Goal: Information Seeking & Learning: Find contact information

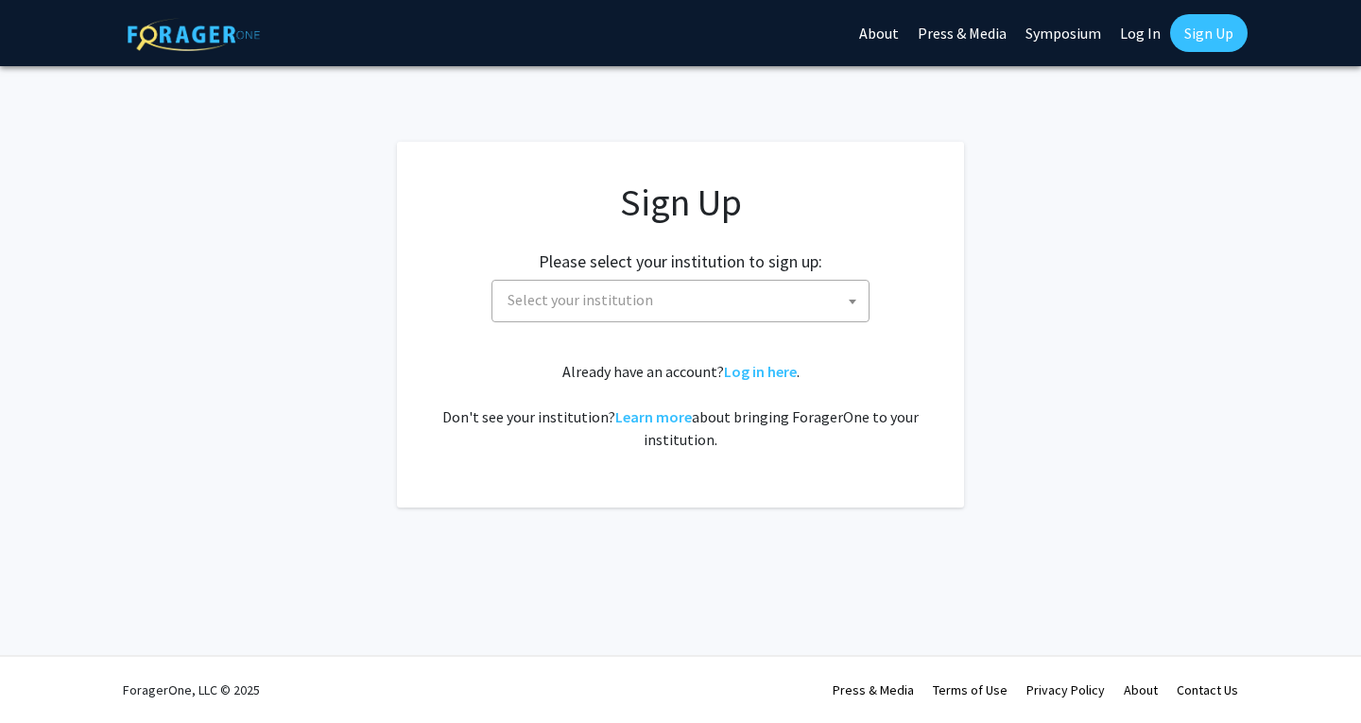
click at [586, 294] on span "Select your institution" at bounding box center [581, 299] width 146 height 19
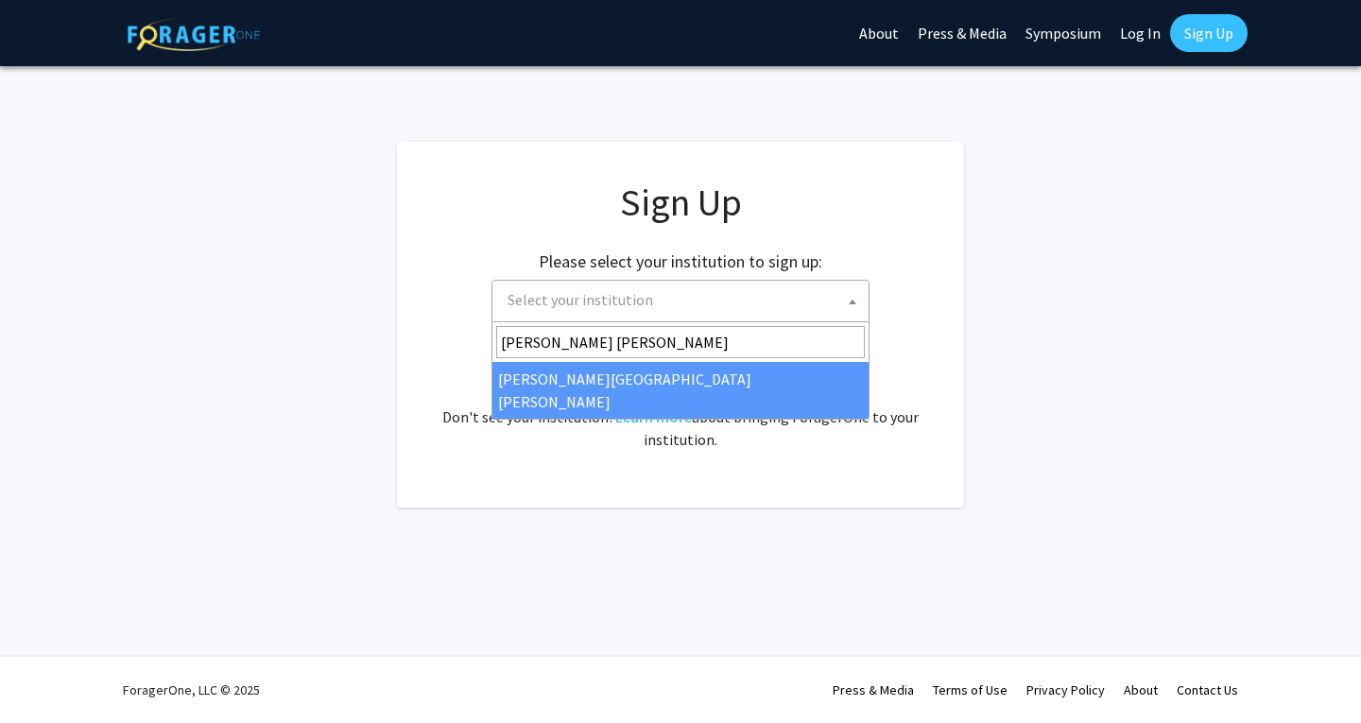
type input "Johns Hopkins"
select select "1"
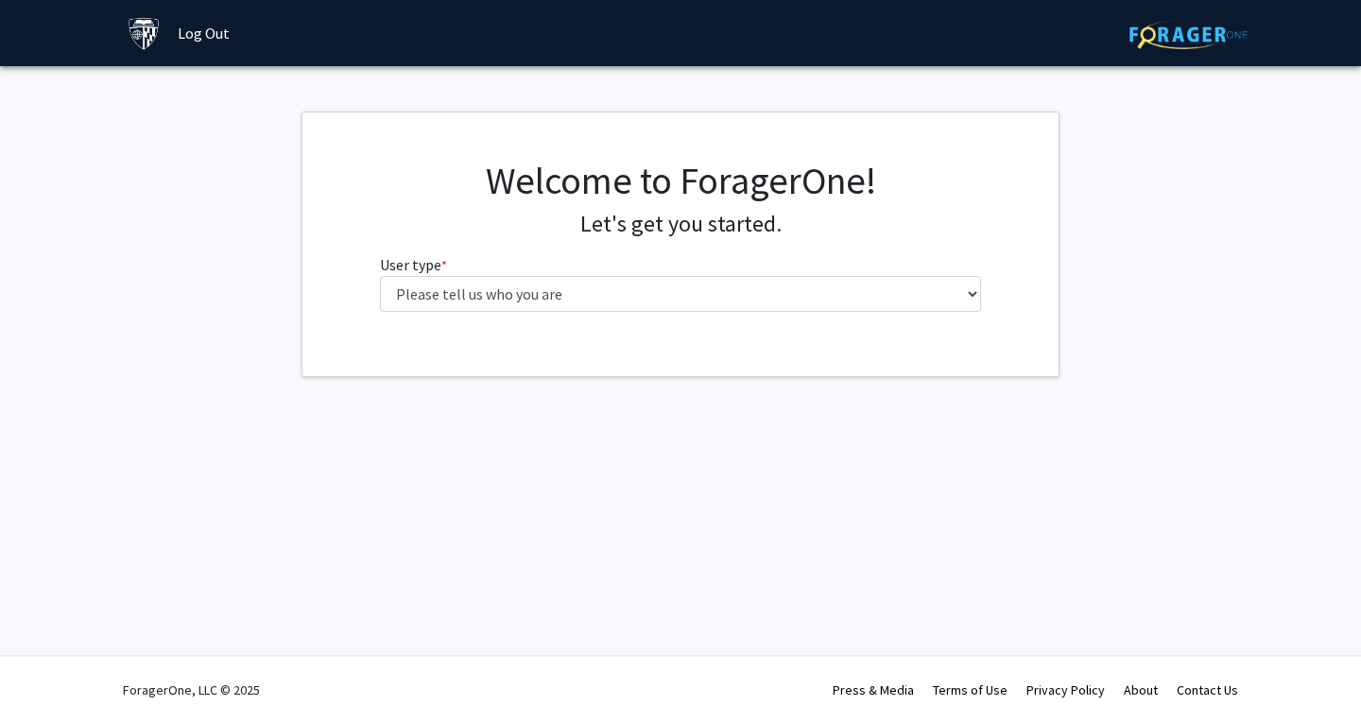
click at [421, 274] on label "User type * required" at bounding box center [413, 264] width 67 height 23
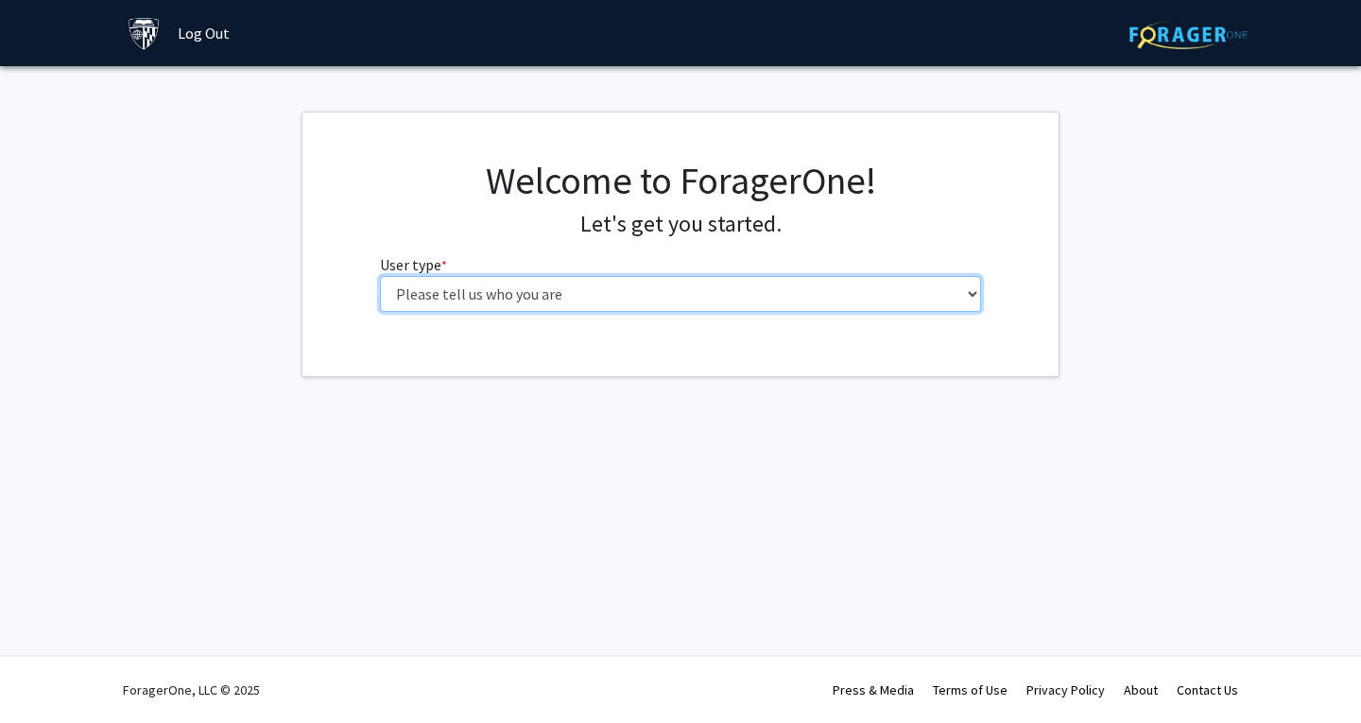
click at [421, 276] on select "Please tell us who you are Undergraduate Student Master's Student Doctoral Cand…" at bounding box center [681, 294] width 602 height 36
click at [422, 286] on select "Please tell us who you are Undergraduate Student Master's Student Doctoral Cand…" at bounding box center [681, 294] width 602 height 36
select select "1: undergrad"
click at [380, 276] on select "Please tell us who you are Undergraduate Student Master's Student Doctoral Cand…" at bounding box center [681, 294] width 602 height 36
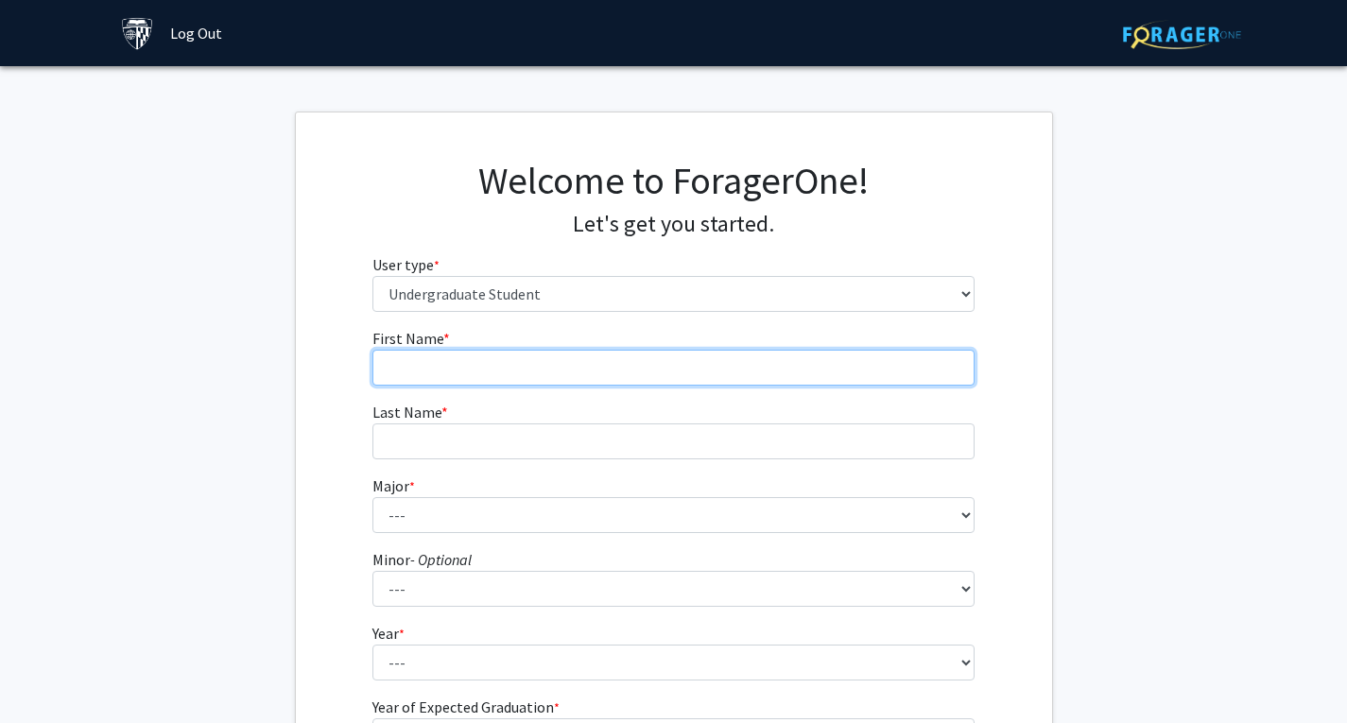
click at [477, 368] on input "First Name * required" at bounding box center [673, 368] width 602 height 36
type input "Matei"
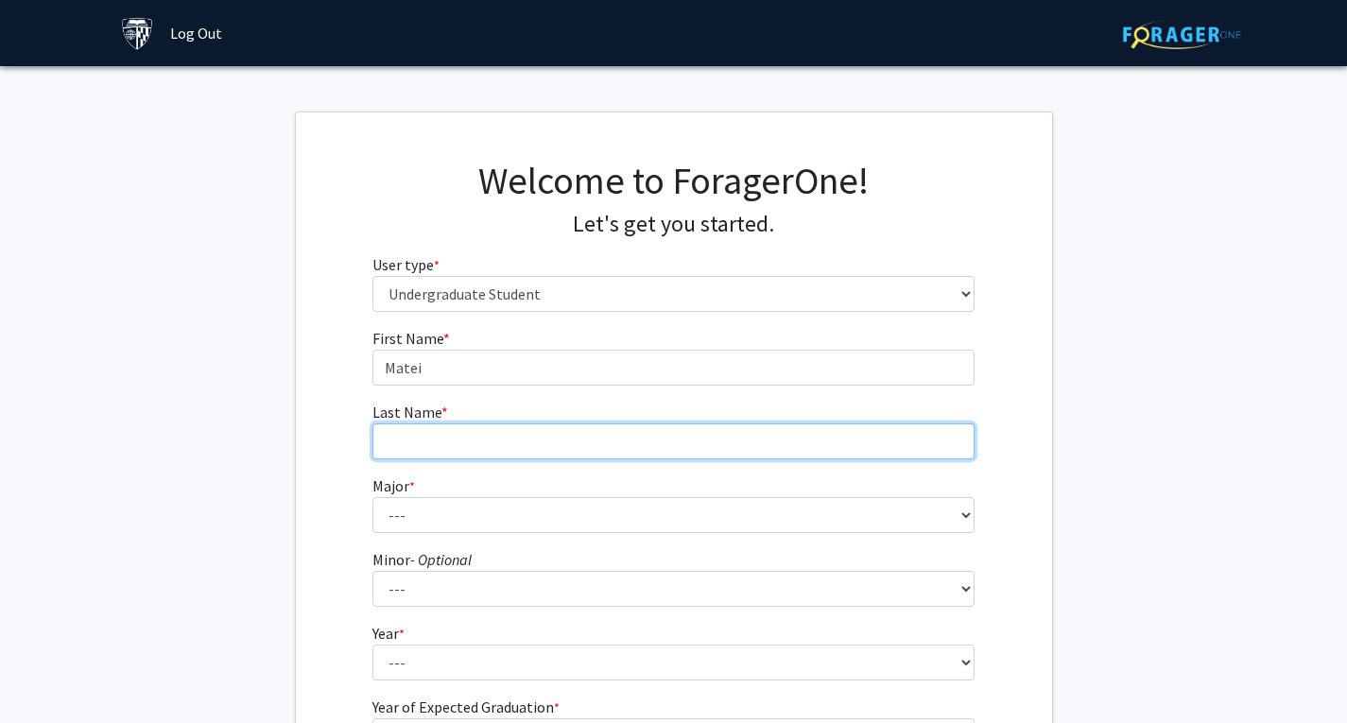
click at [444, 434] on input "Last Name * required" at bounding box center [673, 441] width 602 height 36
type input "[PERSON_NAME]"
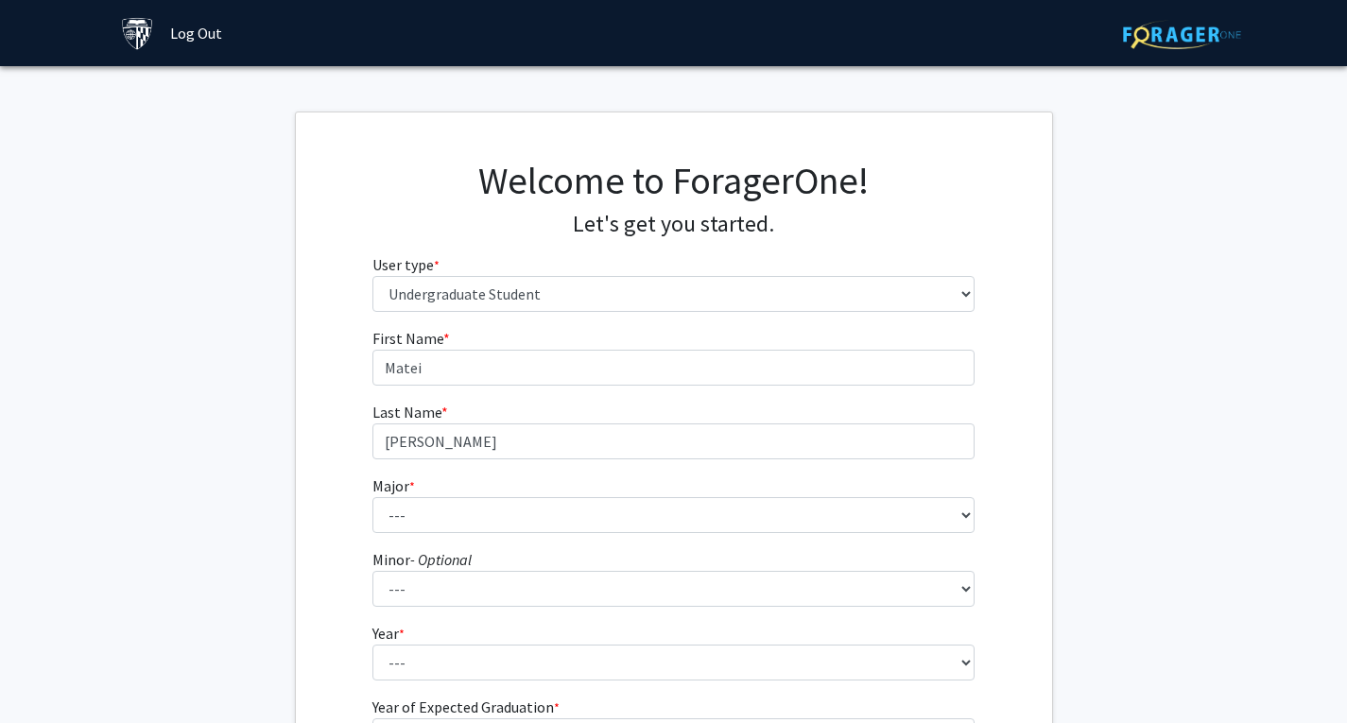
click at [291, 497] on fg-get-started "Welcome to ForagerOne! Let's get you started. User type * required Please tell …" at bounding box center [673, 485] width 1347 height 746
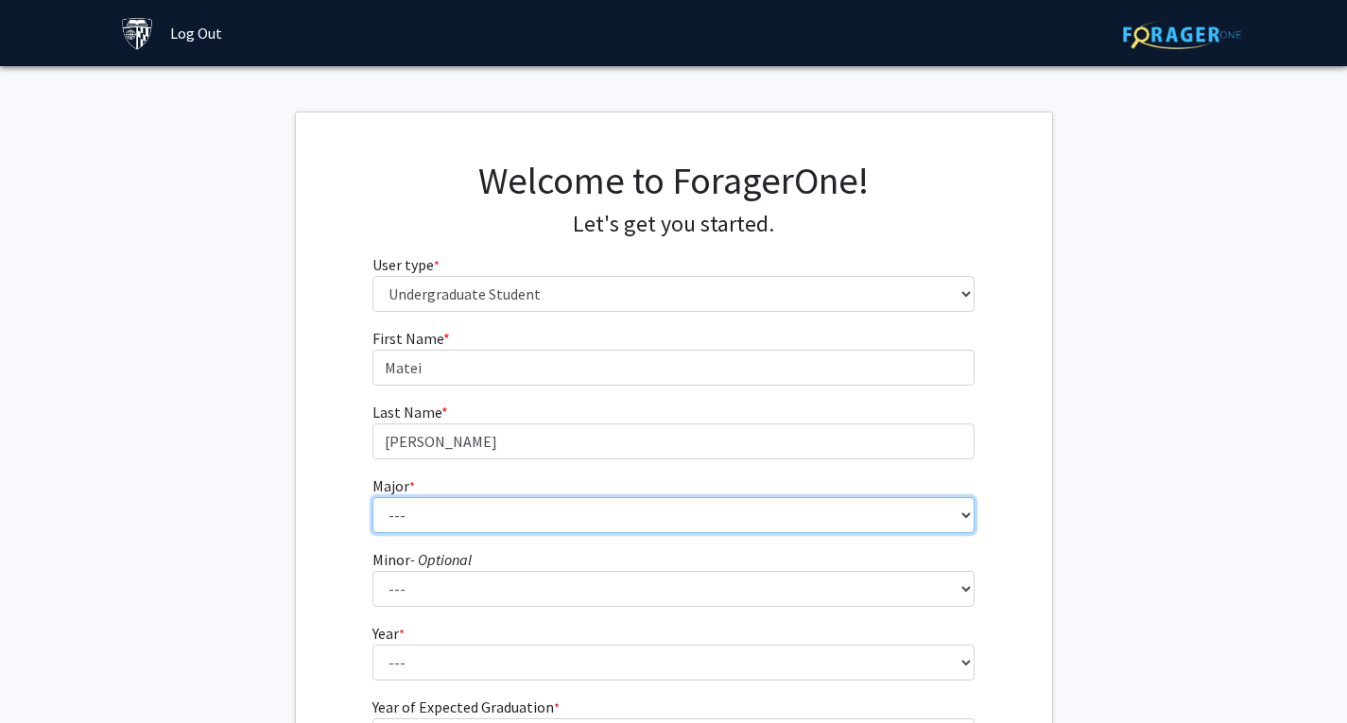
click at [450, 515] on select "--- Africana Studies Anthropology Applied Mathematics & Statistics Archaeology …" at bounding box center [673, 515] width 602 height 36
select select "39: 53"
click at [372, 497] on select "--- Africana Studies Anthropology Applied Mathematics & Statistics Archaeology …" at bounding box center [673, 515] width 602 height 36
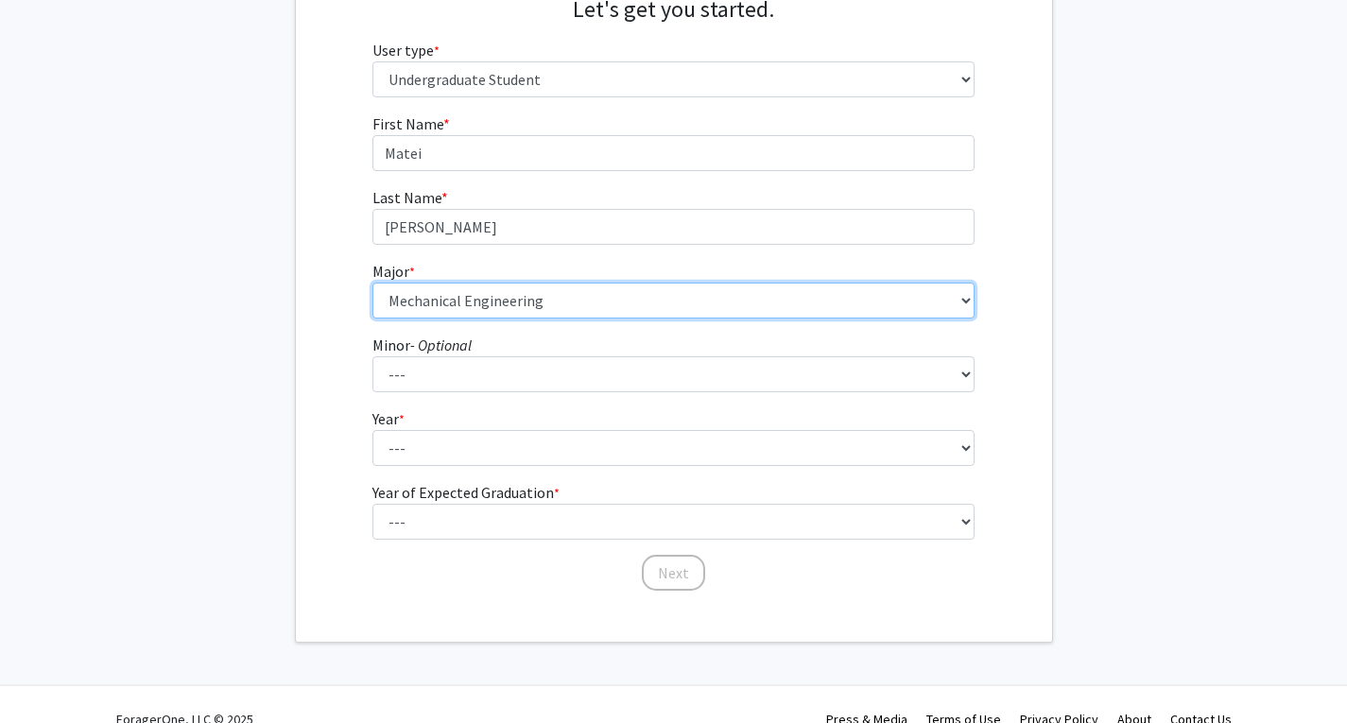
scroll to position [244, 0]
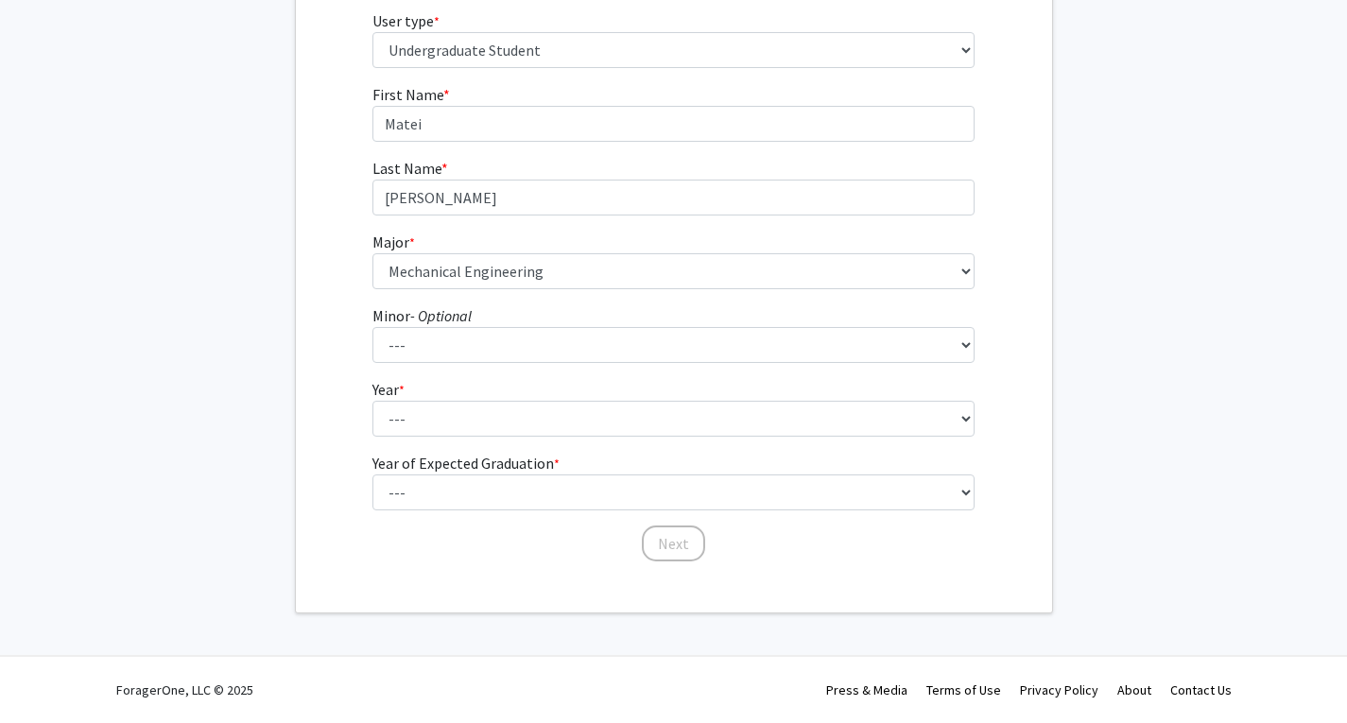
click at [423, 322] on icon "- Optional" at bounding box center [440, 315] width 61 height 19
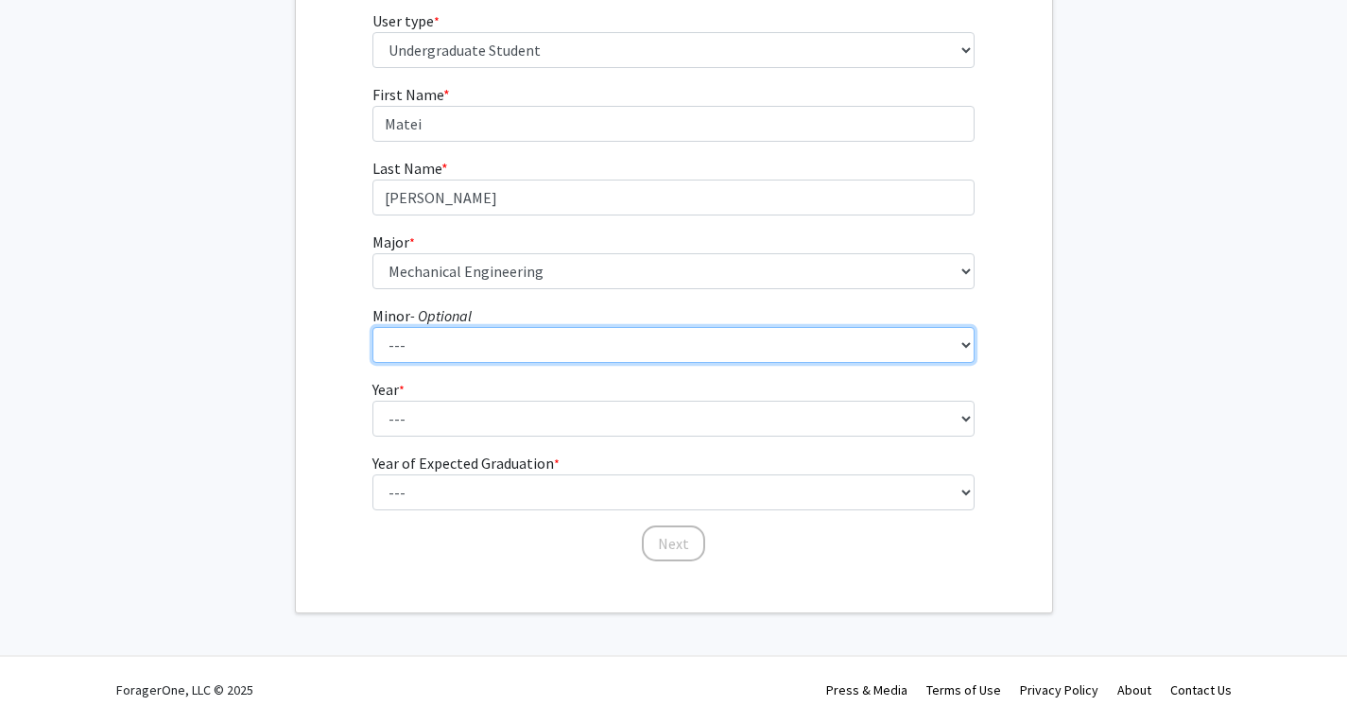
click at [423, 327] on select "--- Accounting and Financial Management Africana Studies Anthropology Applied M…" at bounding box center [673, 345] width 602 height 36
click at [428, 346] on select "--- Accounting and Financial Management Africana Studies Anthropology Applied M…" at bounding box center [673, 345] width 602 height 36
select select "13: 25"
click at [372, 327] on select "--- Accounting and Financial Management Africana Studies Anthropology Applied M…" at bounding box center [673, 345] width 602 height 36
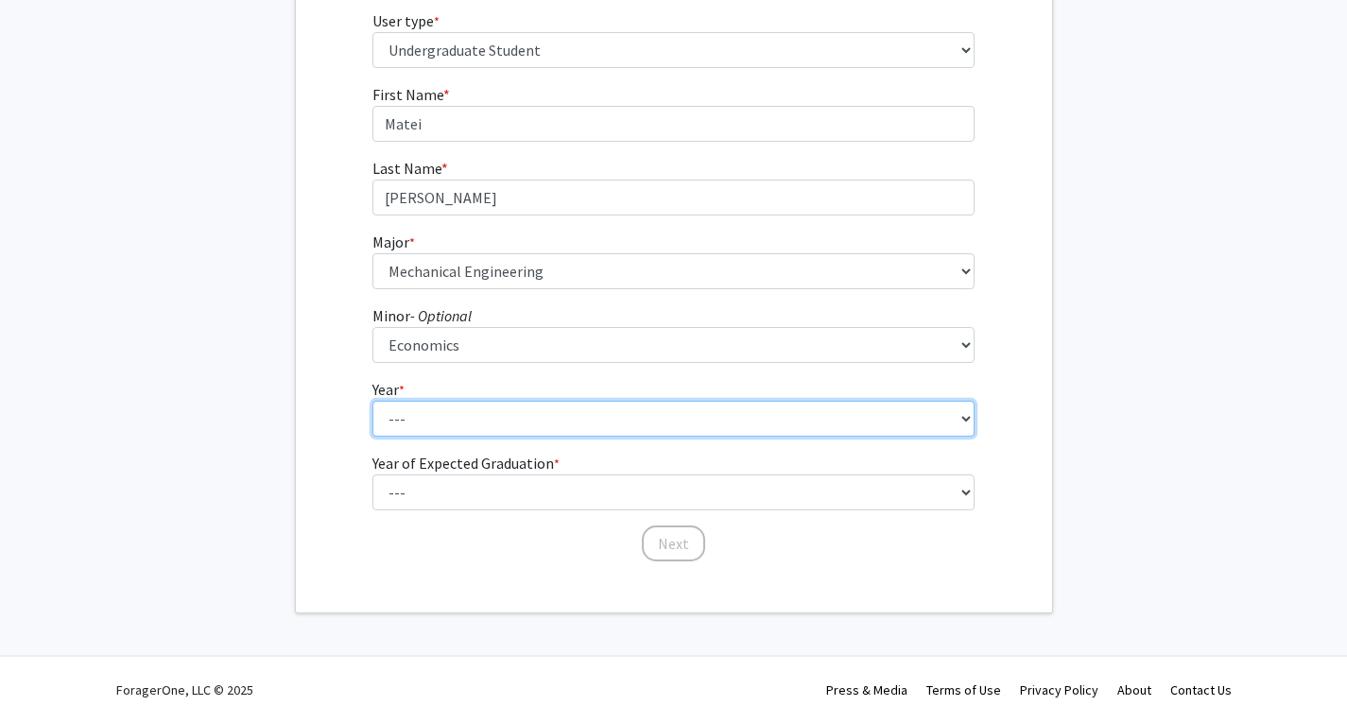
click at [410, 419] on select "--- First-year Sophomore Junior Senior Postbaccalaureate Certificate" at bounding box center [673, 419] width 602 height 36
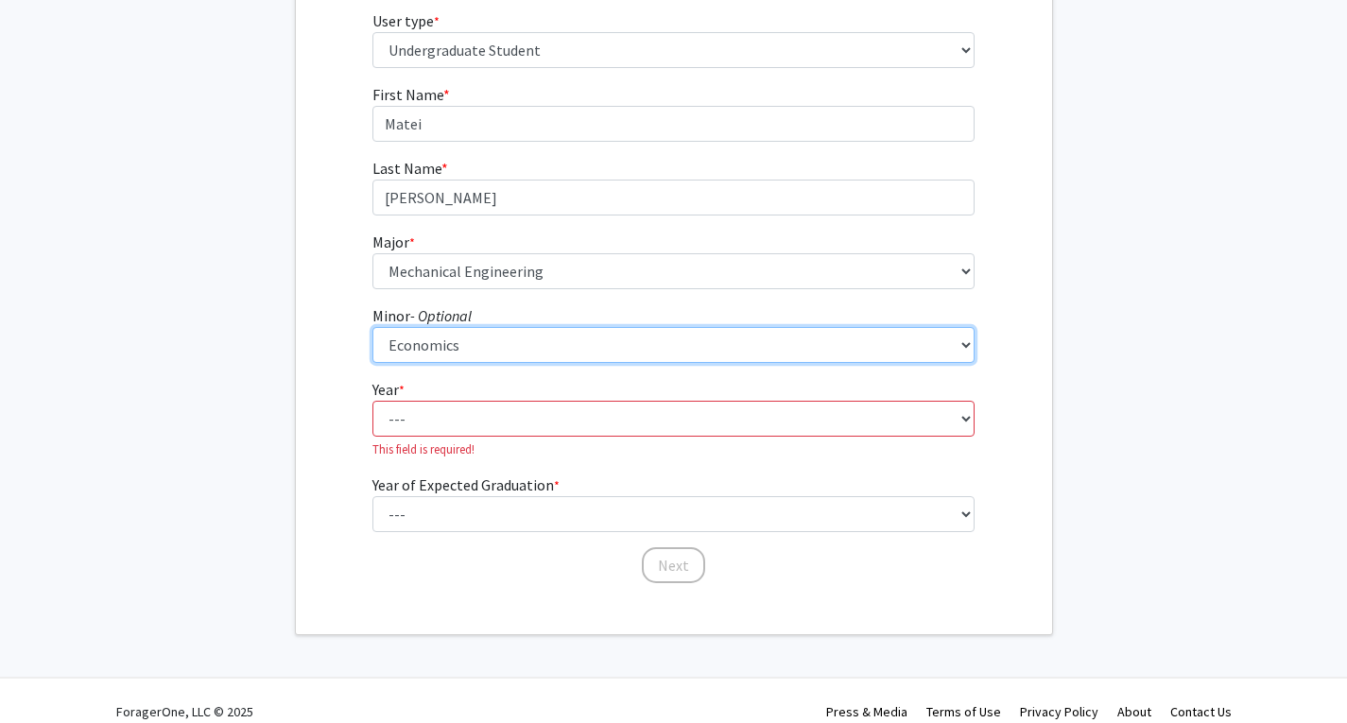
click at [423, 340] on select "--- Accounting and Financial Management Africana Studies Anthropology Applied M…" at bounding box center [673, 345] width 602 height 36
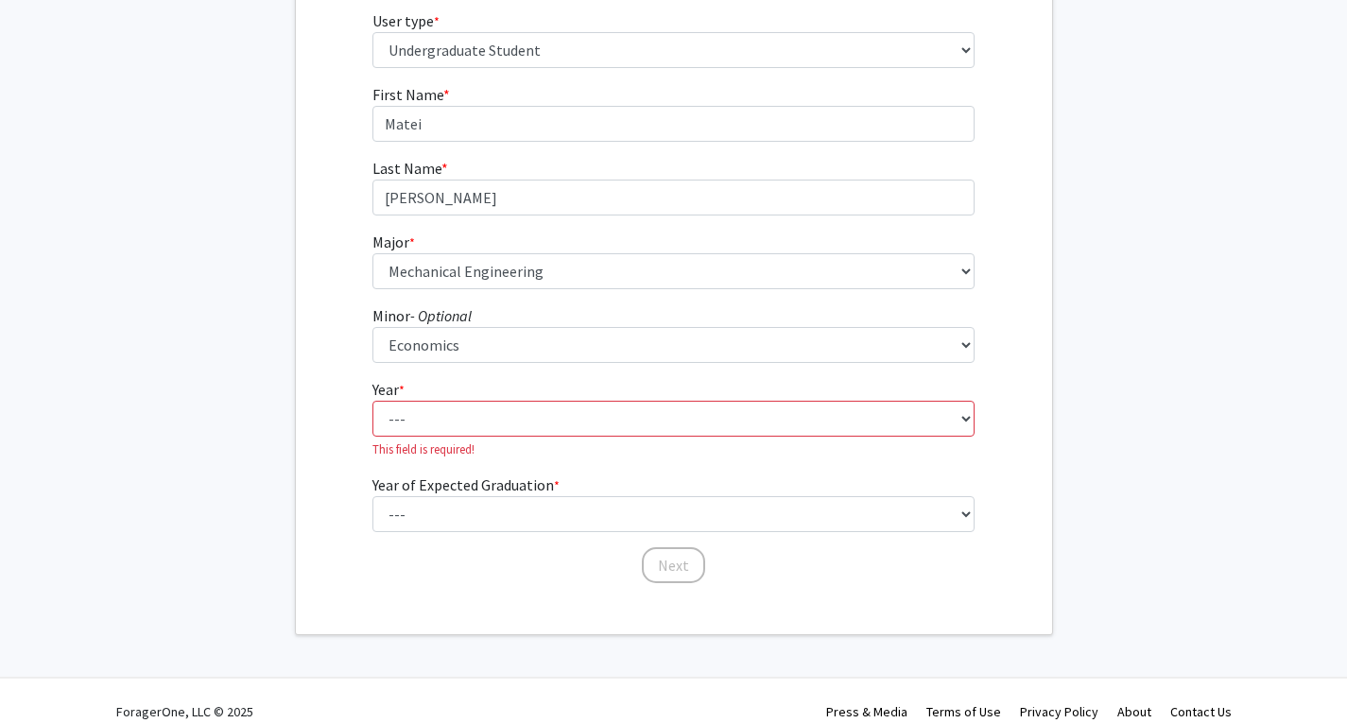
click at [400, 444] on p "This field is required!" at bounding box center [673, 449] width 602 height 18
click at [397, 428] on select "--- First-year Sophomore Junior Senior Postbaccalaureate Certificate" at bounding box center [673, 419] width 602 height 36
select select "1: first-year"
click at [372, 401] on select "--- First-year Sophomore Junior Senior Postbaccalaureate Certificate" at bounding box center [673, 419] width 602 height 36
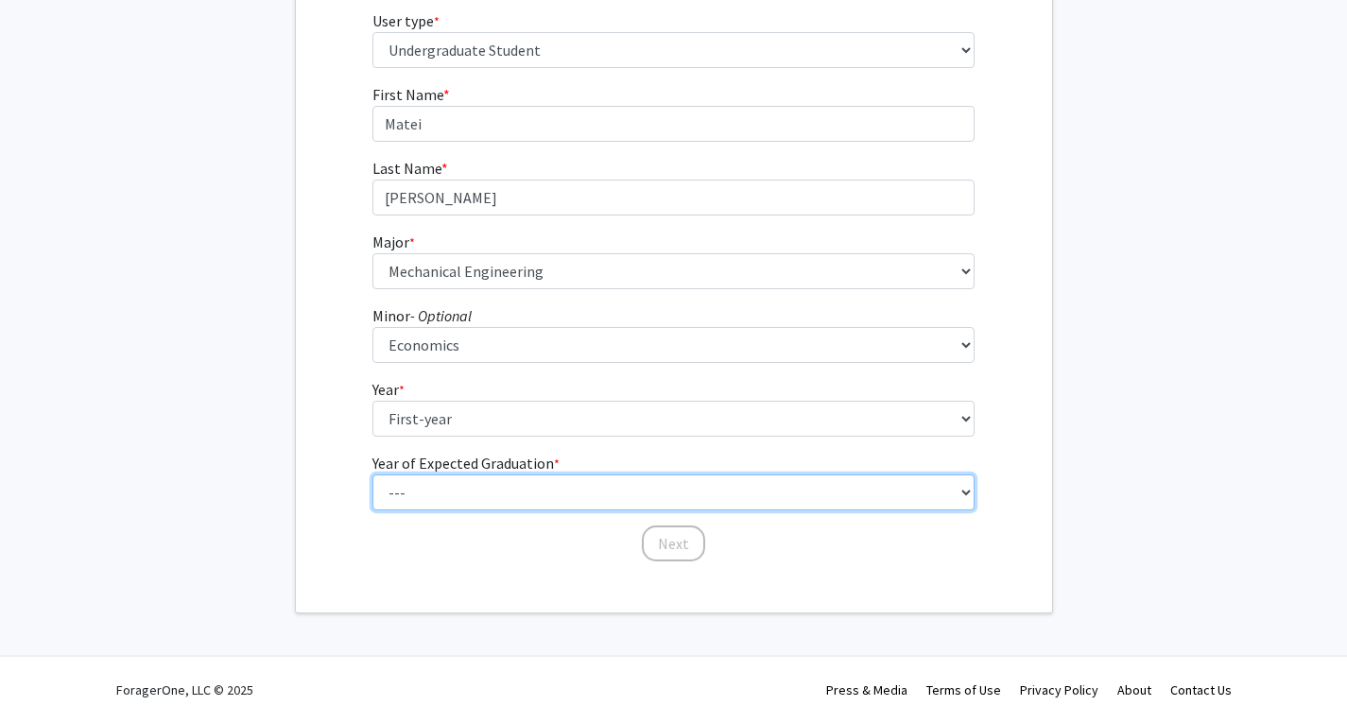
click at [398, 487] on select "--- 2025 2026 2027 2028 2029 2030 2031 2032 2033 2034" at bounding box center [673, 492] width 602 height 36
select select "5: 2029"
click at [372, 474] on select "--- 2025 2026 2027 2028 2029 2030 2031 2032 2033 2034" at bounding box center [673, 492] width 602 height 36
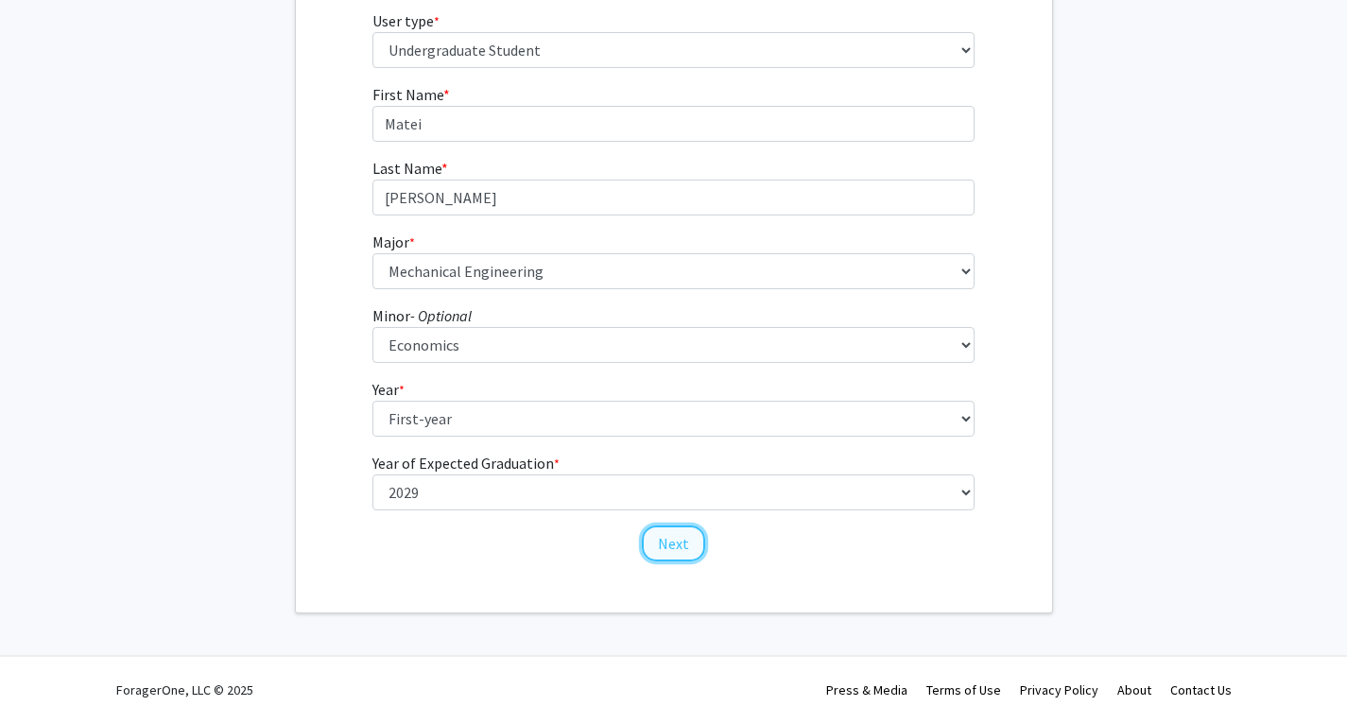
click at [668, 531] on button "Next" at bounding box center [673, 543] width 63 height 36
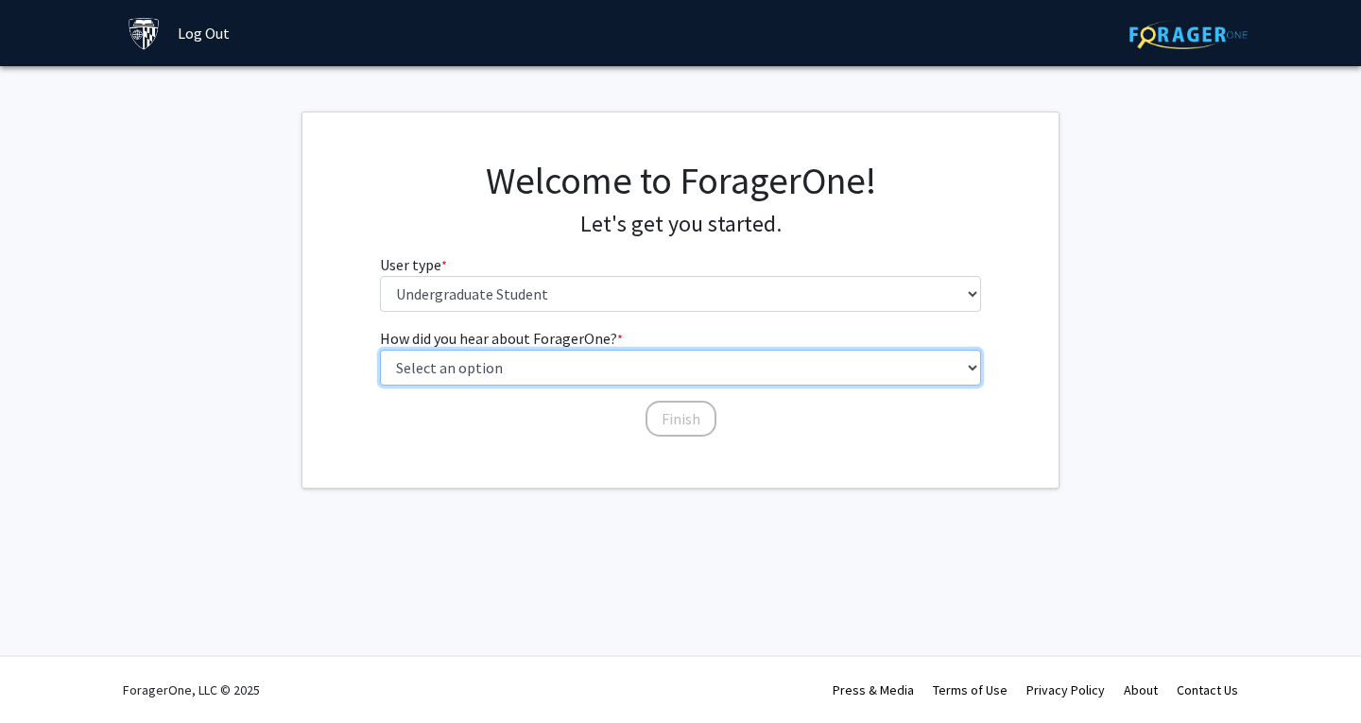
click at [444, 371] on select "Select an option Peer/student recommendation Faculty/staff recommendation Unive…" at bounding box center [681, 368] width 602 height 36
select select "2: faculty_recommendation"
click at [380, 350] on select "Select an option Peer/student recommendation Faculty/staff recommendation Unive…" at bounding box center [681, 368] width 602 height 36
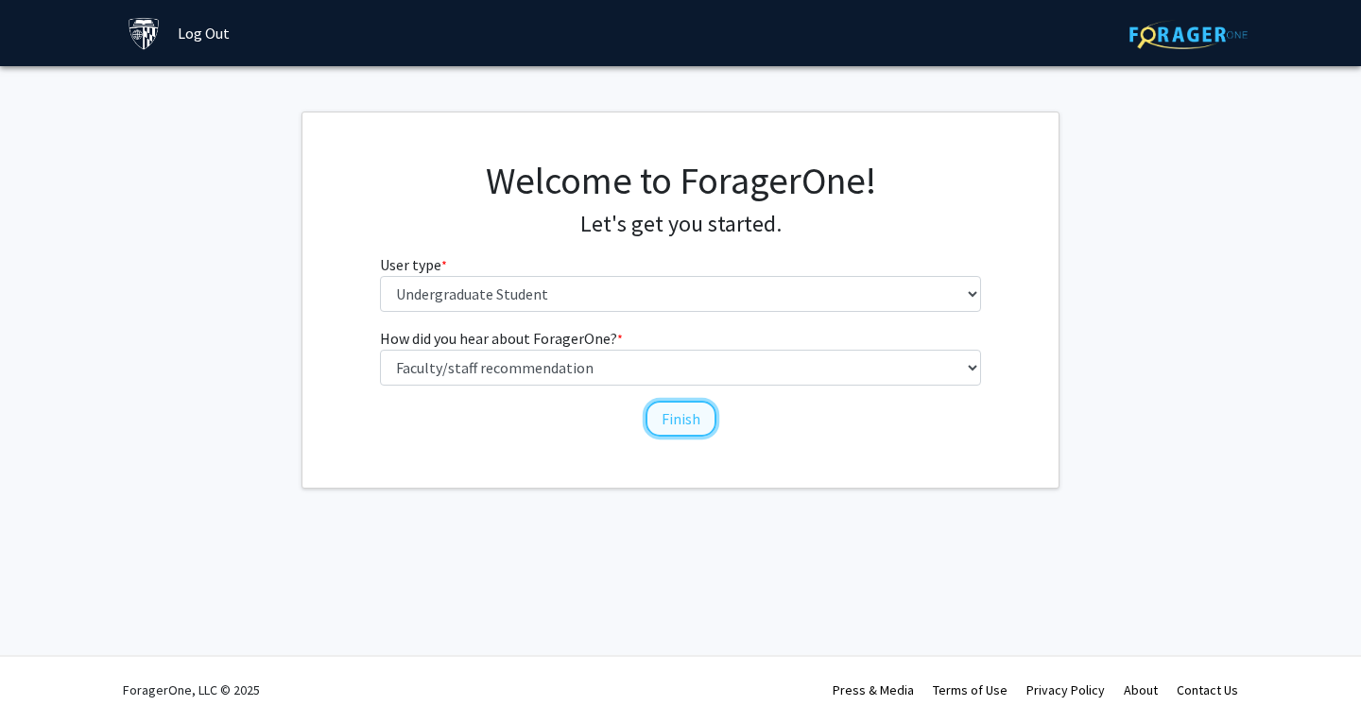
click at [678, 428] on button "Finish" at bounding box center [681, 419] width 71 height 36
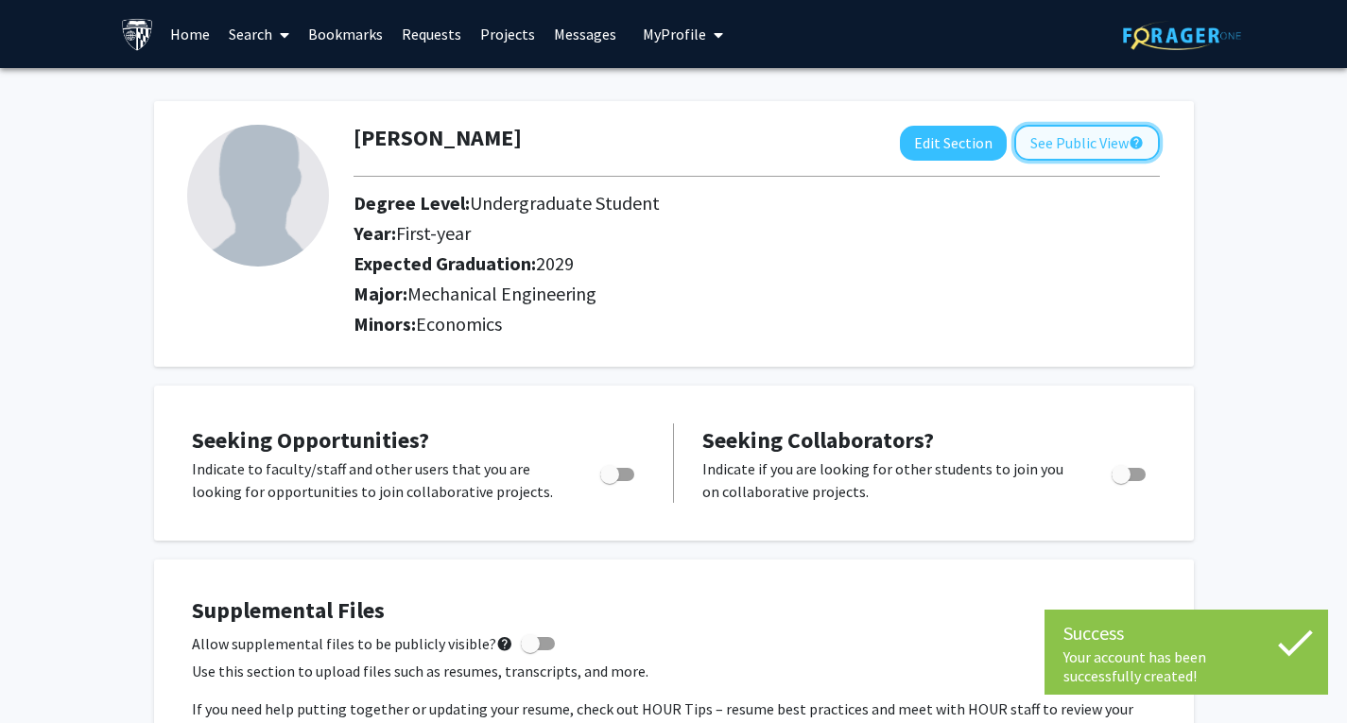
click at [1078, 150] on button "See Public View help" at bounding box center [1087, 143] width 146 height 36
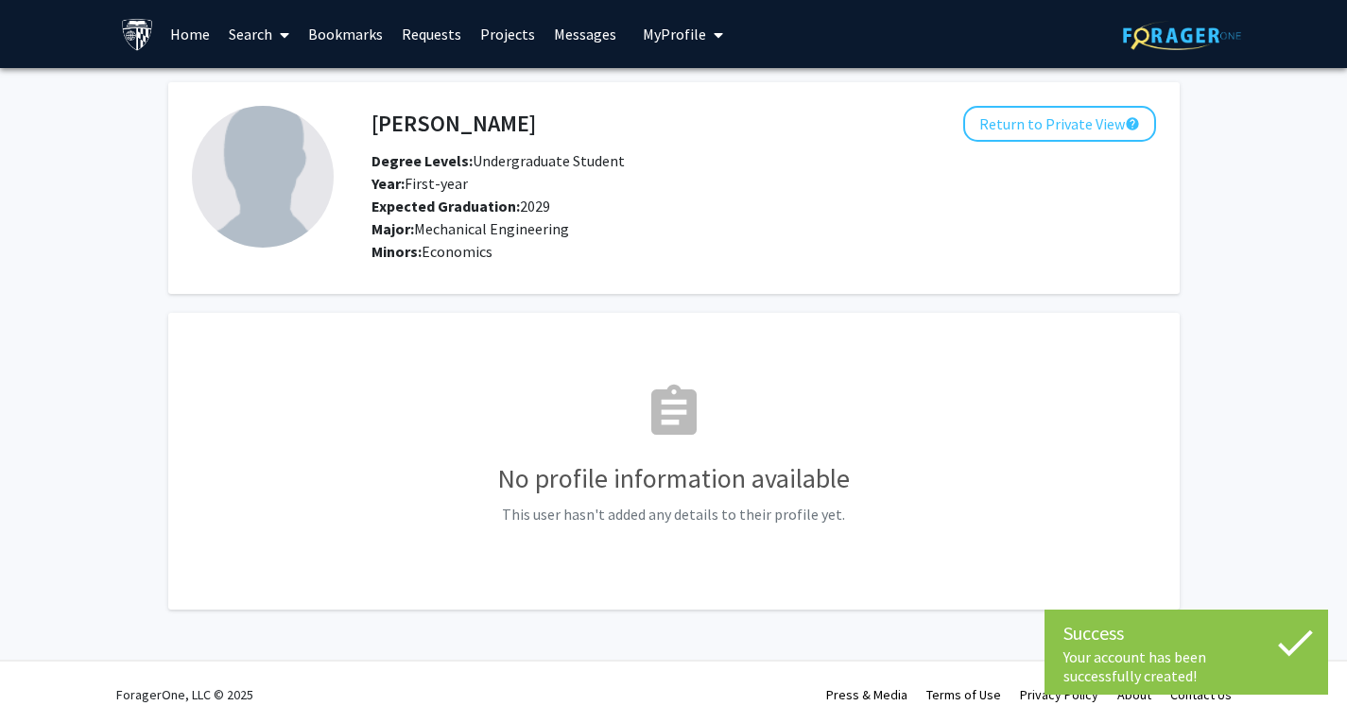
click at [1081, 142] on div "[PERSON_NAME] Return to Private View help Degree Levels: Undergraduate Student …" at bounding box center [763, 184] width 813 height 157
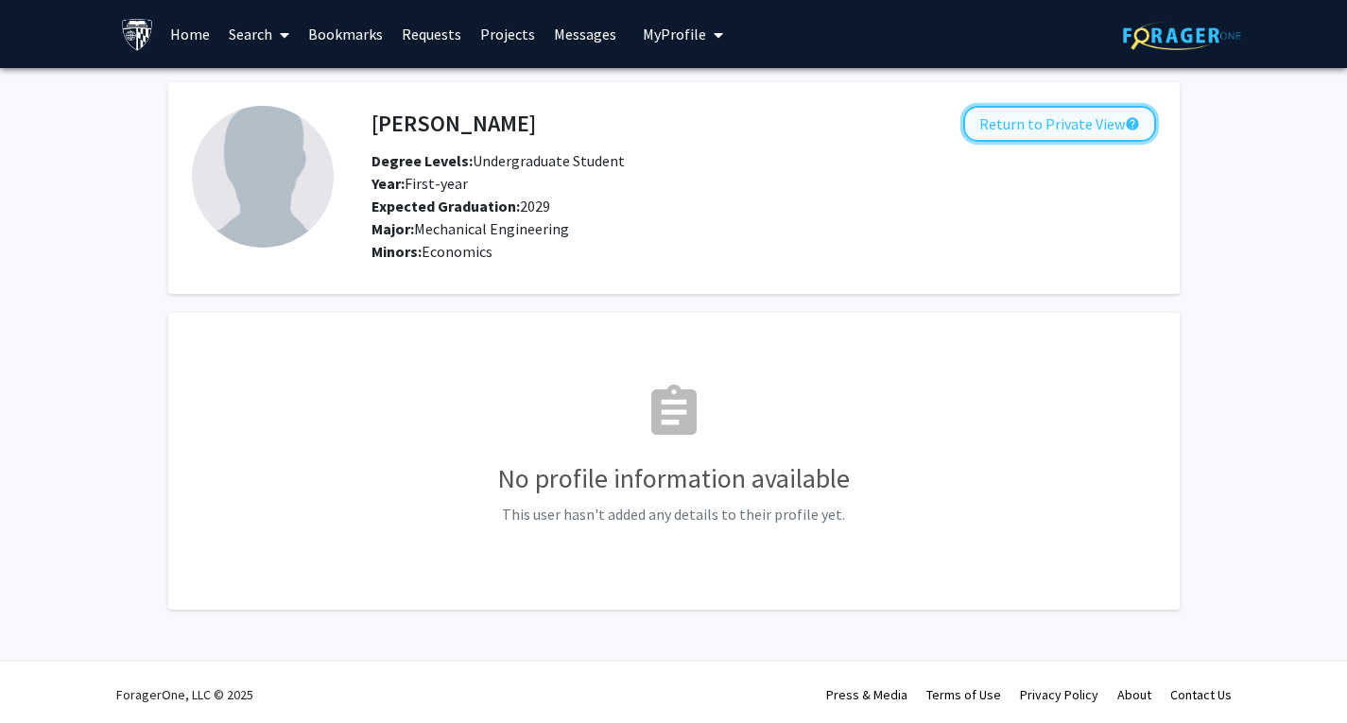
click at [1069, 126] on button "Return to Private View help" at bounding box center [1059, 124] width 193 height 36
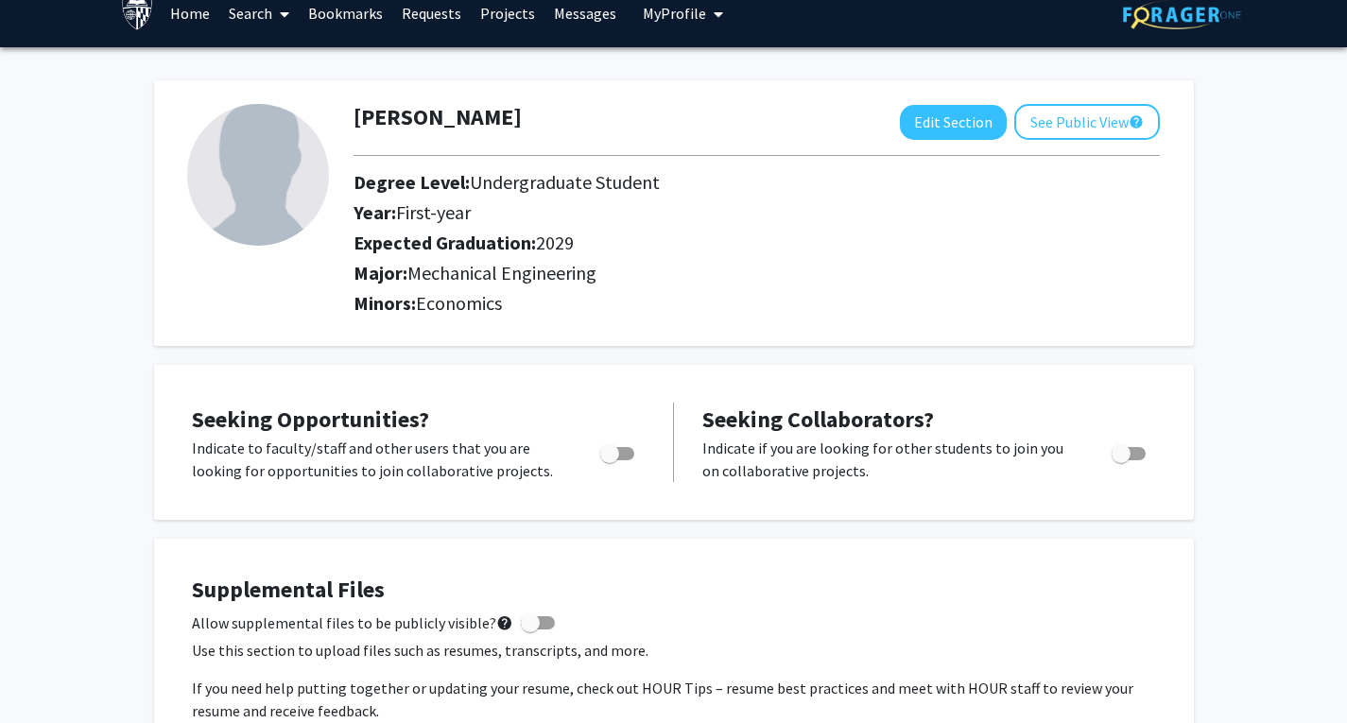
scroll to position [22, 0]
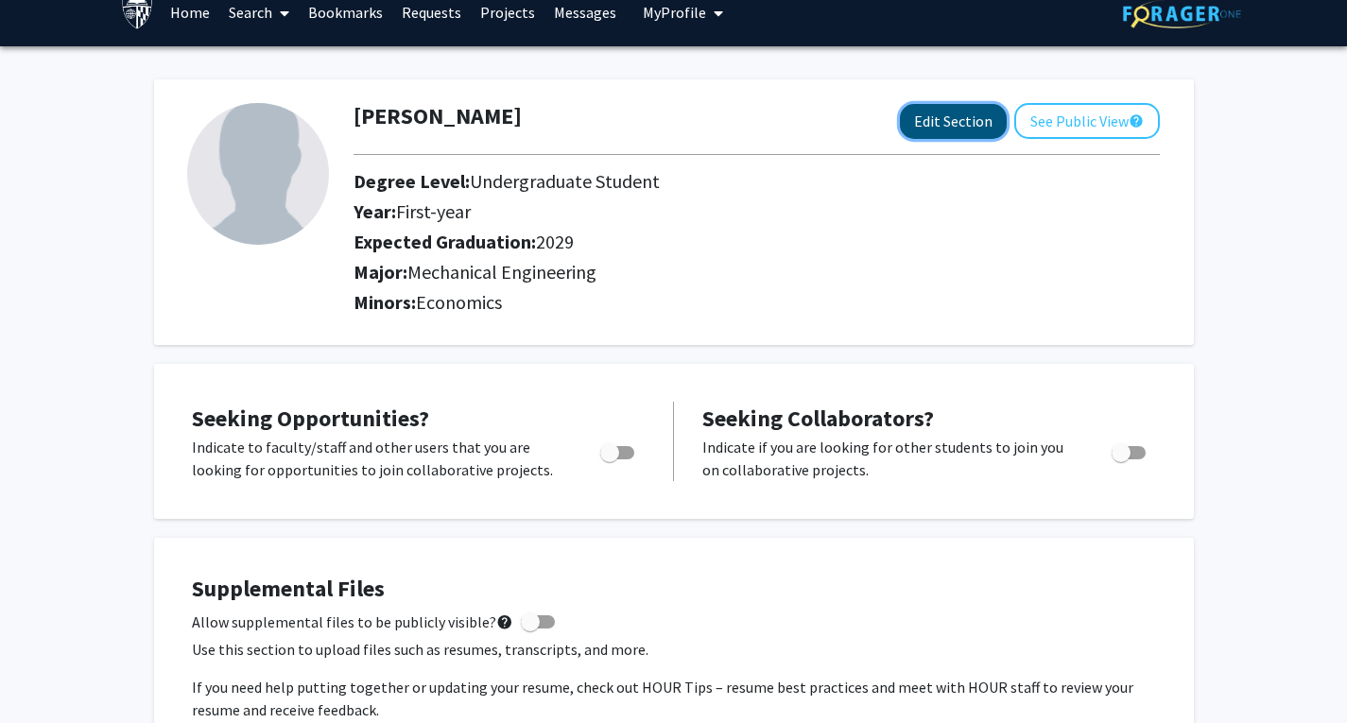
click at [961, 132] on button "Edit Section" at bounding box center [953, 121] width 107 height 35
select select "first-year"
select select "2029"
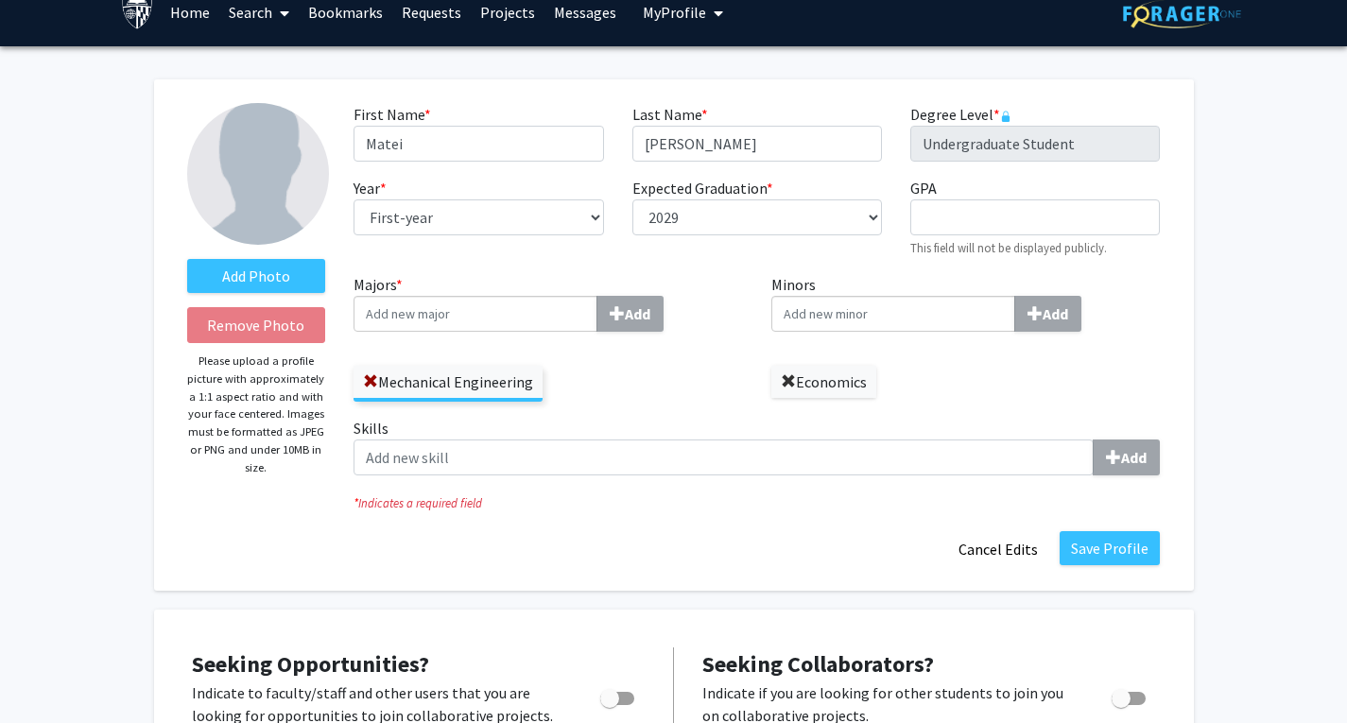
click at [794, 388] on span at bounding box center [788, 381] width 15 height 15
click at [467, 292] on label "Majors * Add" at bounding box center [547, 302] width 389 height 59
click at [467, 296] on input "Majors * Add" at bounding box center [475, 314] width 244 height 36
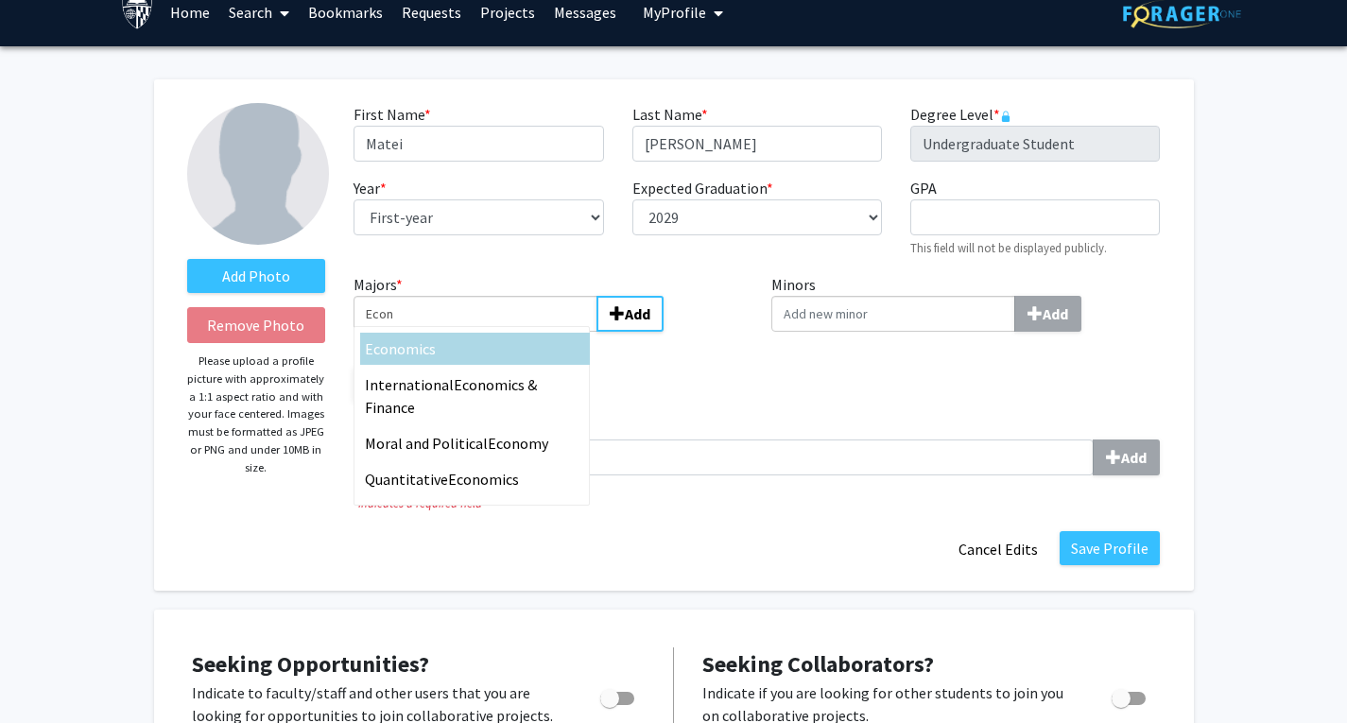
type input "Econ"
click at [441, 344] on div "Econ omics" at bounding box center [475, 348] width 220 height 23
click at [441, 332] on input "Econ" at bounding box center [475, 314] width 244 height 36
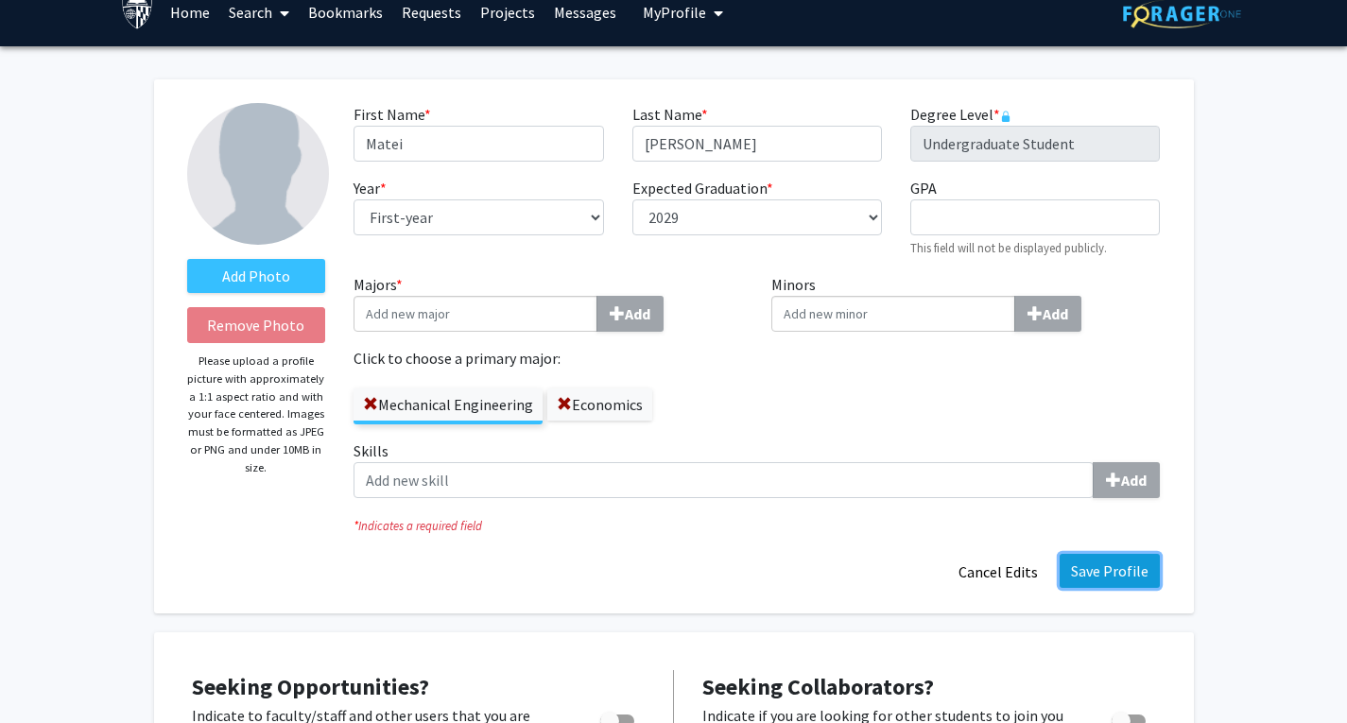
click at [1112, 582] on button "Save Profile" at bounding box center [1109, 571] width 100 height 34
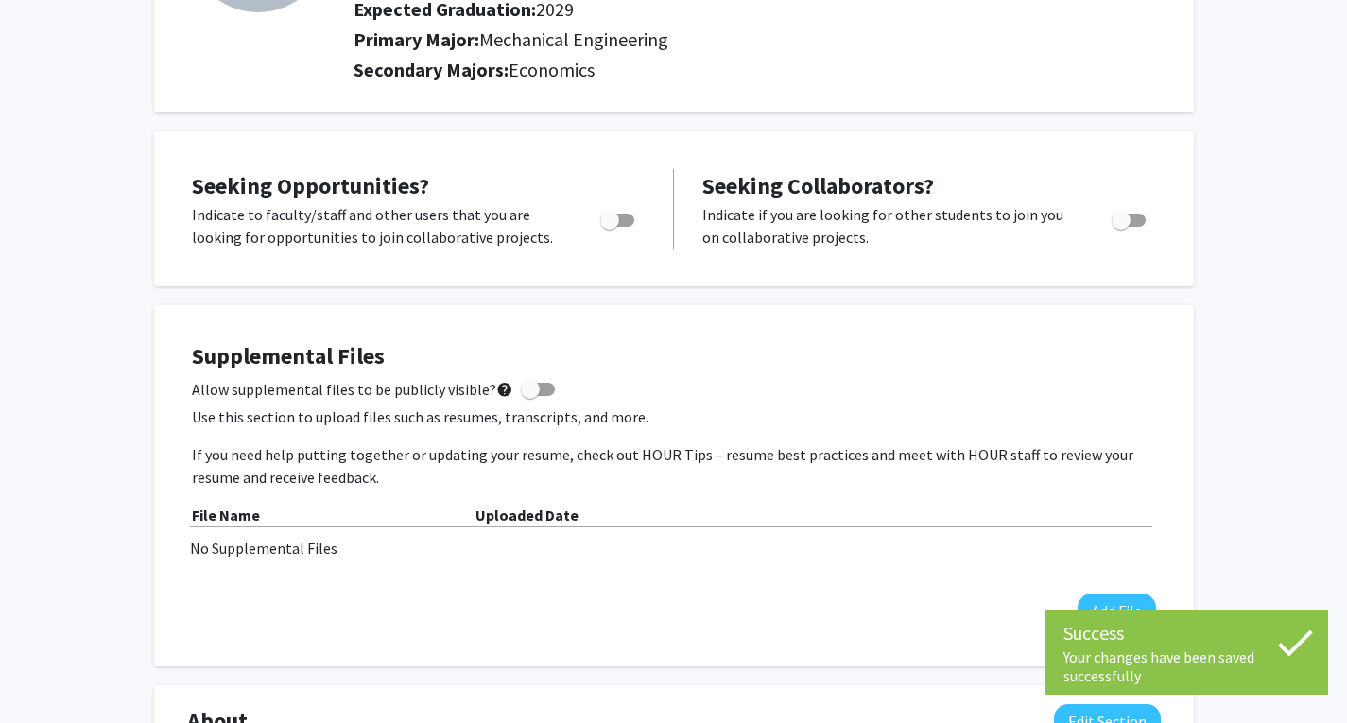
scroll to position [258, 0]
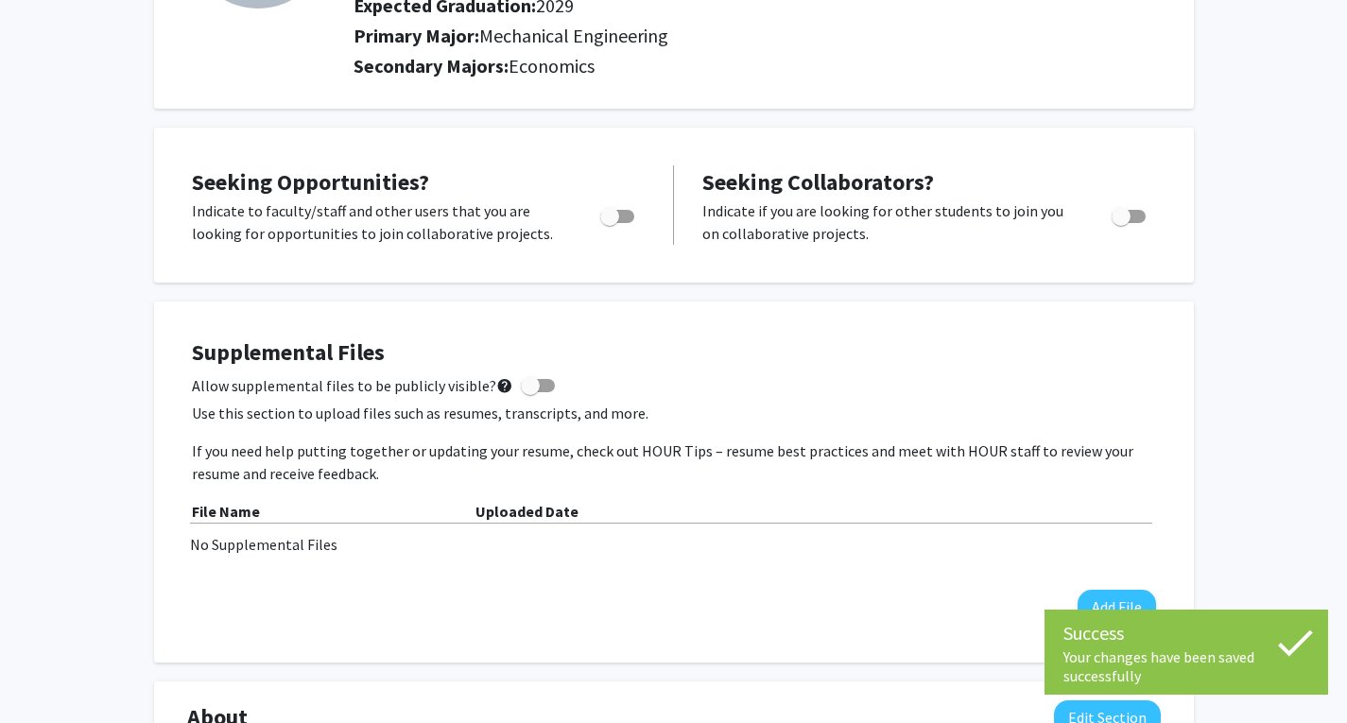
click at [636, 222] on div "Toggle" at bounding box center [619, 213] width 52 height 28
click at [631, 214] on span "Toggle" at bounding box center [617, 216] width 34 height 13
click at [610, 223] on input "Are you actively seeking opportunities?" at bounding box center [609, 223] width 1 height 1
click at [629, 213] on span "Toggle" at bounding box center [624, 216] width 19 height 19
click at [610, 223] on input "Are you actively seeking opportunities?" at bounding box center [609, 223] width 1 height 1
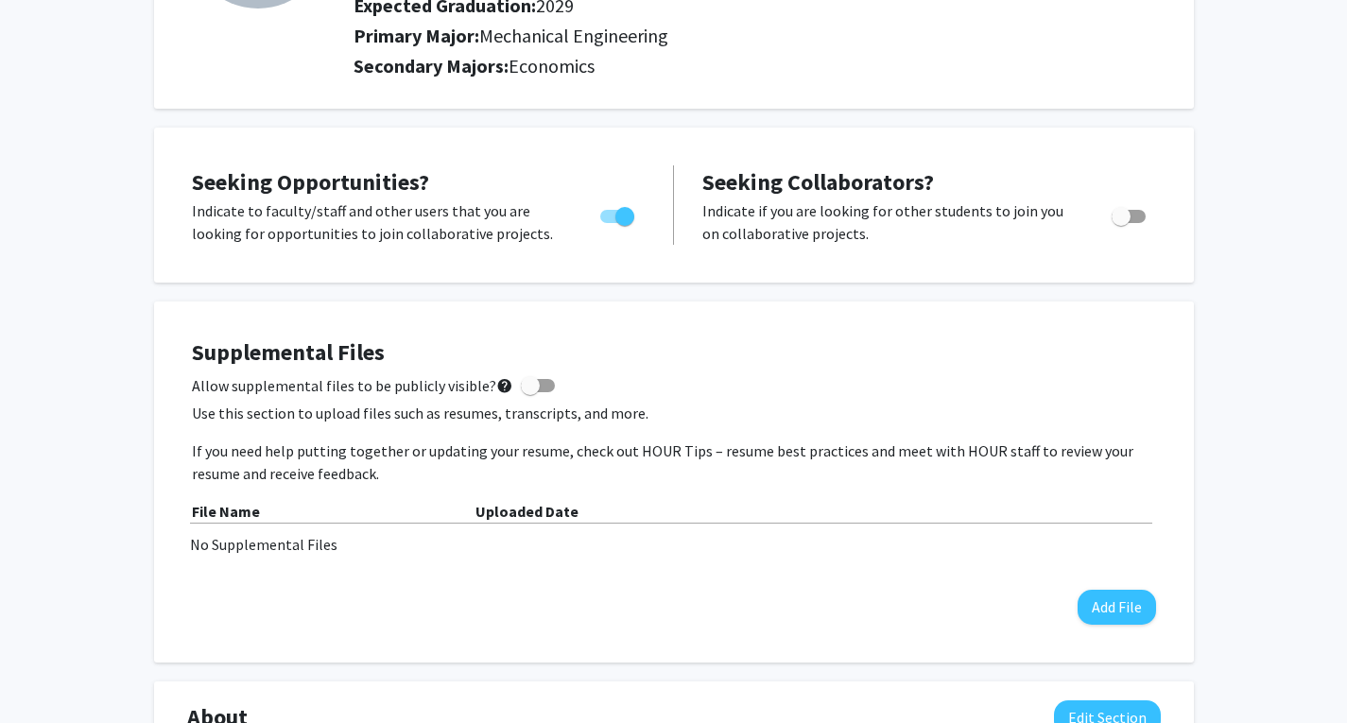
click at [629, 213] on span "Toggle" at bounding box center [624, 216] width 19 height 19
click at [610, 223] on input "Are you actively seeking opportunities?" at bounding box center [609, 223] width 1 height 1
click at [629, 213] on span "Toggle" at bounding box center [617, 216] width 34 height 13
click at [610, 223] on input "Are you actively seeking opportunities?" at bounding box center [609, 223] width 1 height 1
checkbox input "true"
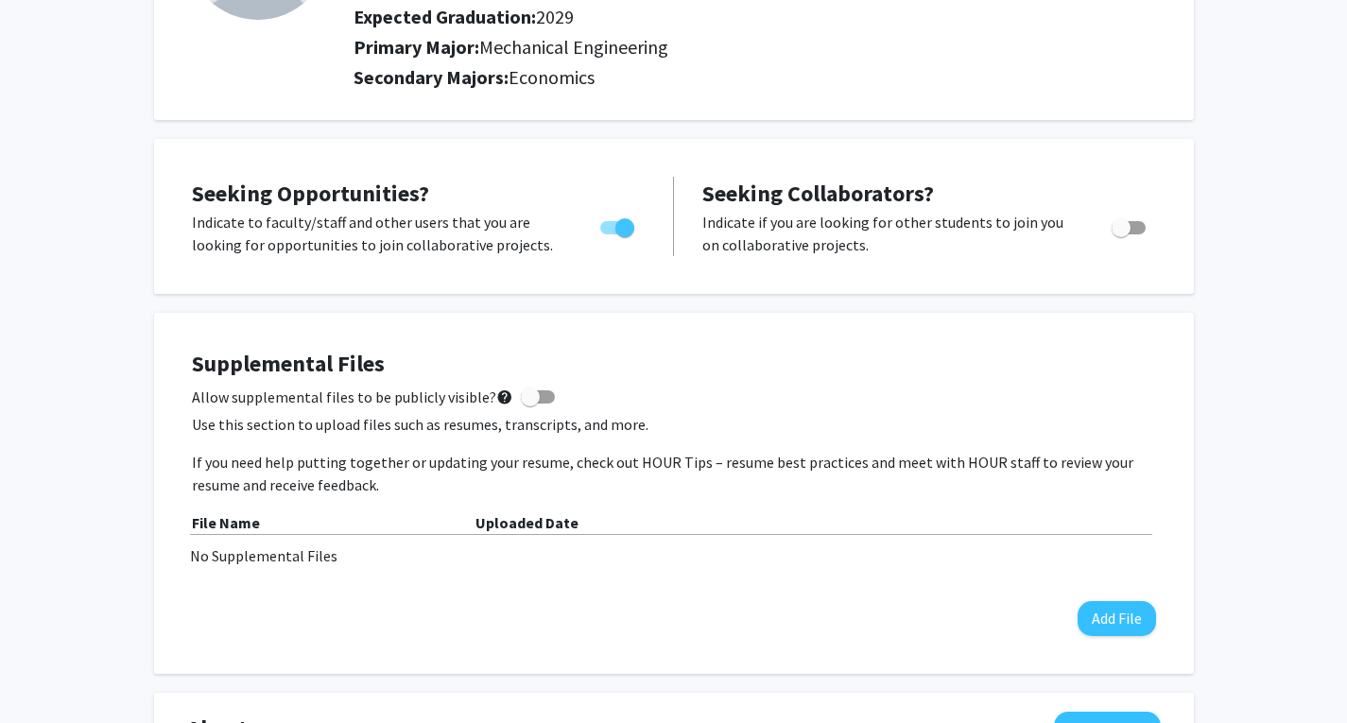
scroll to position [0, 0]
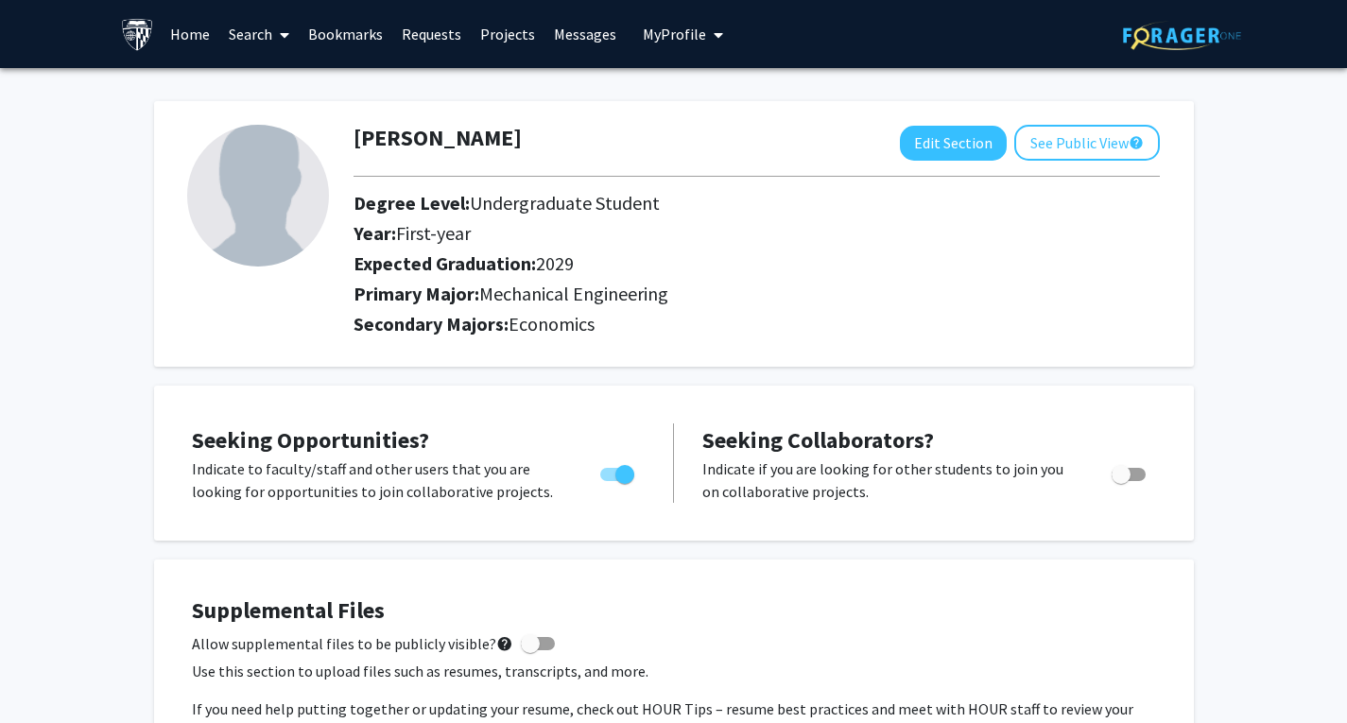
click at [189, 27] on link "Home" at bounding box center [190, 34] width 59 height 66
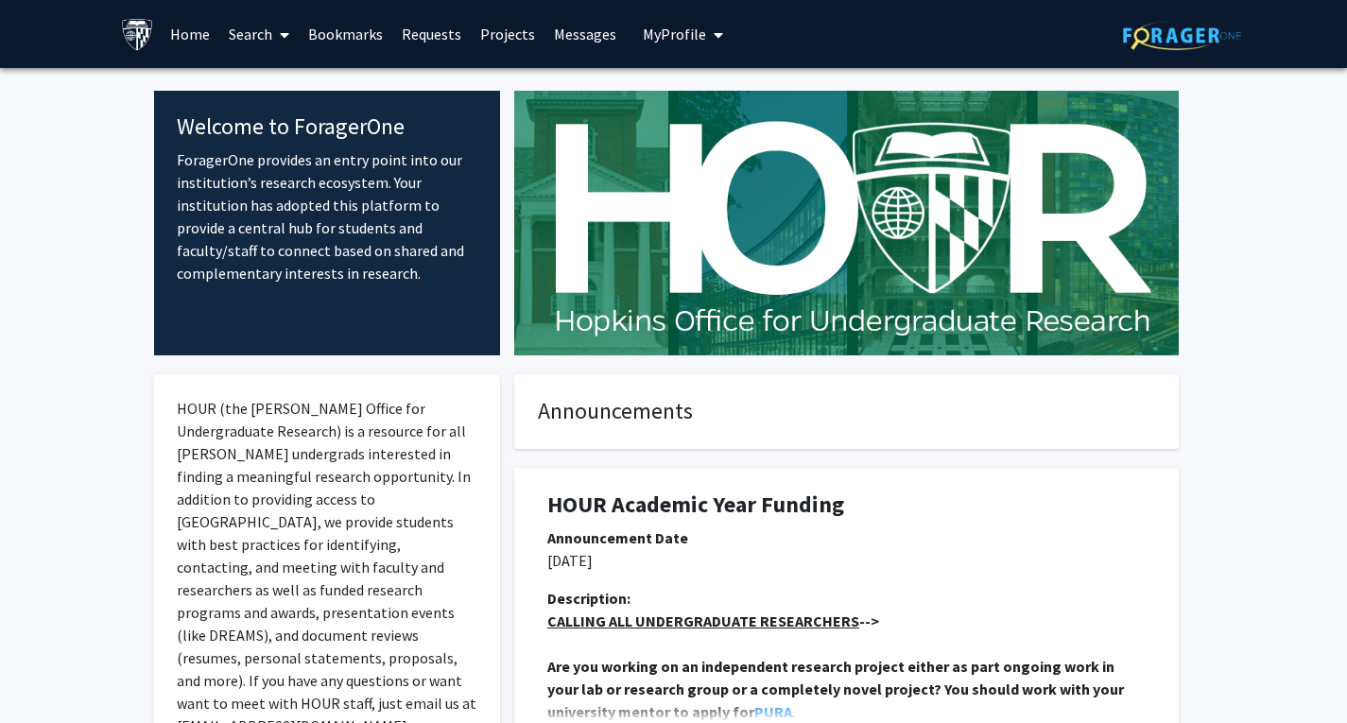
click at [250, 25] on link "Search" at bounding box center [258, 34] width 79 height 66
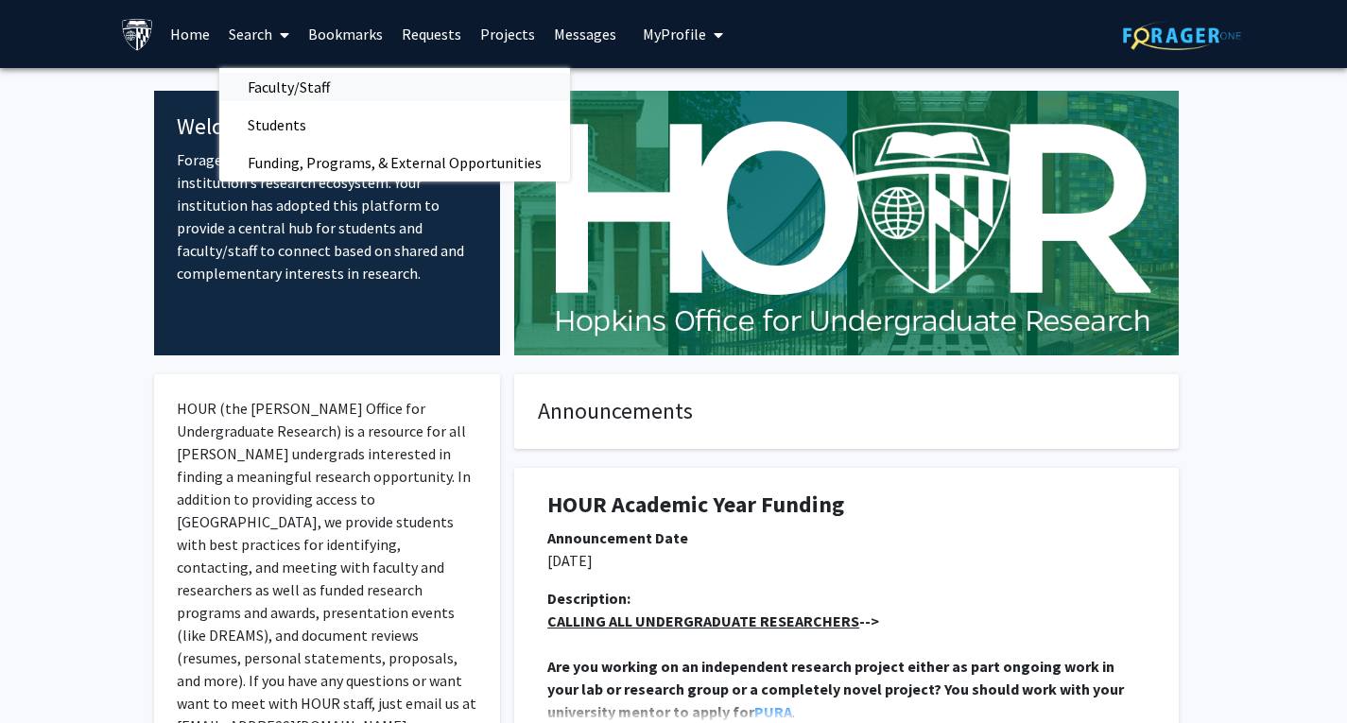
click at [270, 92] on span "Faculty/Staff" at bounding box center [288, 87] width 139 height 38
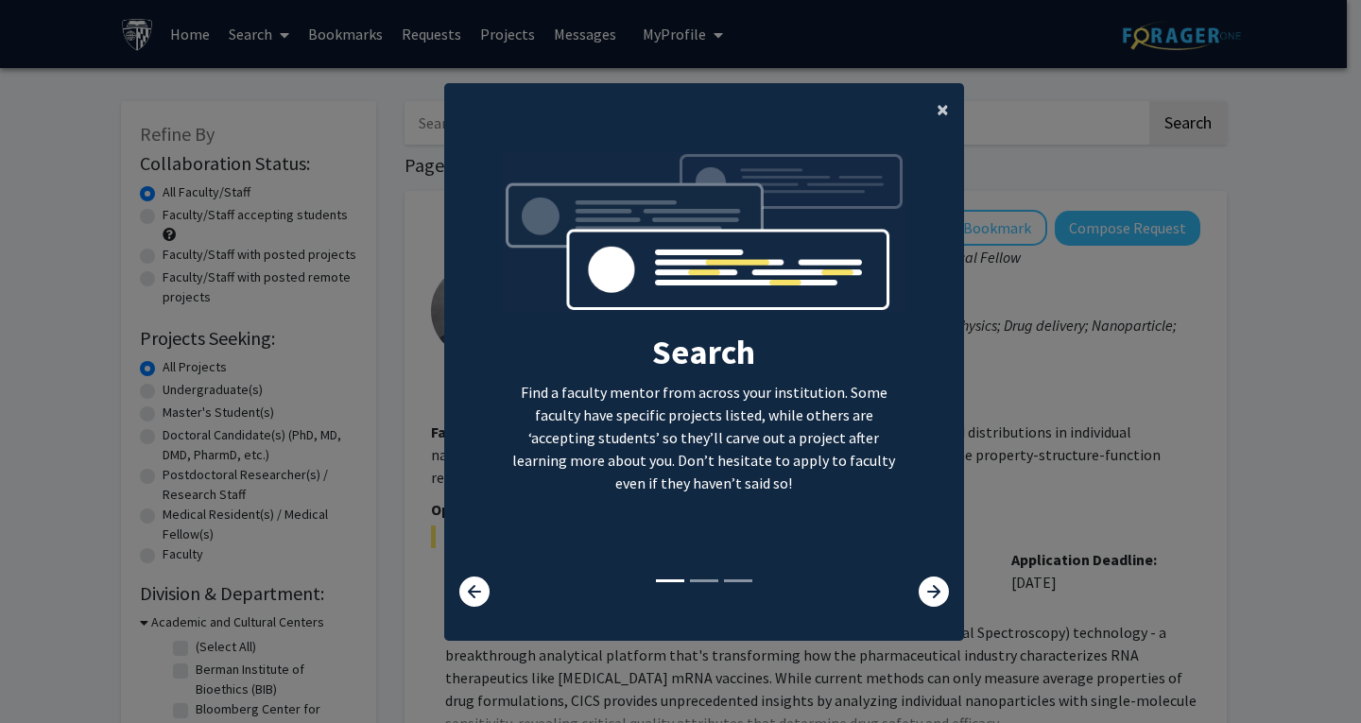
click at [923, 105] on button "×" at bounding box center [942, 109] width 43 height 53
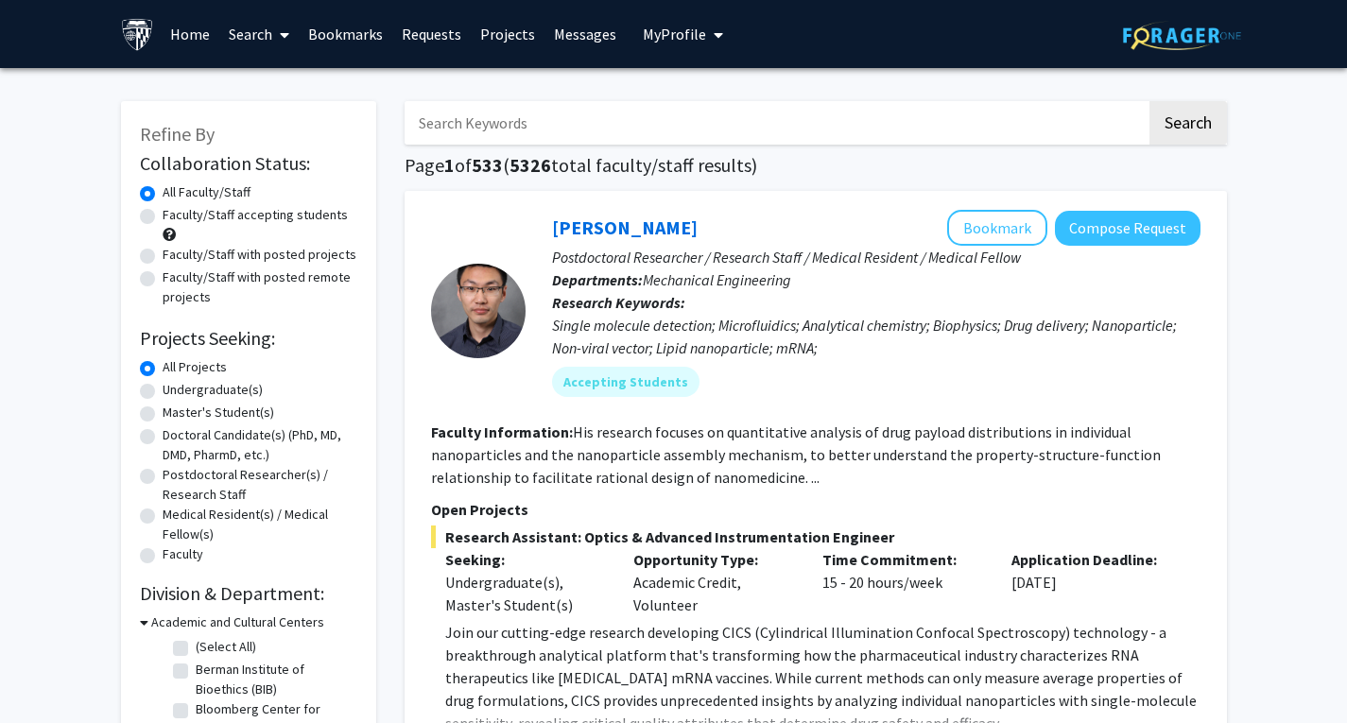
click at [481, 129] on input "Search Keywords" at bounding box center [776, 122] width 742 height 43
click at [1149, 101] on button "Search" at bounding box center [1187, 122] width 77 height 43
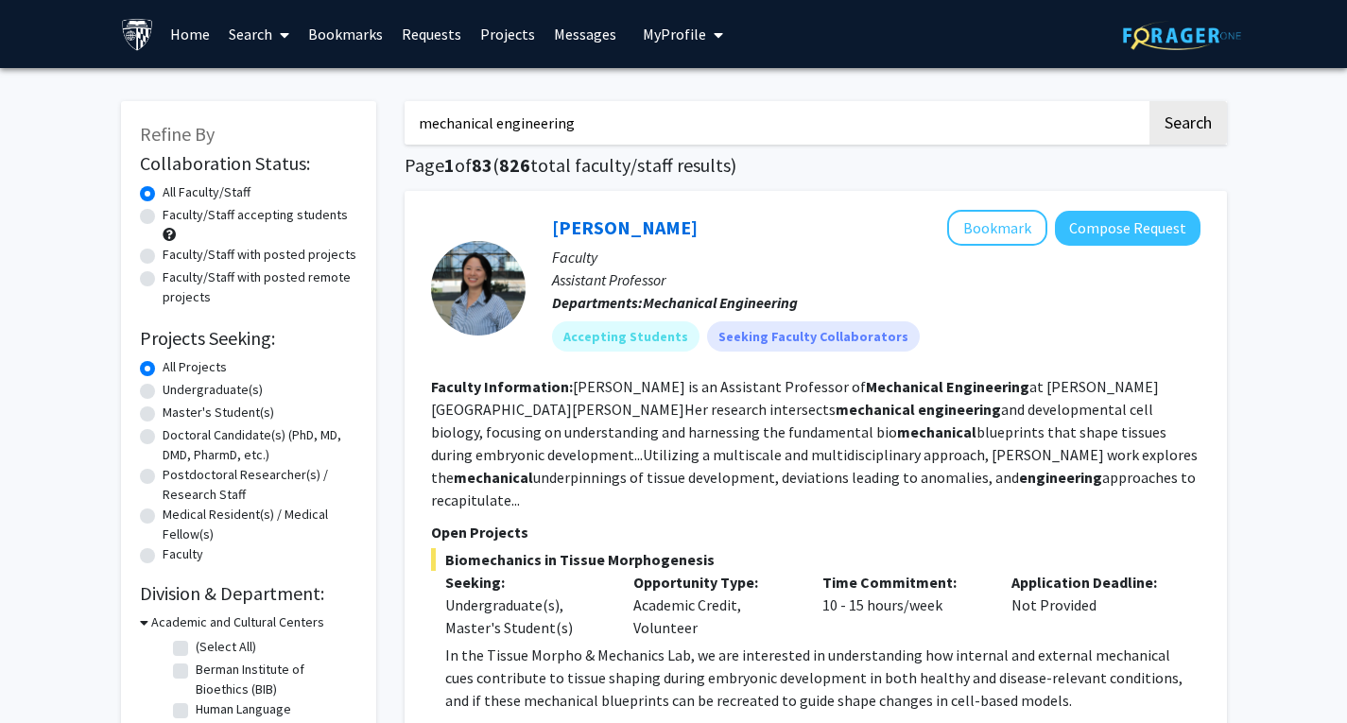
drag, startPoint x: 612, startPoint y: 123, endPoint x: 0, endPoint y: 59, distance: 615.8
type input "energy"
click at [1149, 101] on button "Search" at bounding box center [1187, 122] width 77 height 43
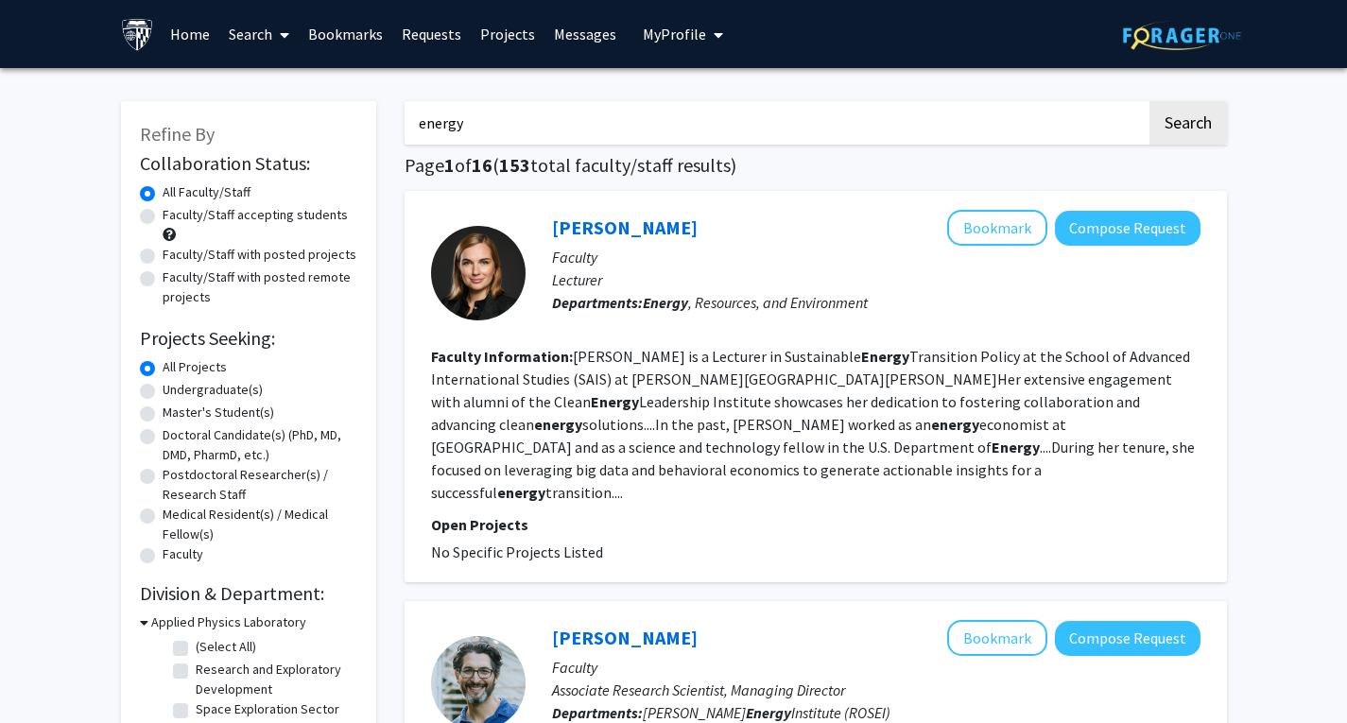
click at [163, 218] on label "Faculty/Staff accepting students" at bounding box center [255, 215] width 185 height 20
click at [163, 217] on input "Faculty/Staff accepting students" at bounding box center [169, 211] width 12 height 12
radio input "true"
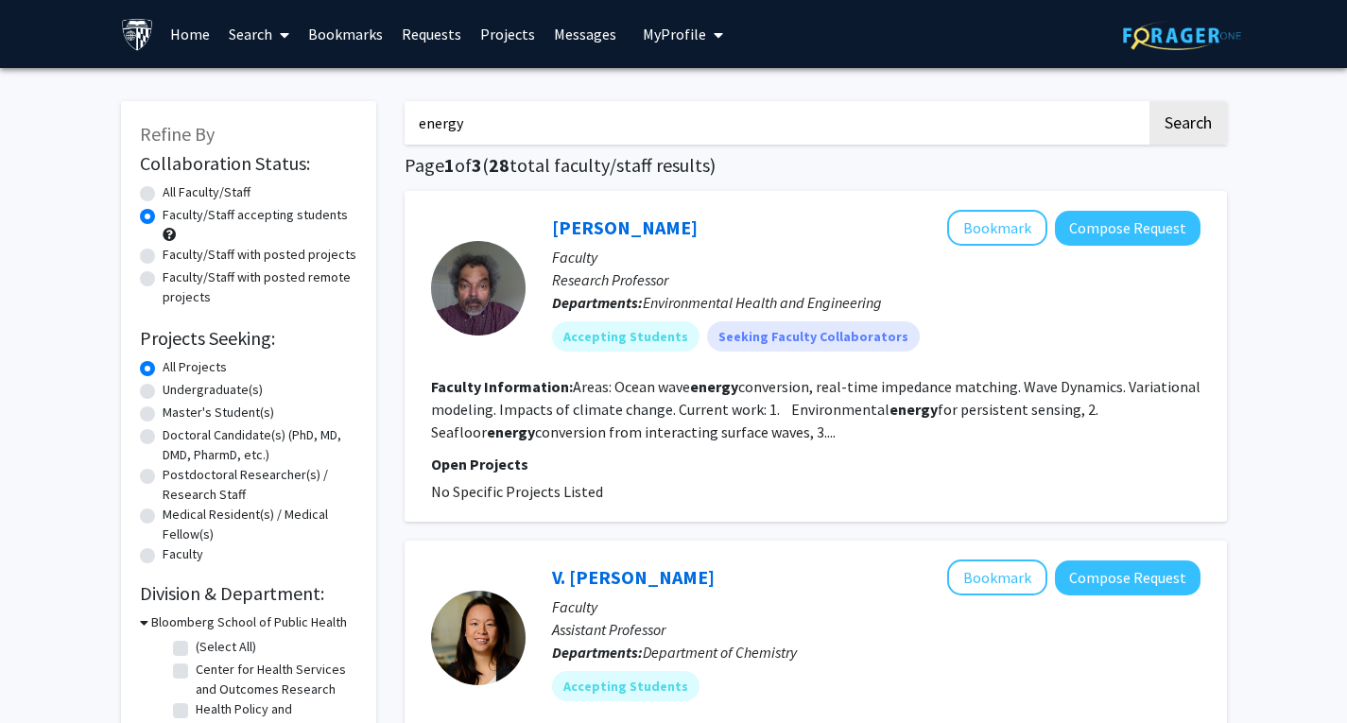
click at [163, 186] on label "All Faculty/Staff" at bounding box center [207, 192] width 88 height 20
click at [163, 186] on input "All Faculty/Staff" at bounding box center [169, 188] width 12 height 12
radio input "true"
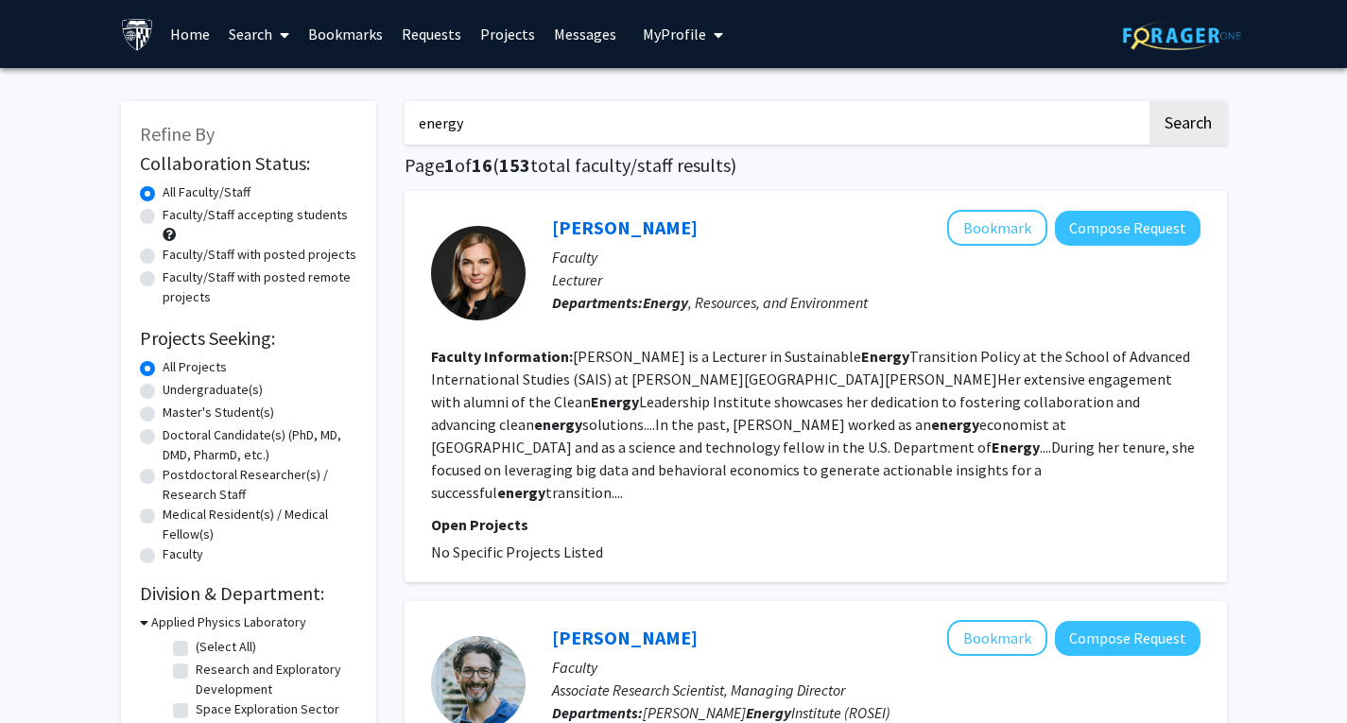
drag, startPoint x: 563, startPoint y: 136, endPoint x: 48, endPoint y: 161, distance: 515.7
click at [1188, 123] on button "Search" at bounding box center [1187, 122] width 77 height 43
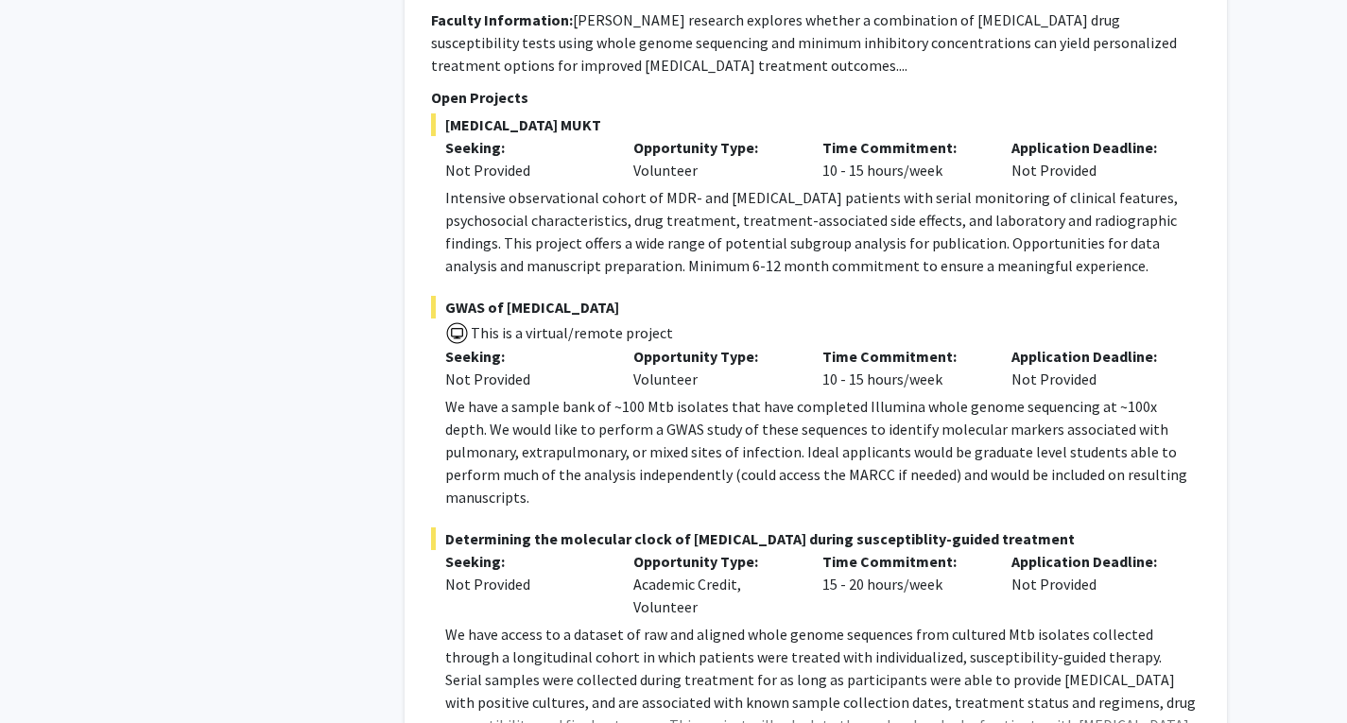
scroll to position [9726, 0]
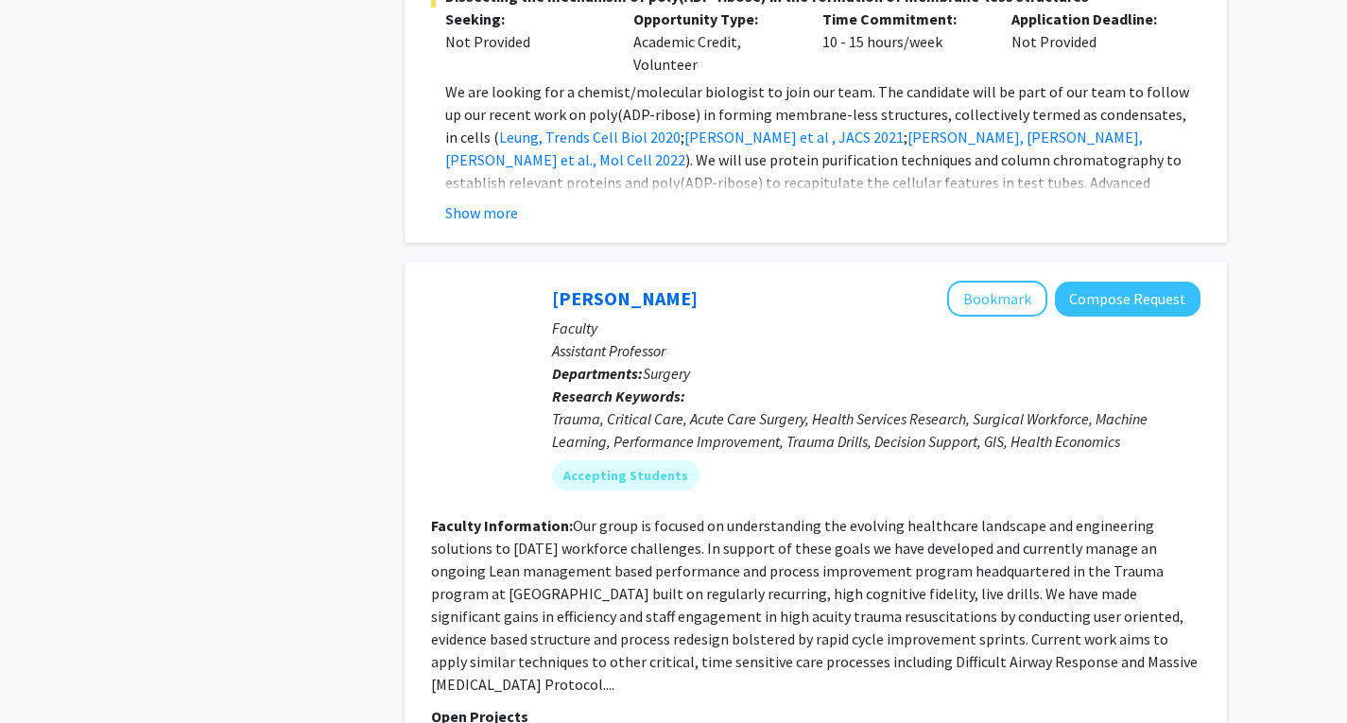
scroll to position [7065, 0]
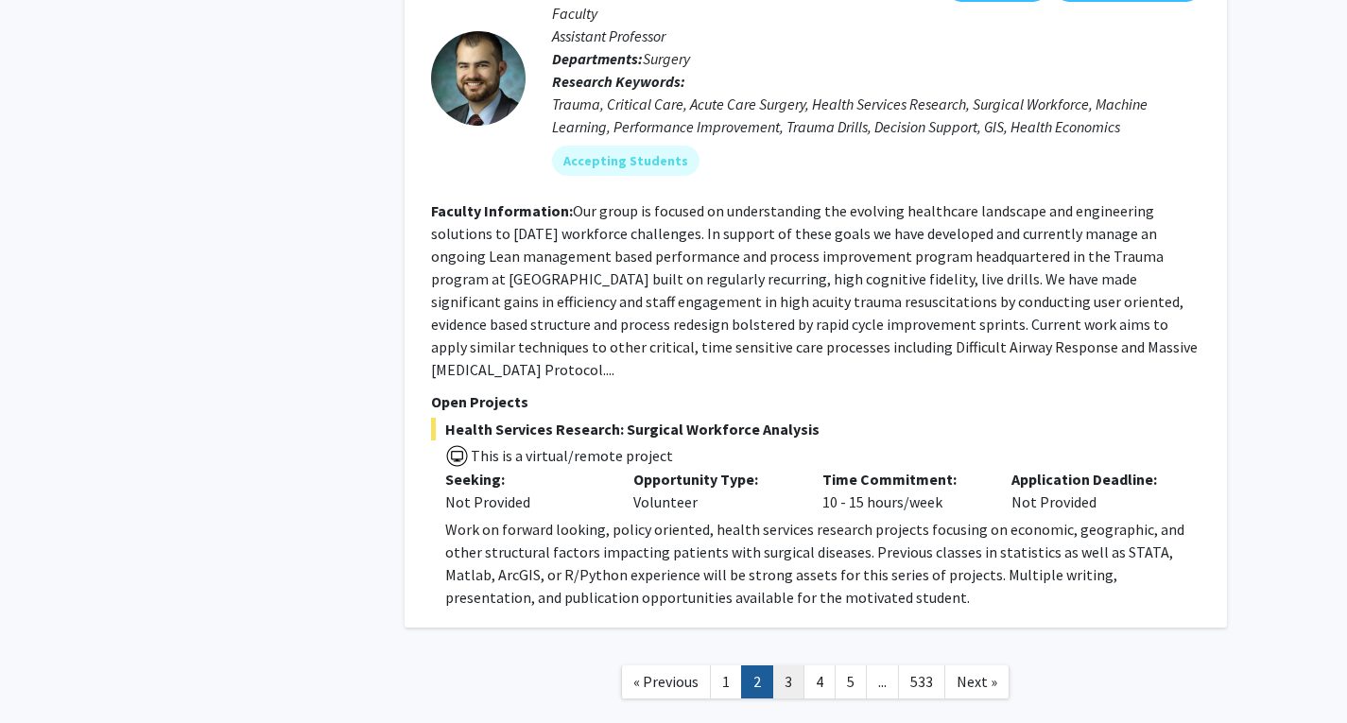
click at [794, 665] on link "3" at bounding box center [788, 681] width 32 height 33
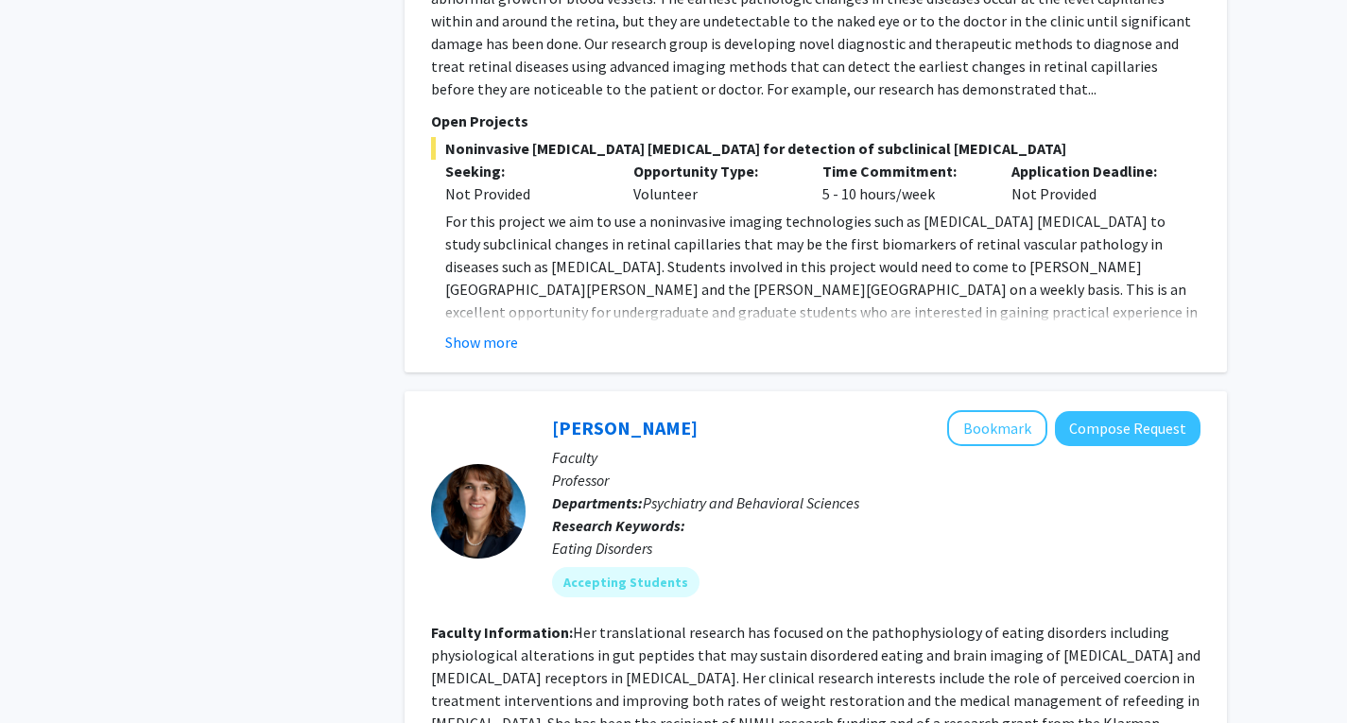
scroll to position [6568, 0]
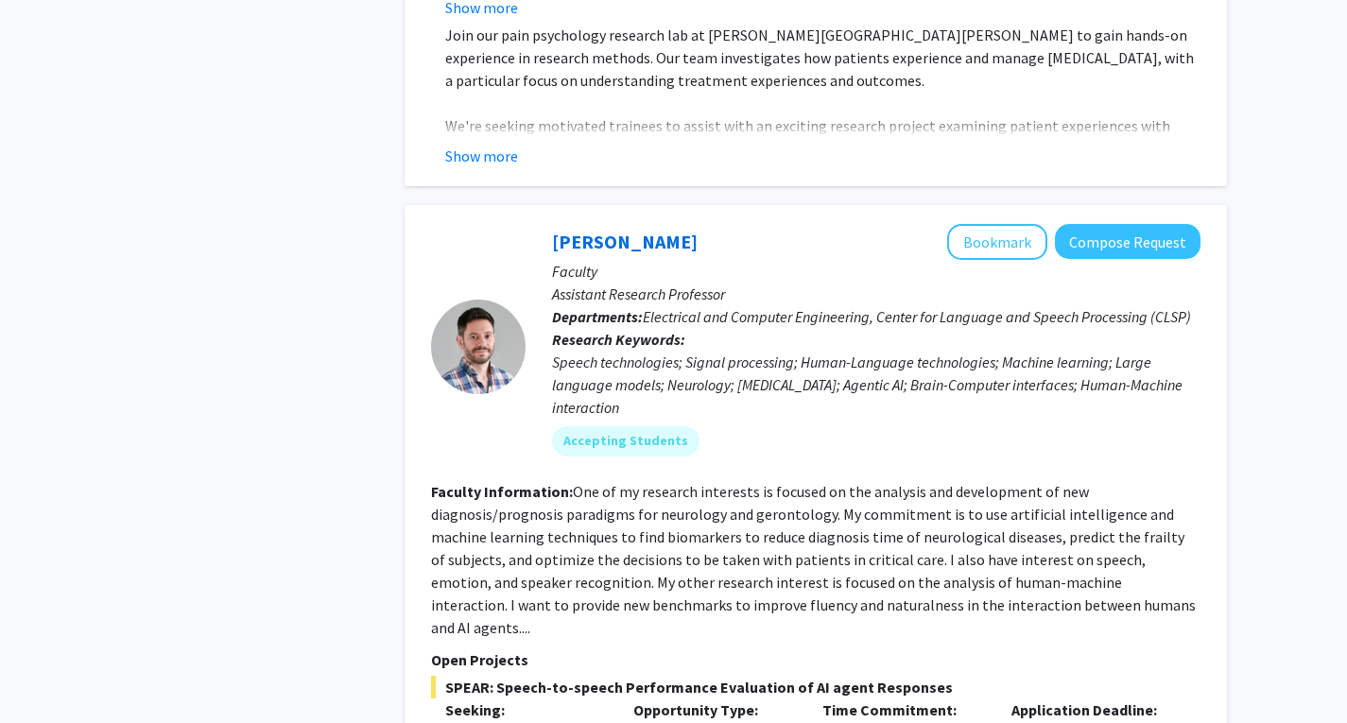
scroll to position [6821, 0]
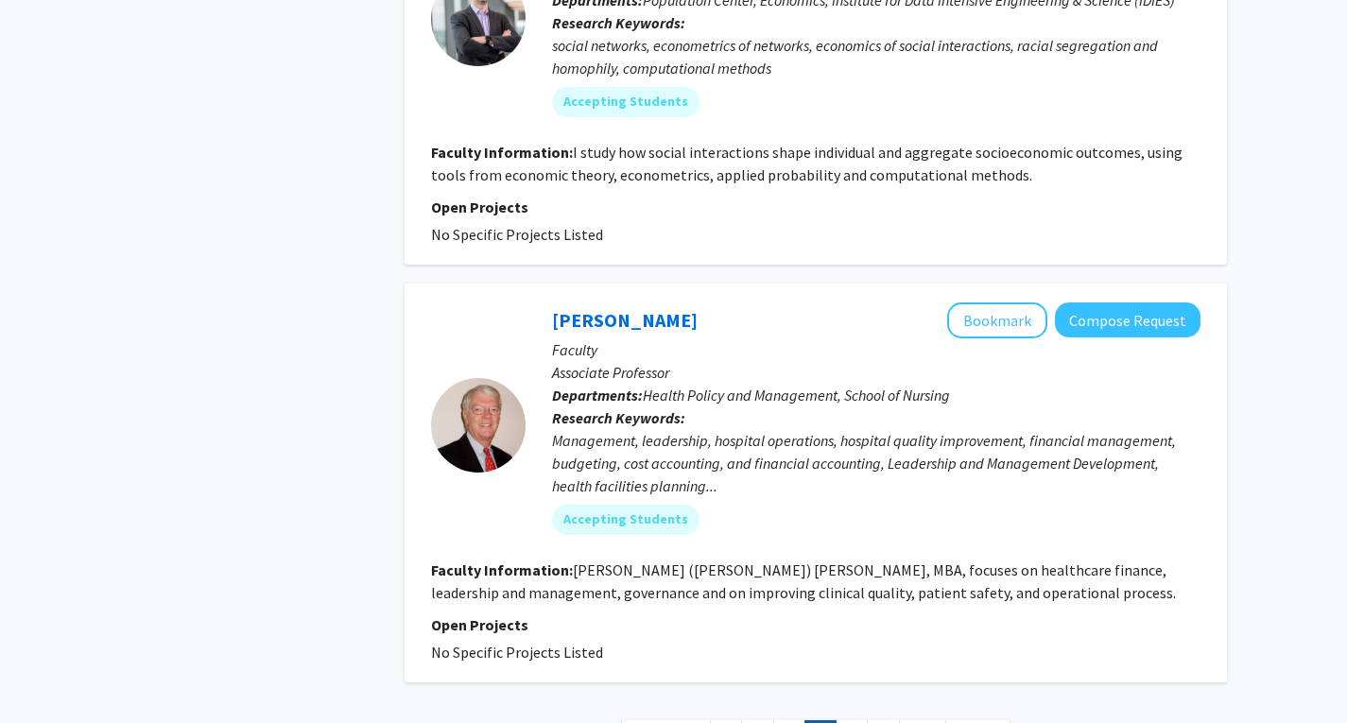
scroll to position [5687, 0]
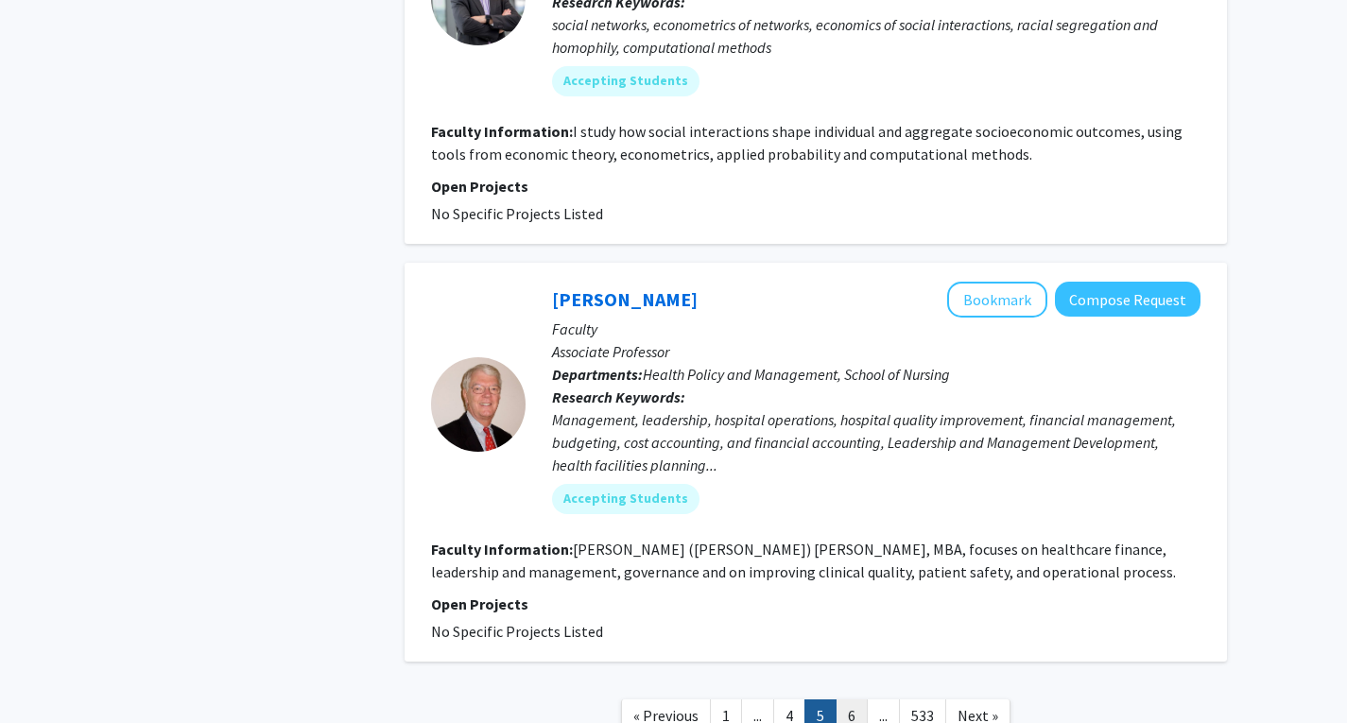
click at [853, 699] on link "6" at bounding box center [851, 715] width 32 height 33
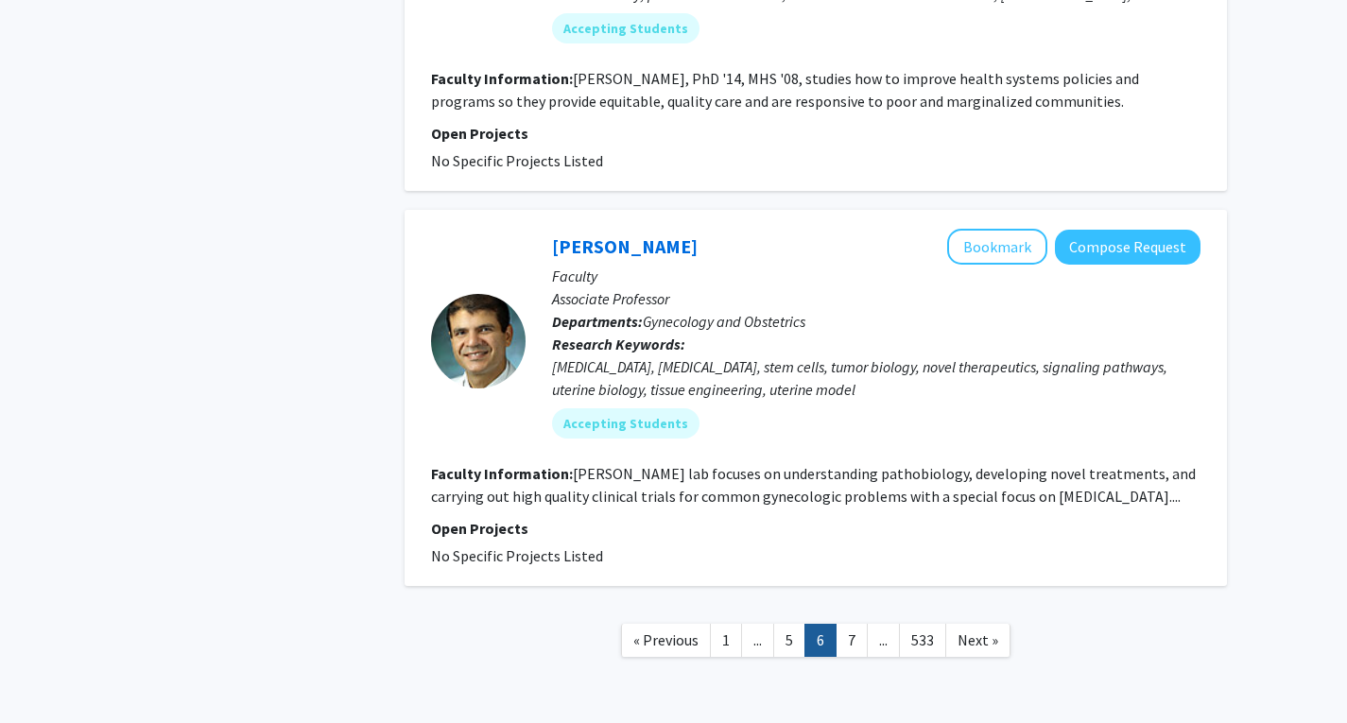
scroll to position [4085, 0]
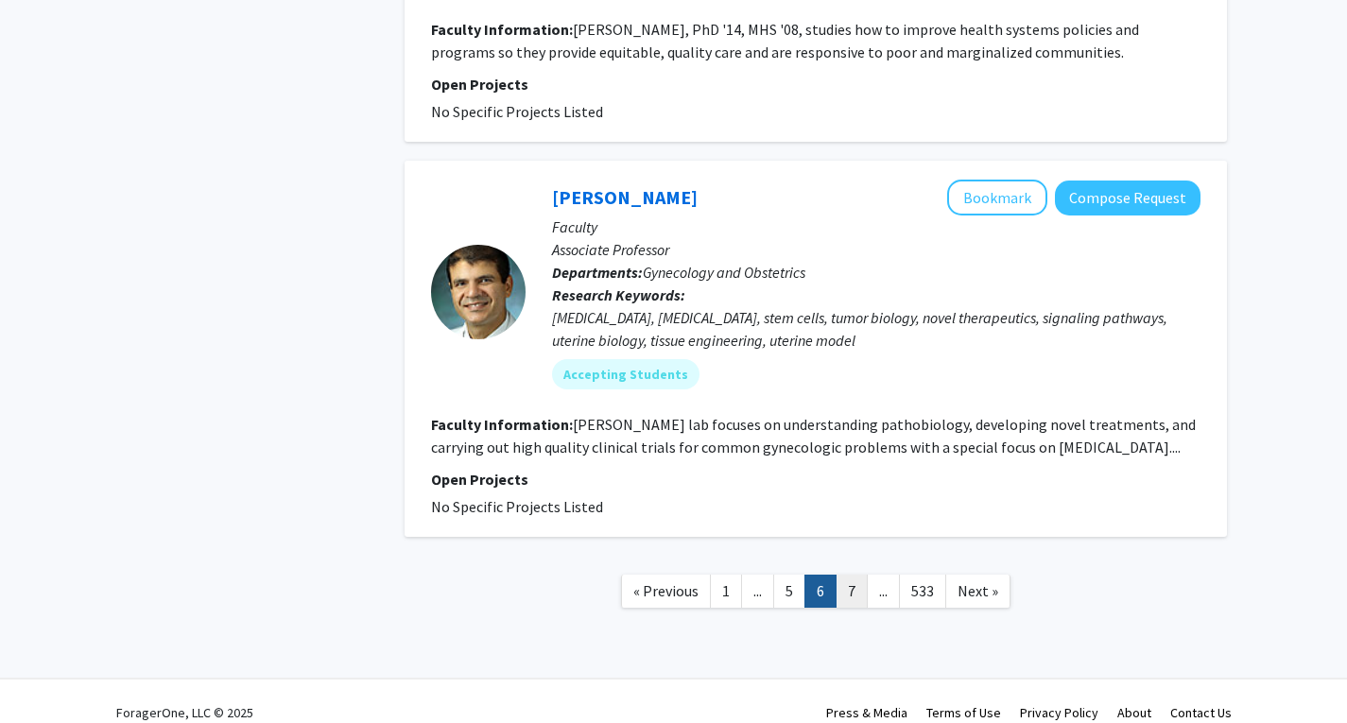
drag, startPoint x: 833, startPoint y: 570, endPoint x: 864, endPoint y: 570, distance: 31.2
click at [864, 575] on ul "« Previous 1 ... 5 6 7 ... 533 Next »" at bounding box center [815, 591] width 389 height 33
click at [864, 575] on link "7" at bounding box center [851, 591] width 32 height 33
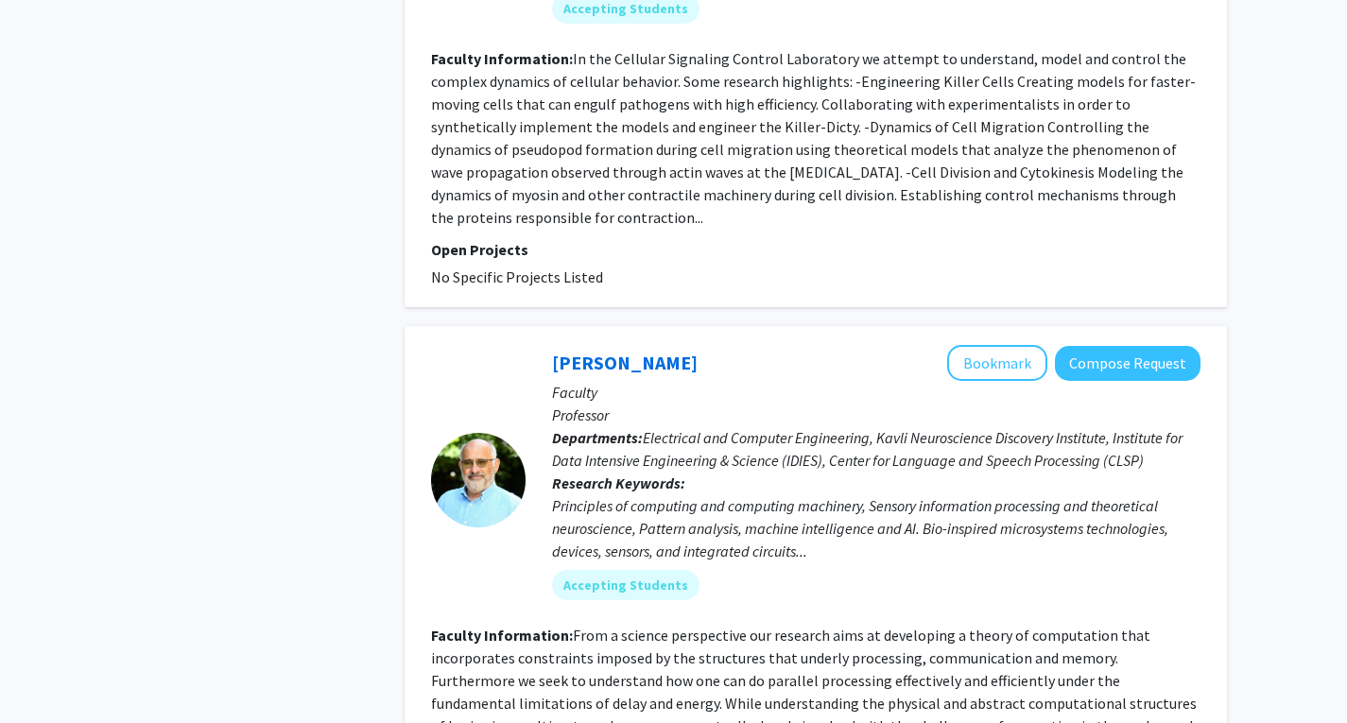
scroll to position [4954, 0]
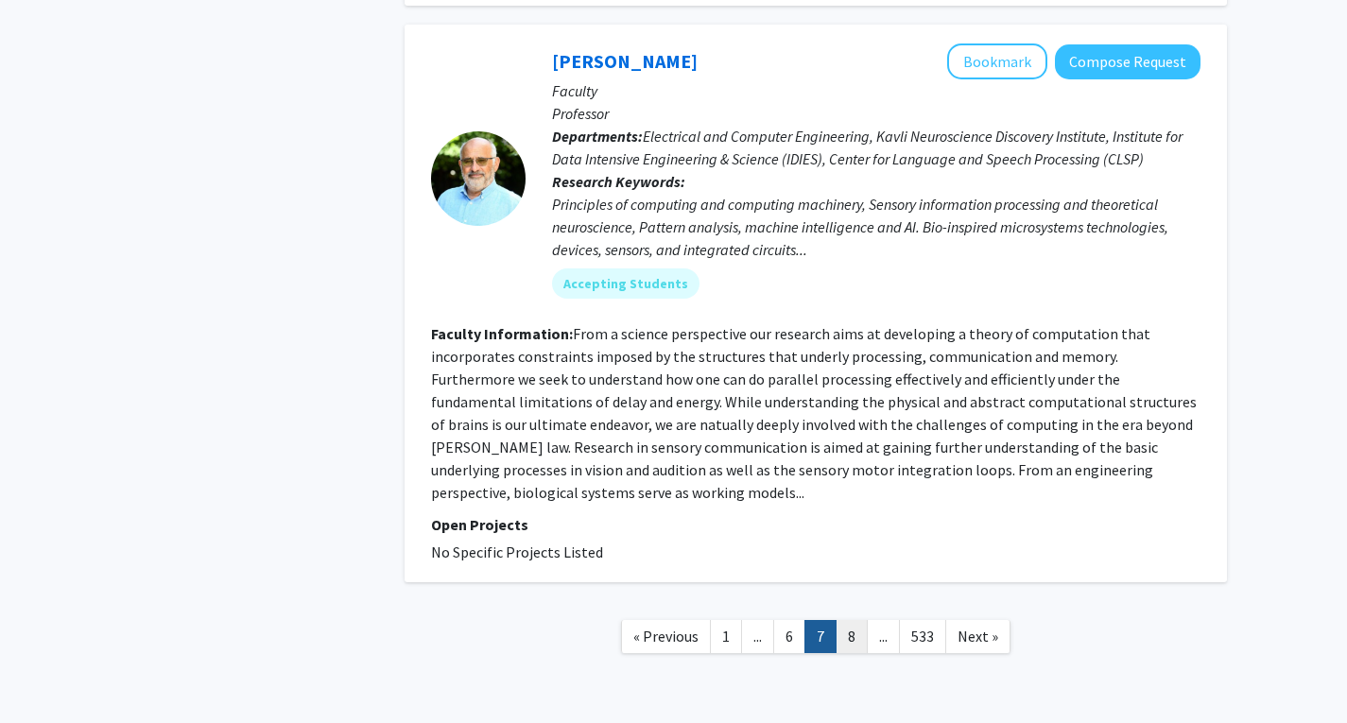
click at [846, 620] on link "8" at bounding box center [851, 636] width 32 height 33
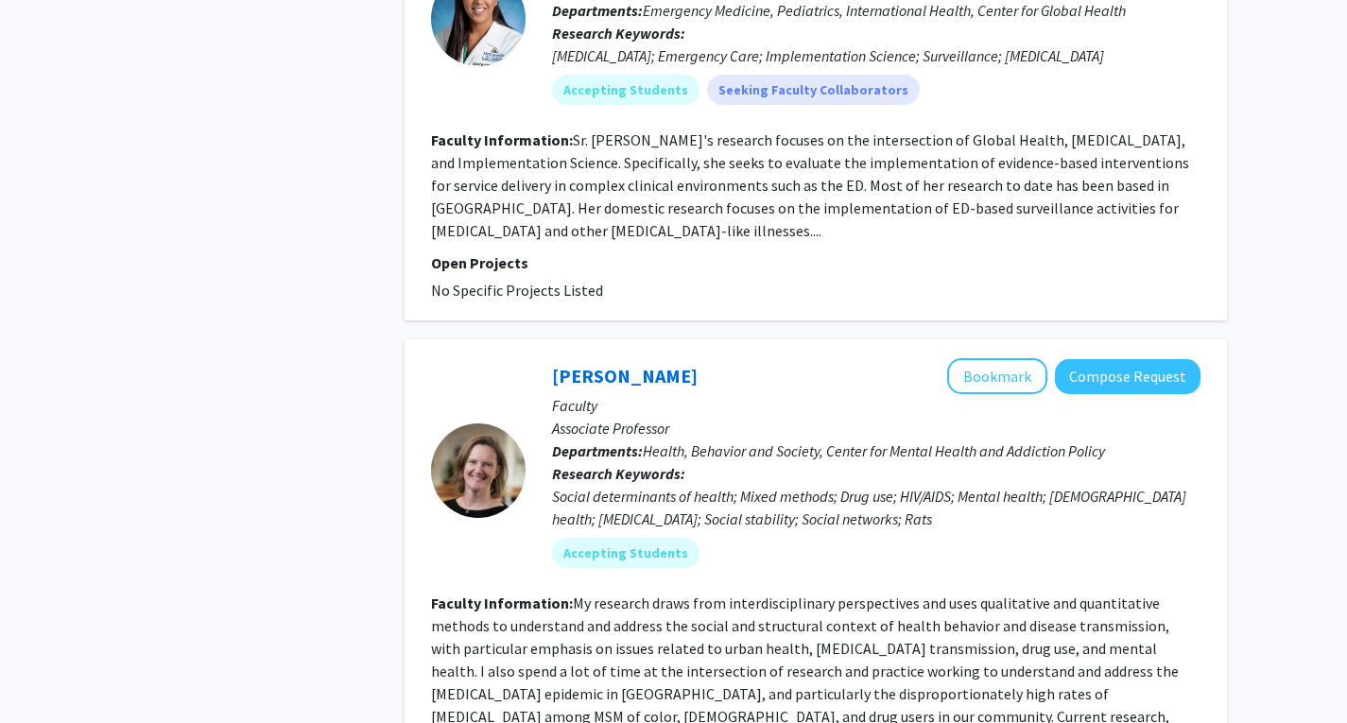
scroll to position [4667, 0]
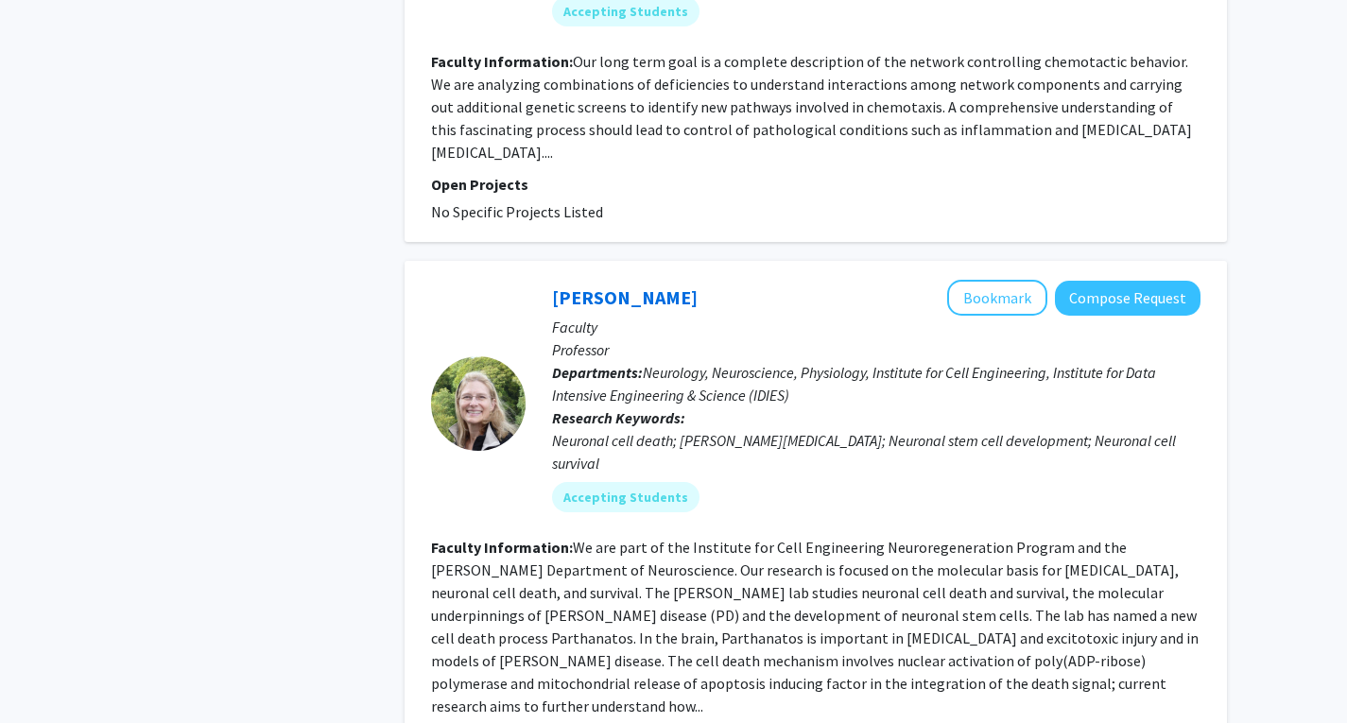
scroll to position [4531, 0]
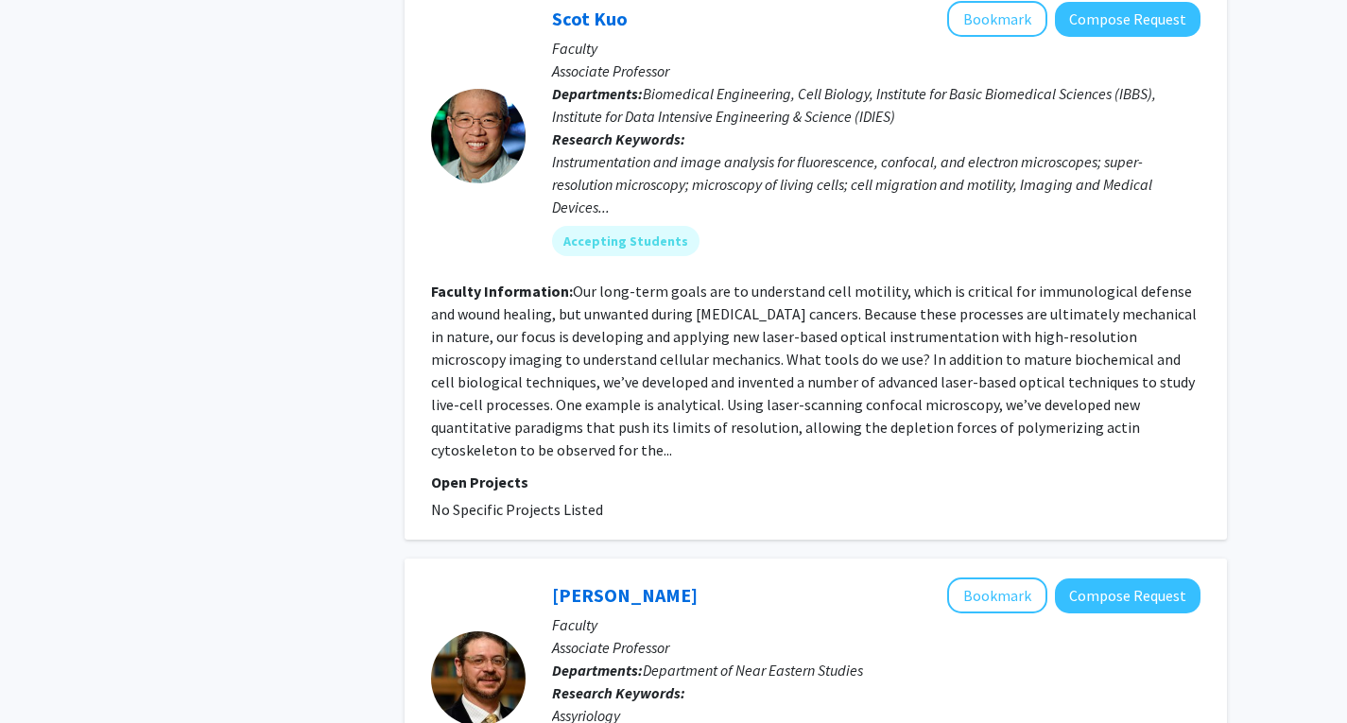
scroll to position [4334, 0]
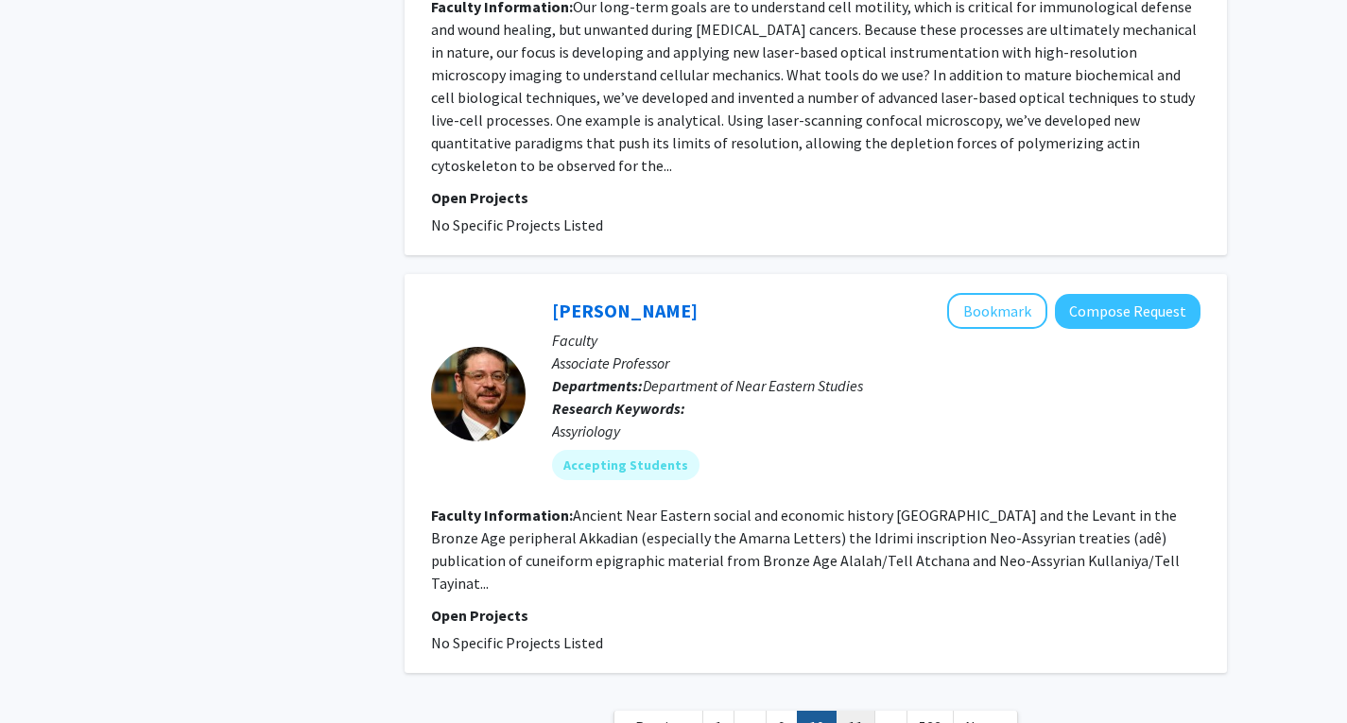
click at [872, 711] on link "11" at bounding box center [855, 727] width 40 height 33
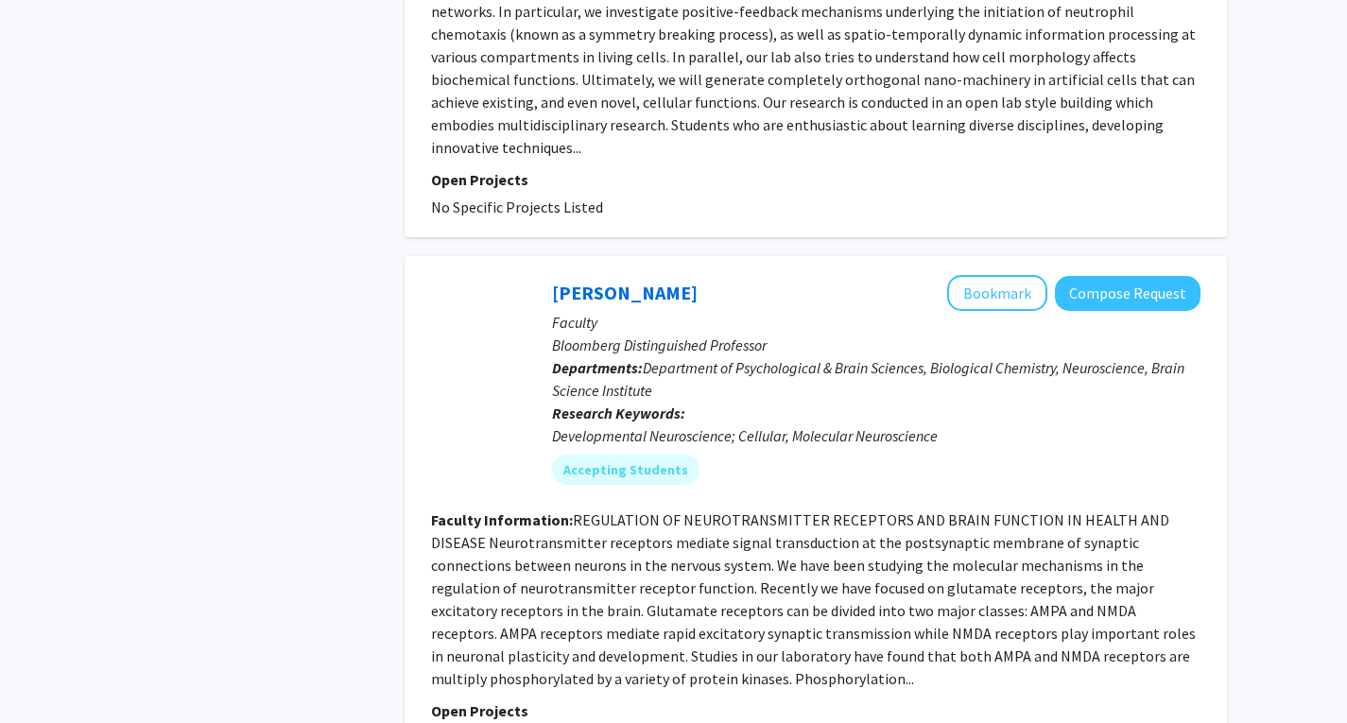
scroll to position [4674, 0]
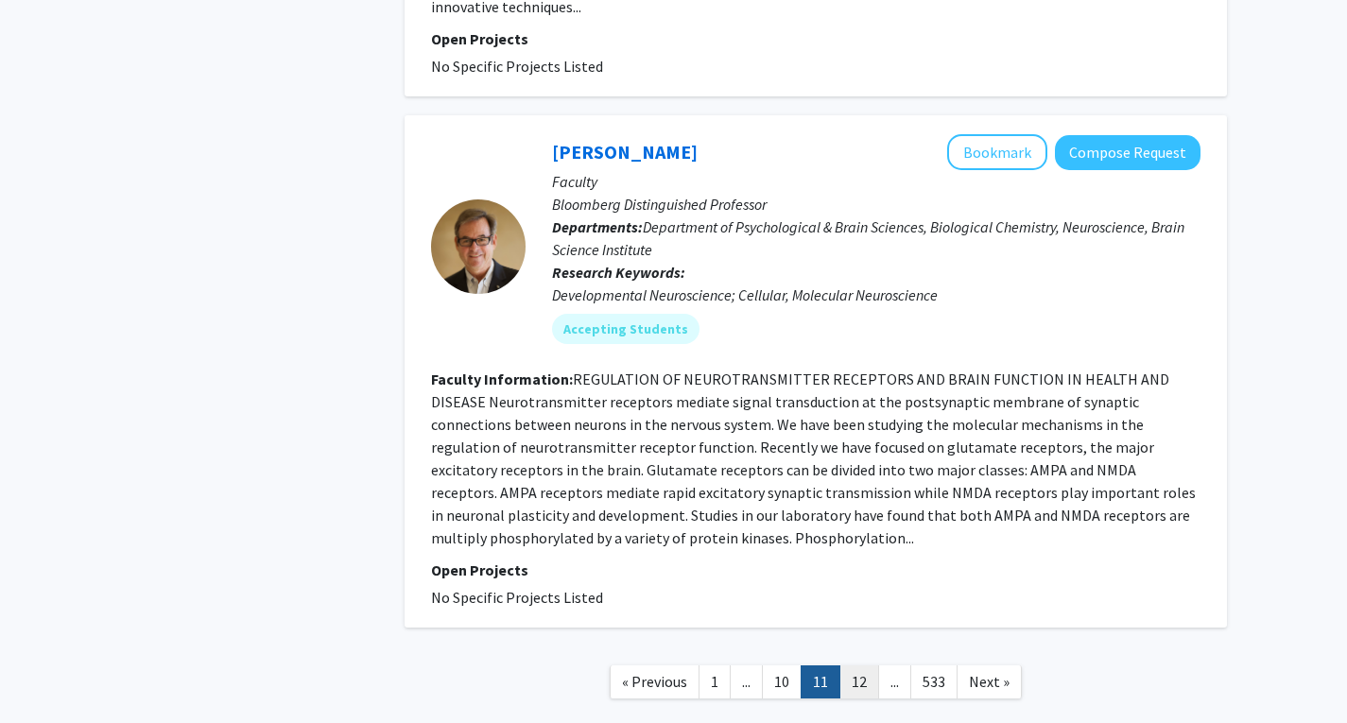
click at [862, 665] on link "12" at bounding box center [859, 681] width 40 height 33
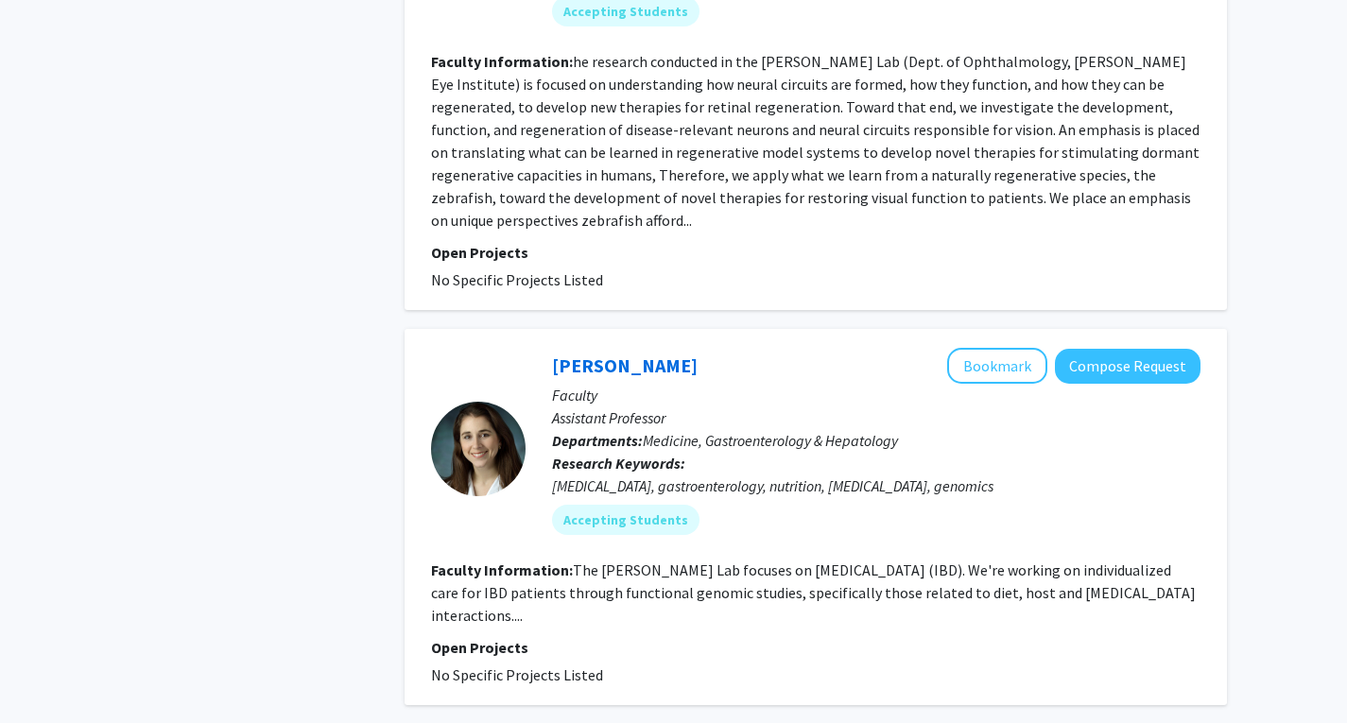
scroll to position [4419, 0]
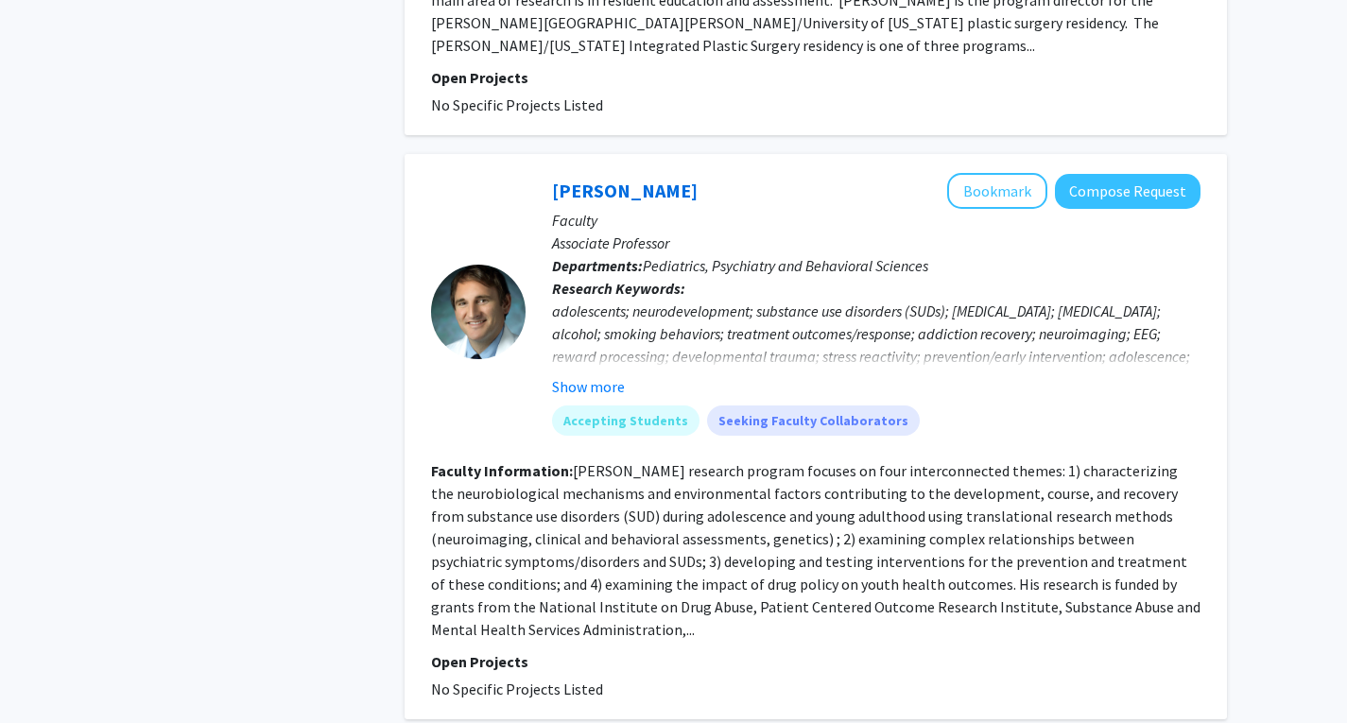
scroll to position [4531, 0]
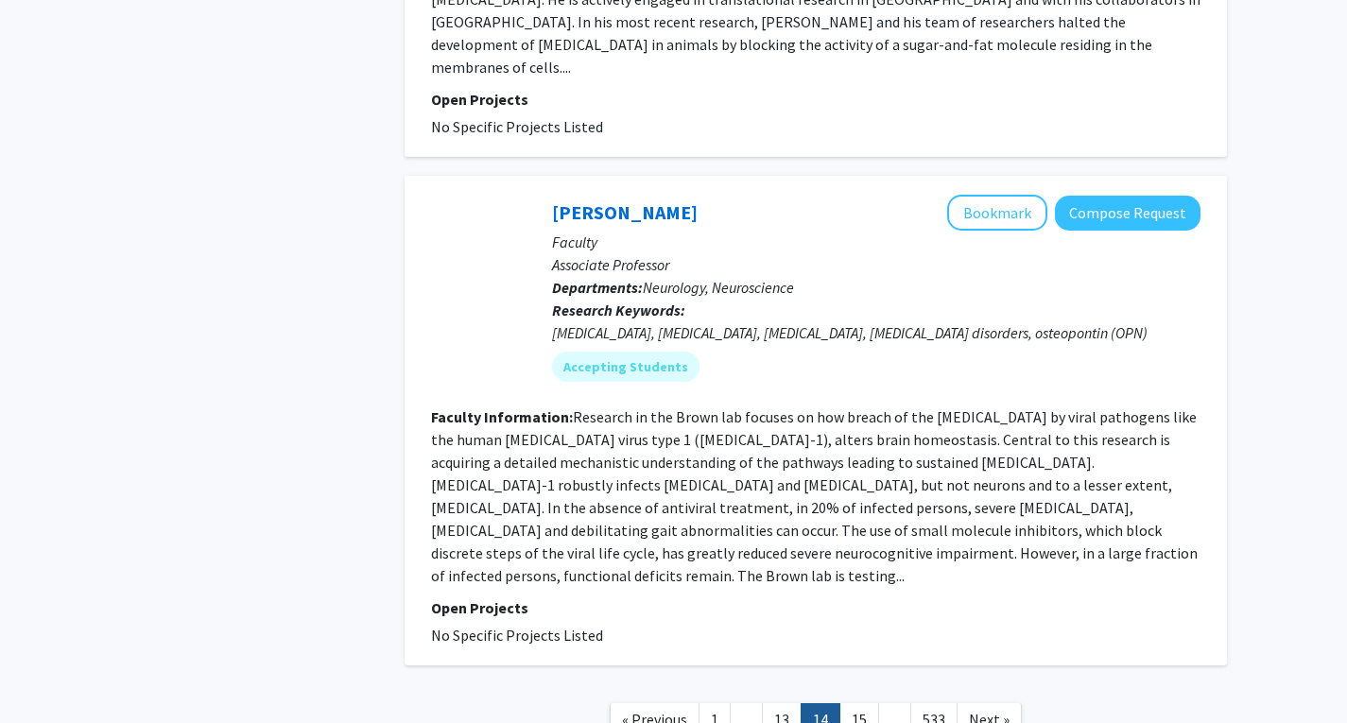
scroll to position [4470, 0]
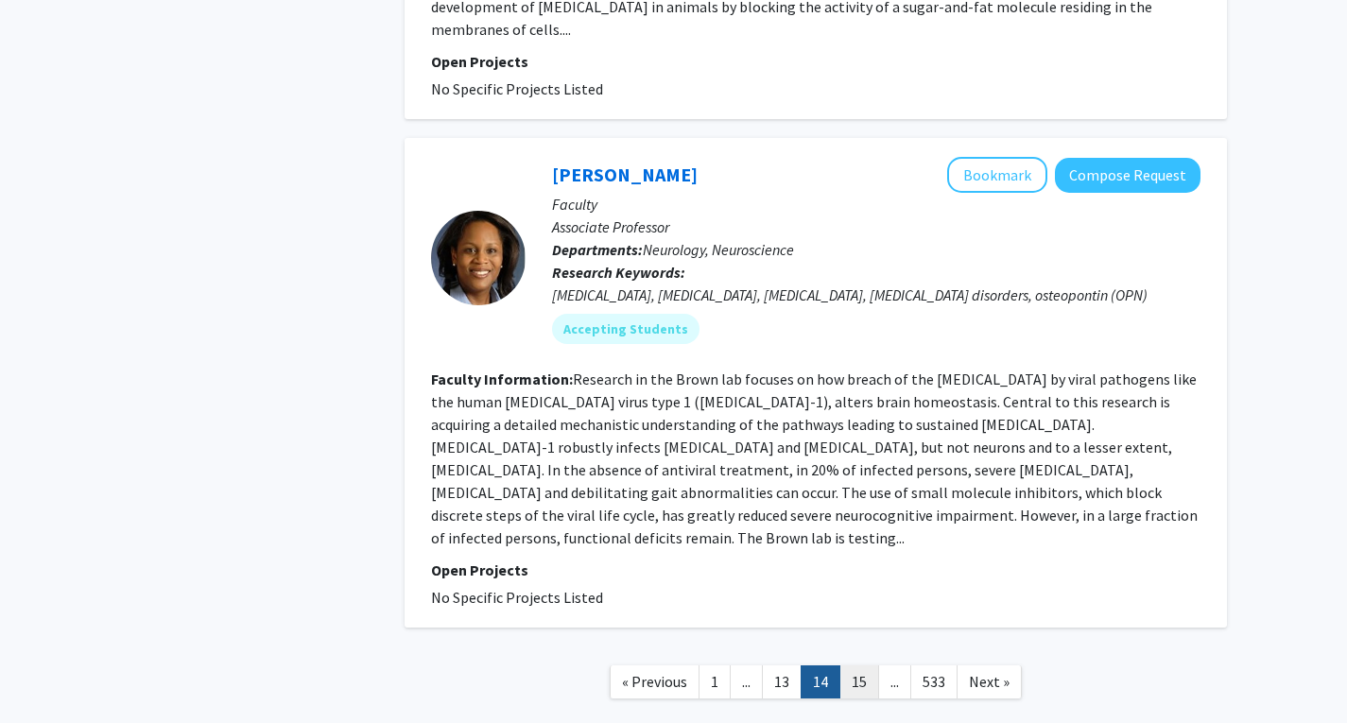
click at [849, 665] on link "15" at bounding box center [859, 681] width 40 height 33
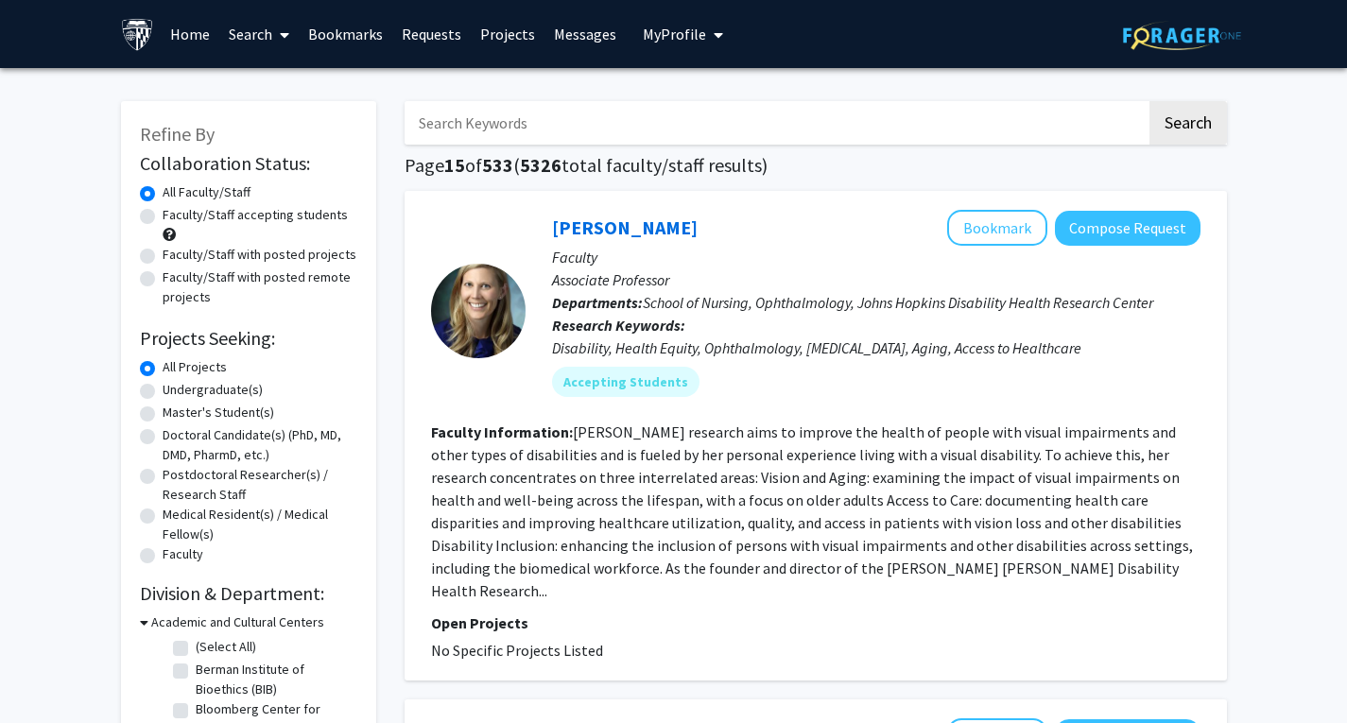
click at [642, 134] on input "Search Keywords" at bounding box center [776, 122] width 742 height 43
type input "energy"
click at [1149, 101] on button "Search" at bounding box center [1187, 122] width 77 height 43
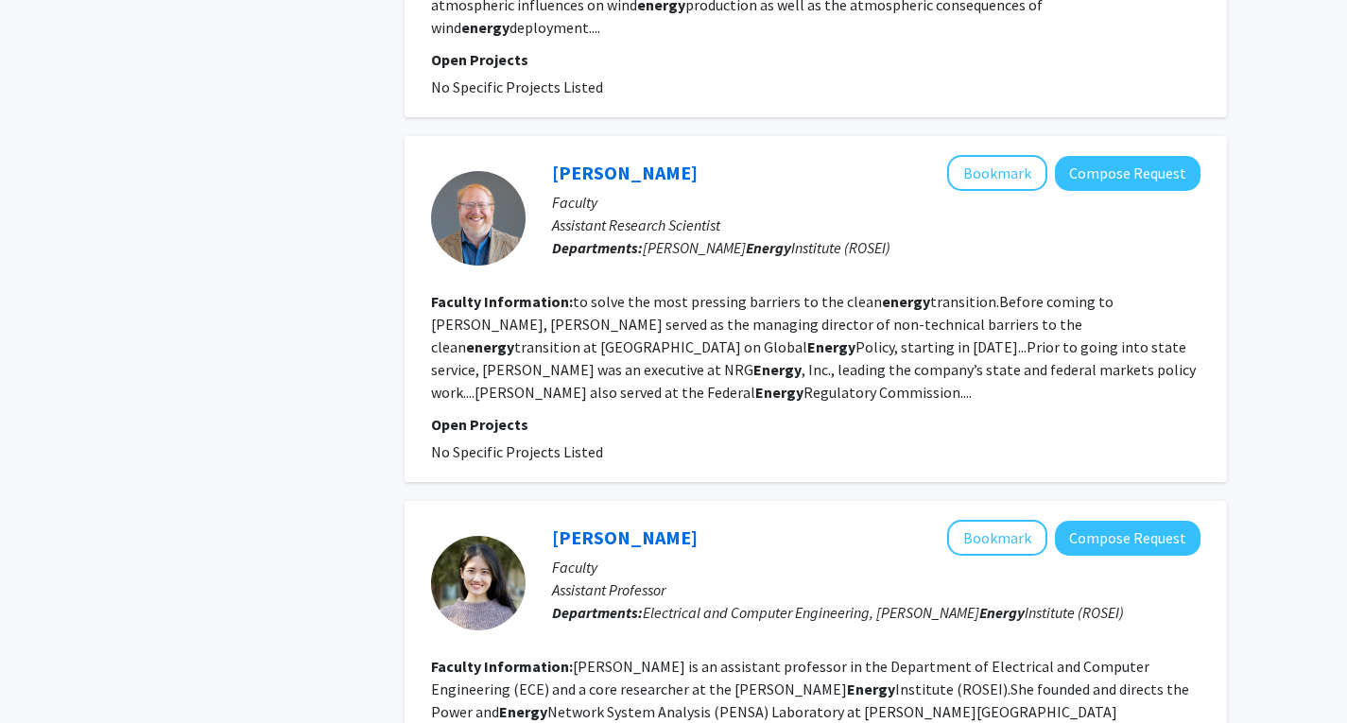
scroll to position [1644, 0]
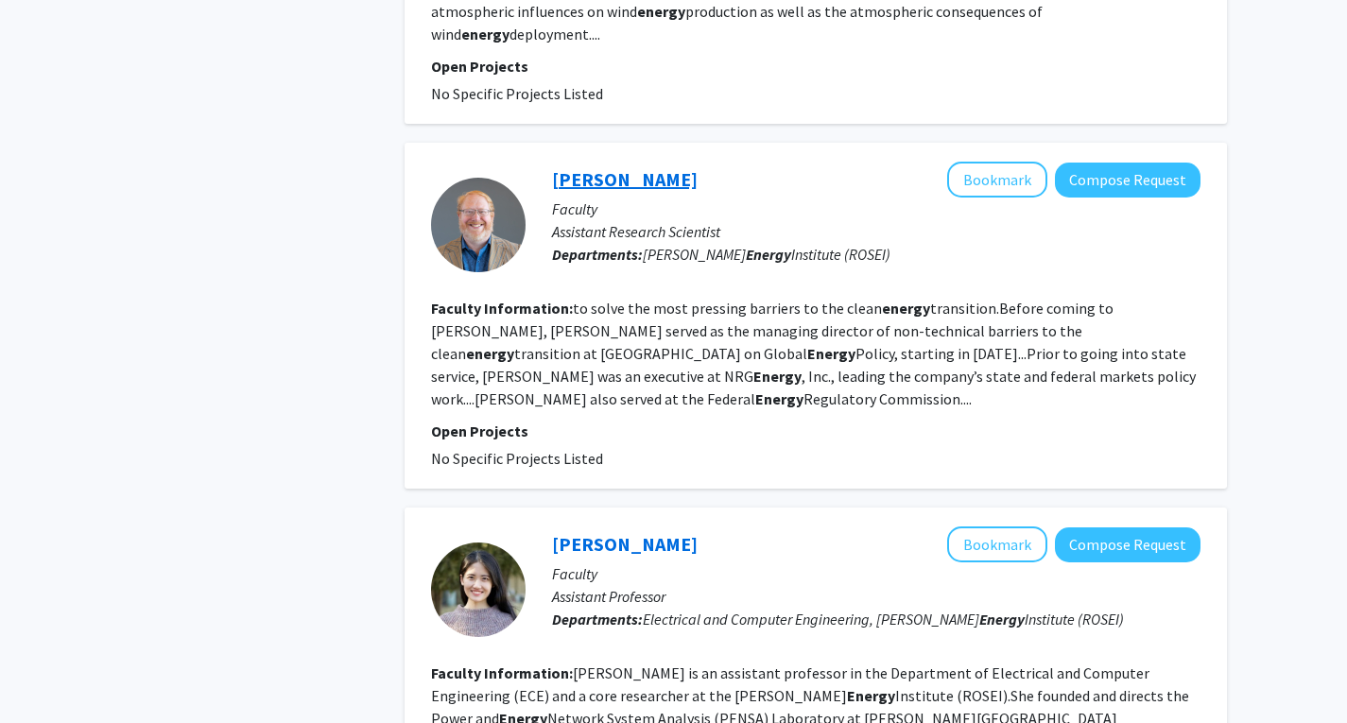
click at [603, 167] on link "[PERSON_NAME]" at bounding box center [625, 179] width 146 height 24
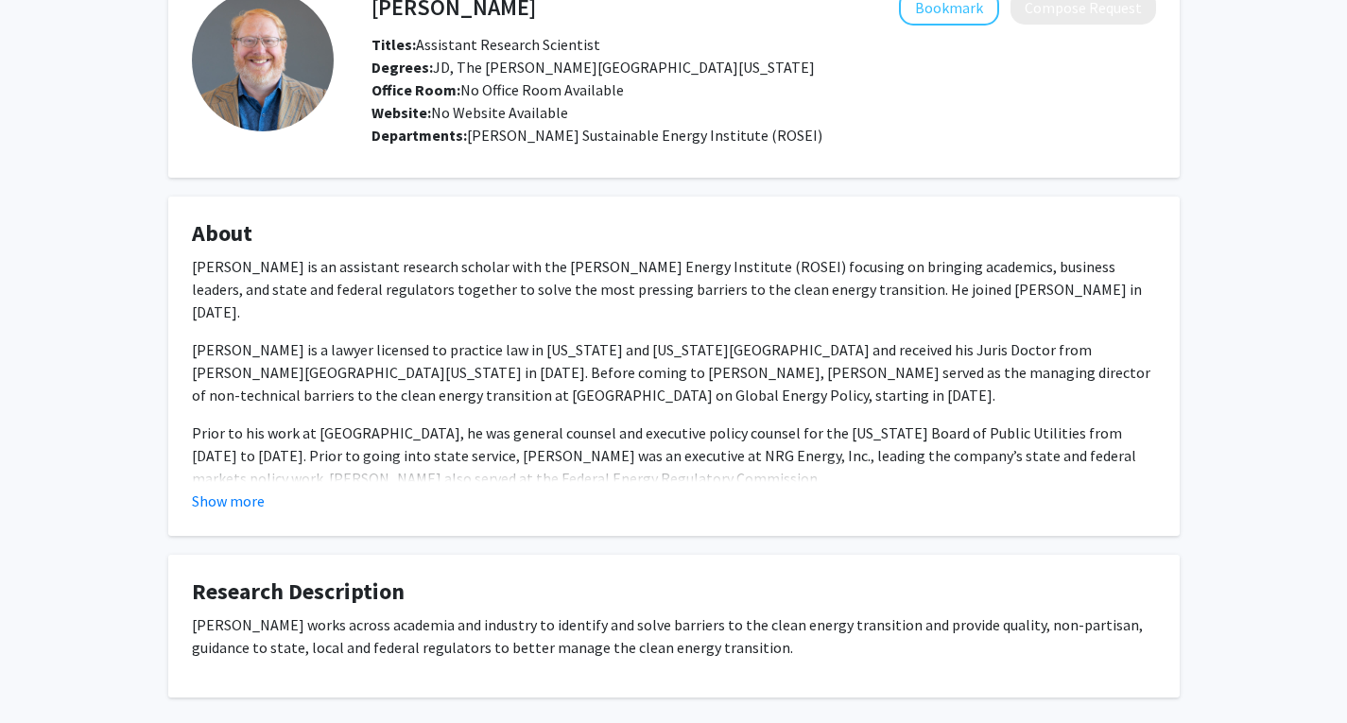
scroll to position [208, 0]
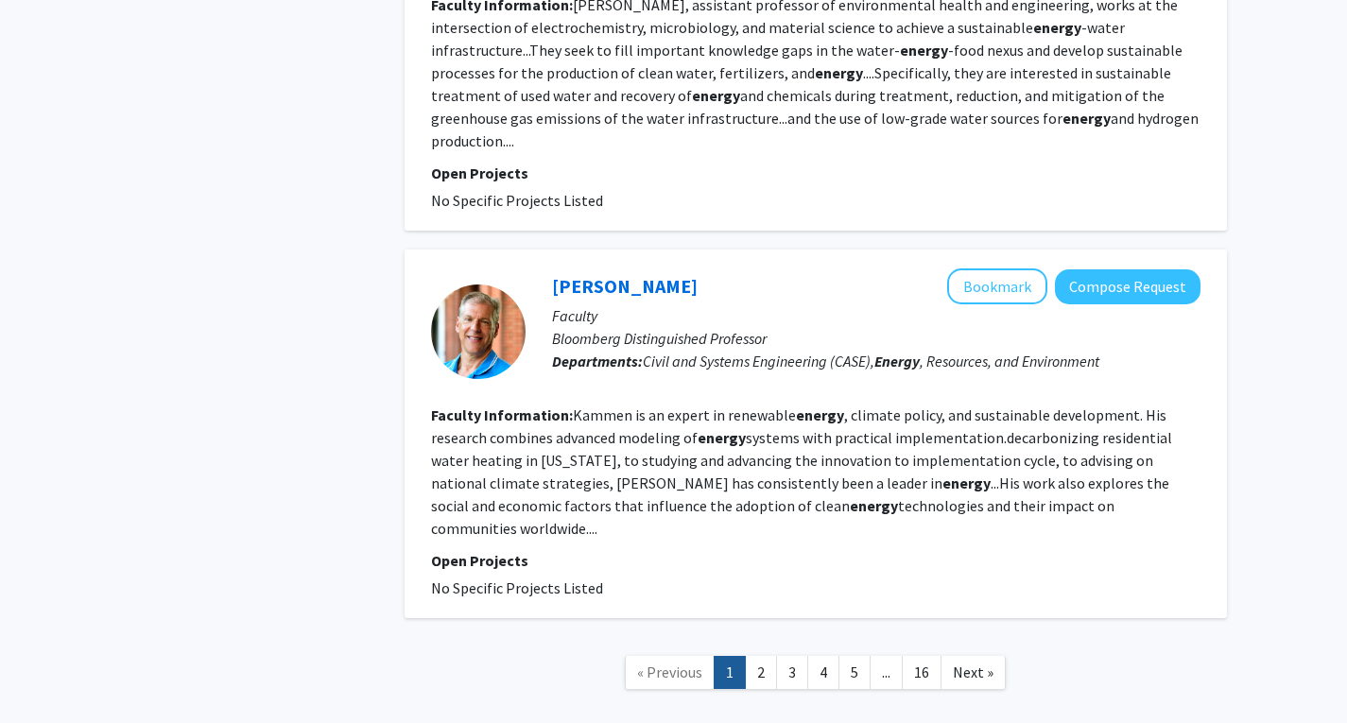
scroll to position [3465, 0]
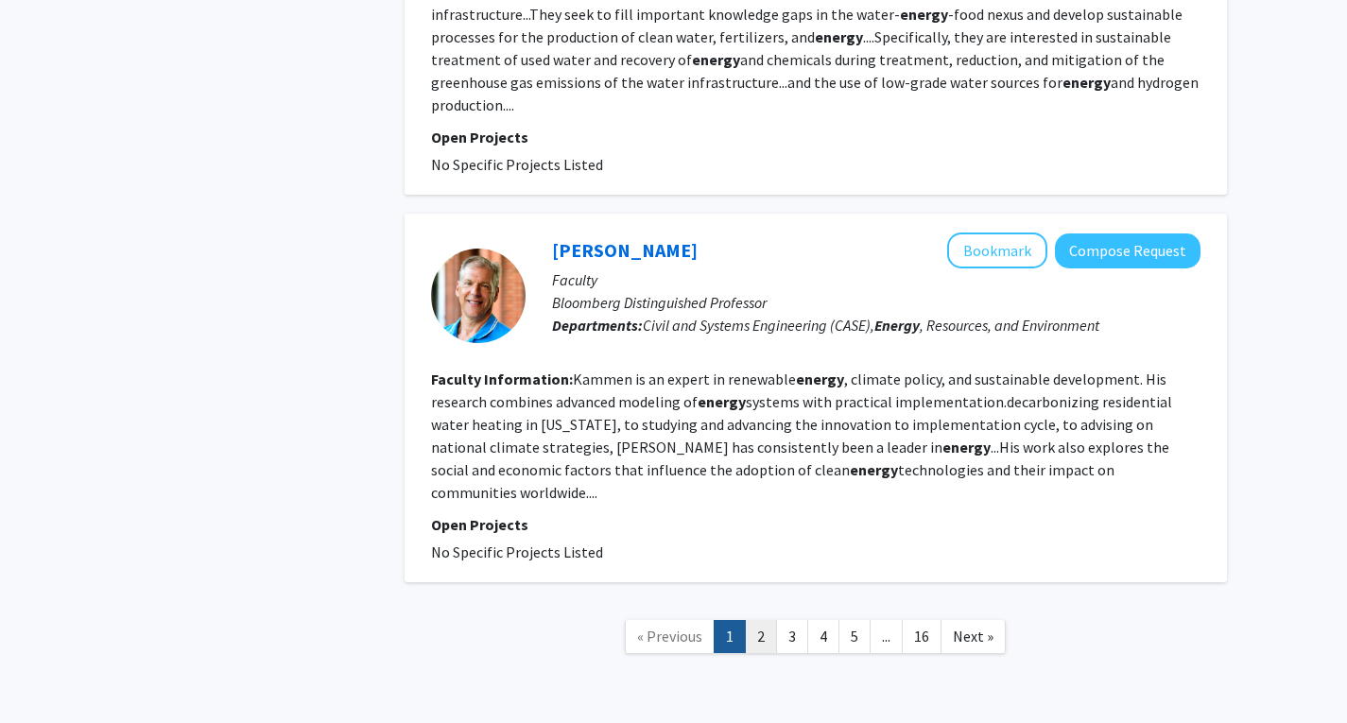
click at [764, 620] on link "2" at bounding box center [761, 636] width 32 height 33
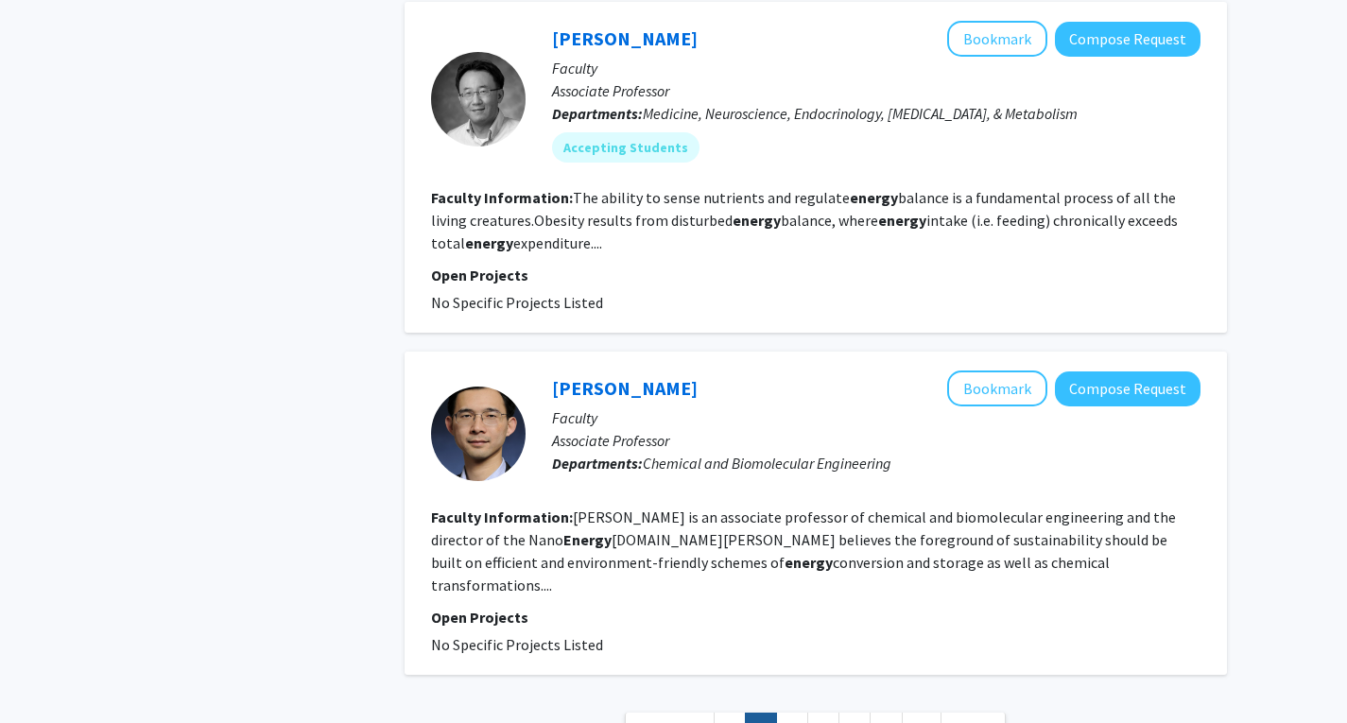
scroll to position [3419, 0]
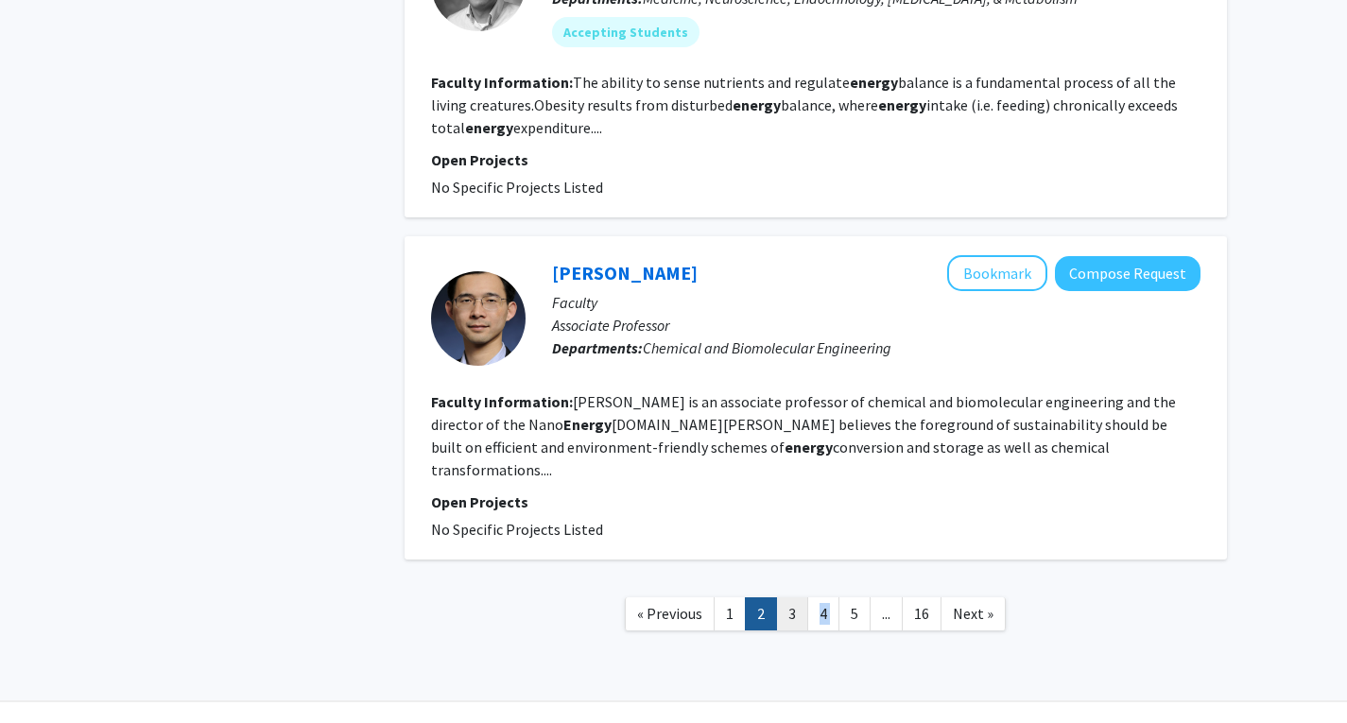
drag, startPoint x: 846, startPoint y: 577, endPoint x: 783, endPoint y: 565, distance: 63.4
click at [783, 597] on ul "« Previous 1 2 3 4 5 ... 16 Next »" at bounding box center [815, 613] width 381 height 33
click at [783, 597] on link "3" at bounding box center [792, 613] width 32 height 33
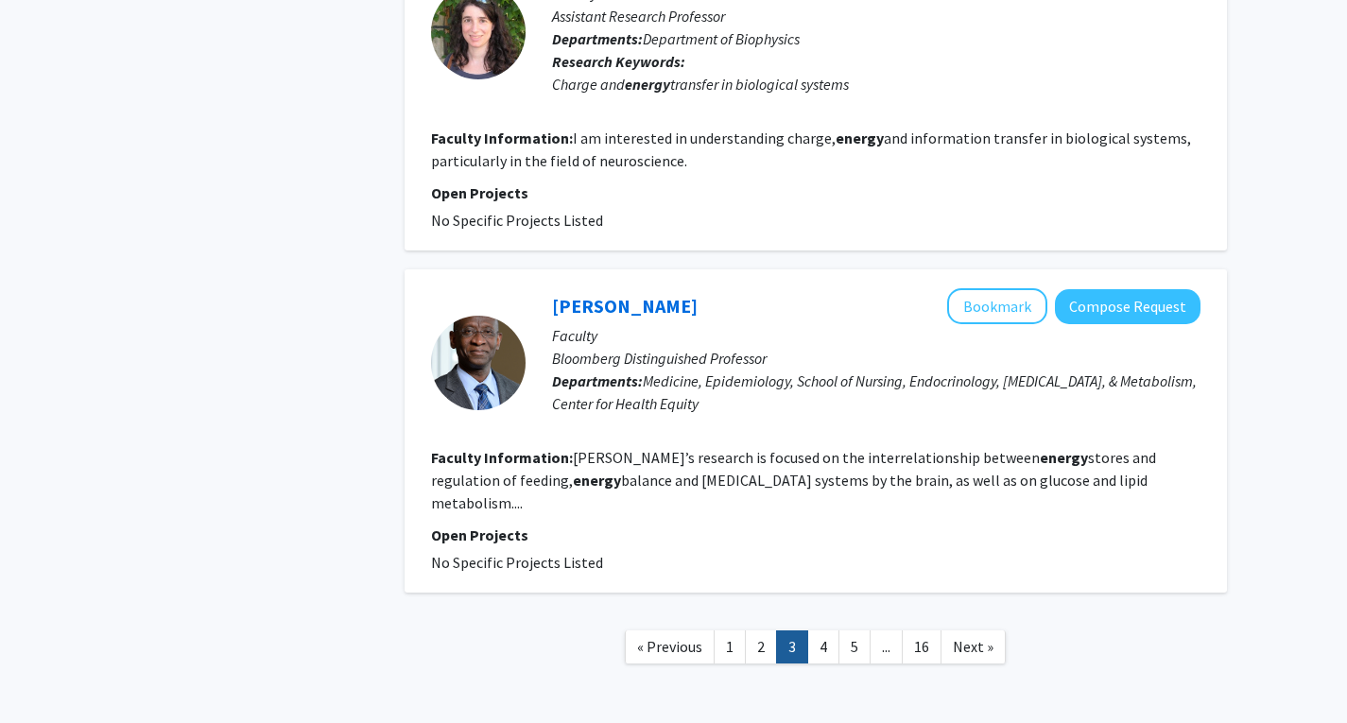
scroll to position [3132, 0]
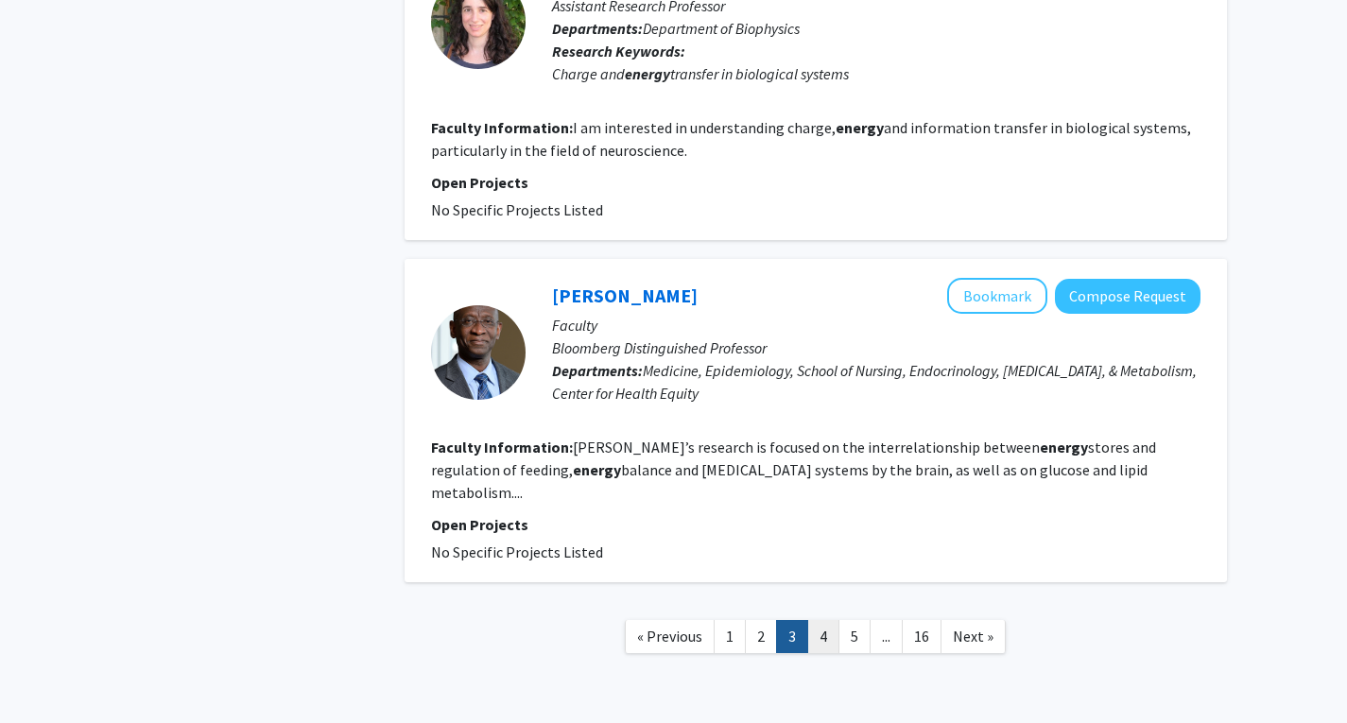
click at [822, 620] on link "4" at bounding box center [823, 636] width 32 height 33
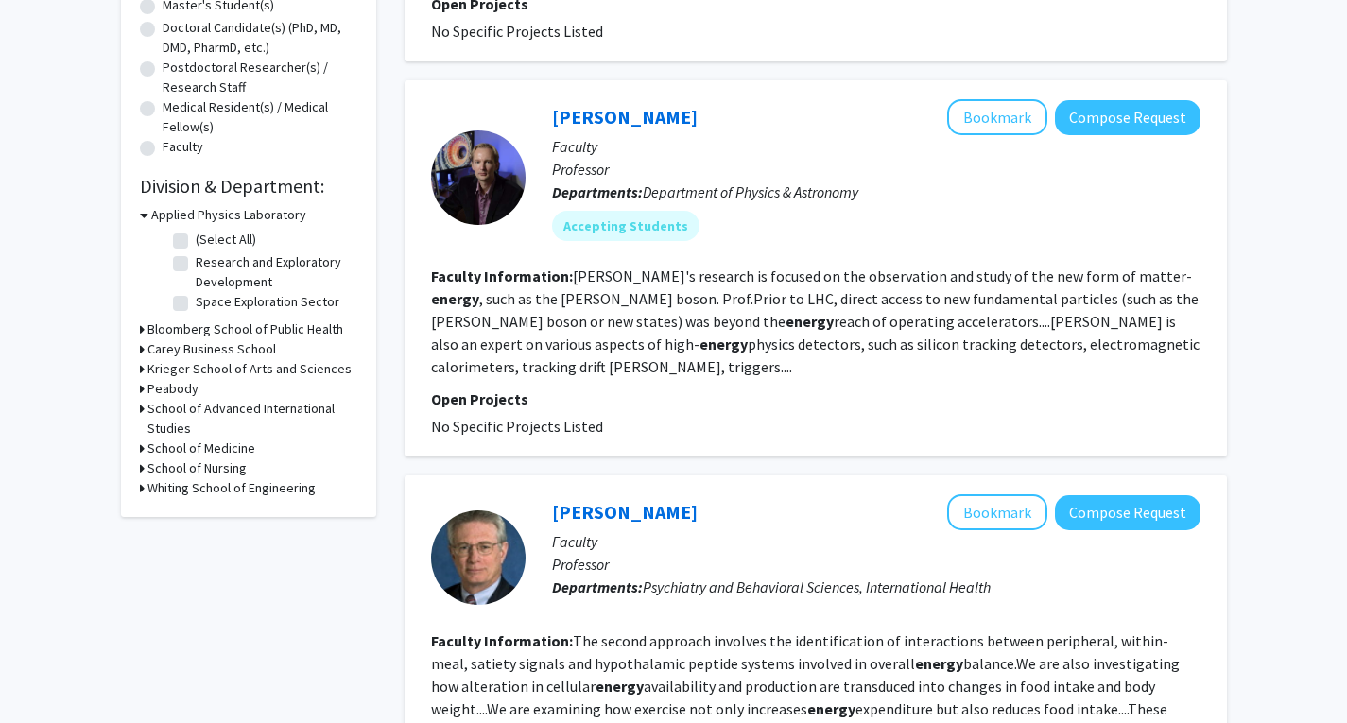
scroll to position [408, 0]
click at [591, 120] on link "[PERSON_NAME]" at bounding box center [625, 116] width 146 height 24
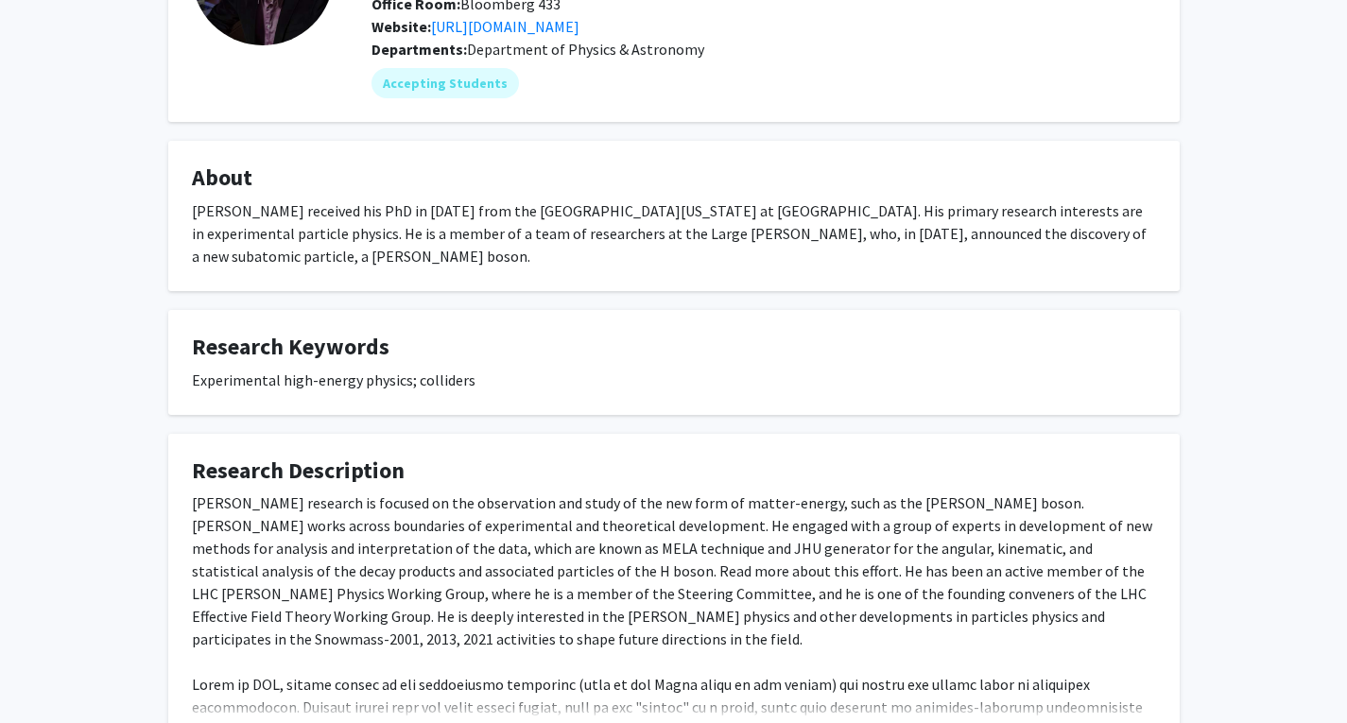
scroll to position [347, 0]
